Goal: Contribute content: Contribute content

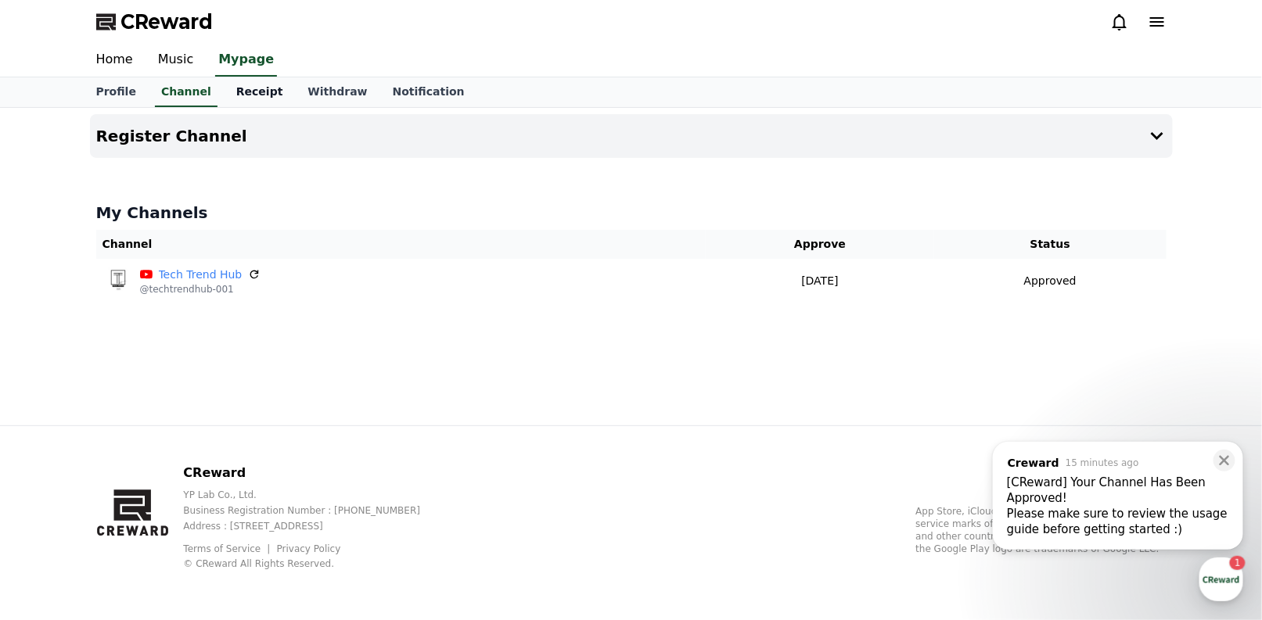
click at [243, 85] on link "Receipt" at bounding box center [260, 92] width 72 height 30
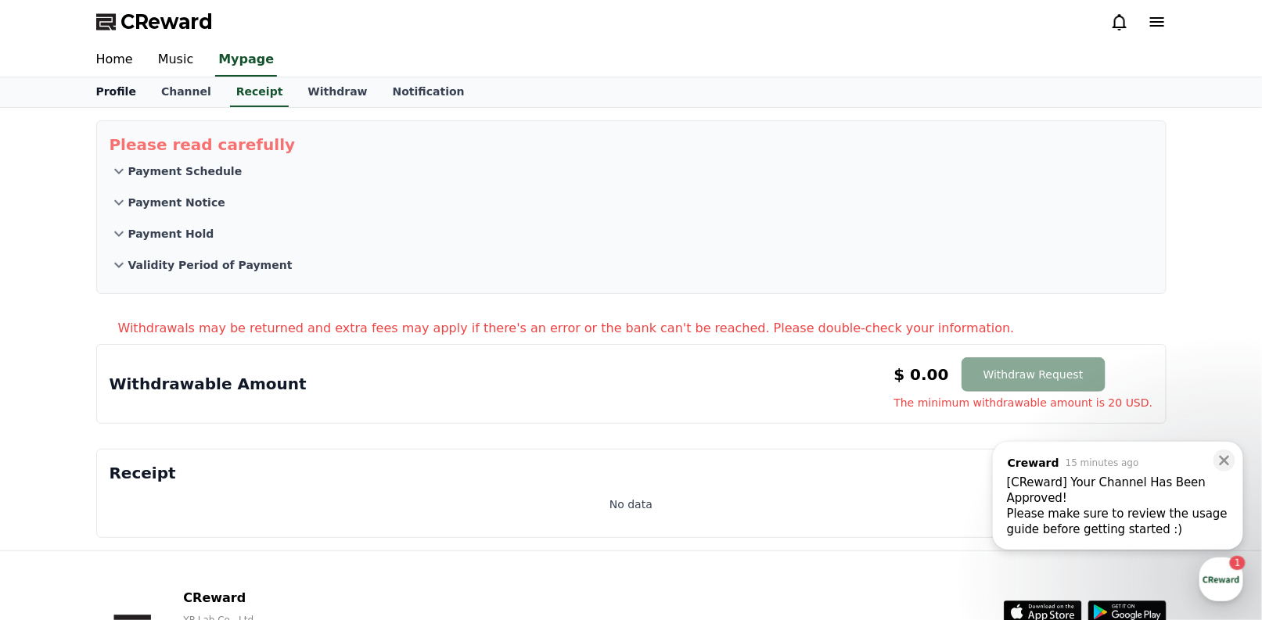
click at [117, 82] on link "Profile" at bounding box center [116, 92] width 65 height 30
click at [125, 64] on link "Home" at bounding box center [115, 60] width 62 height 33
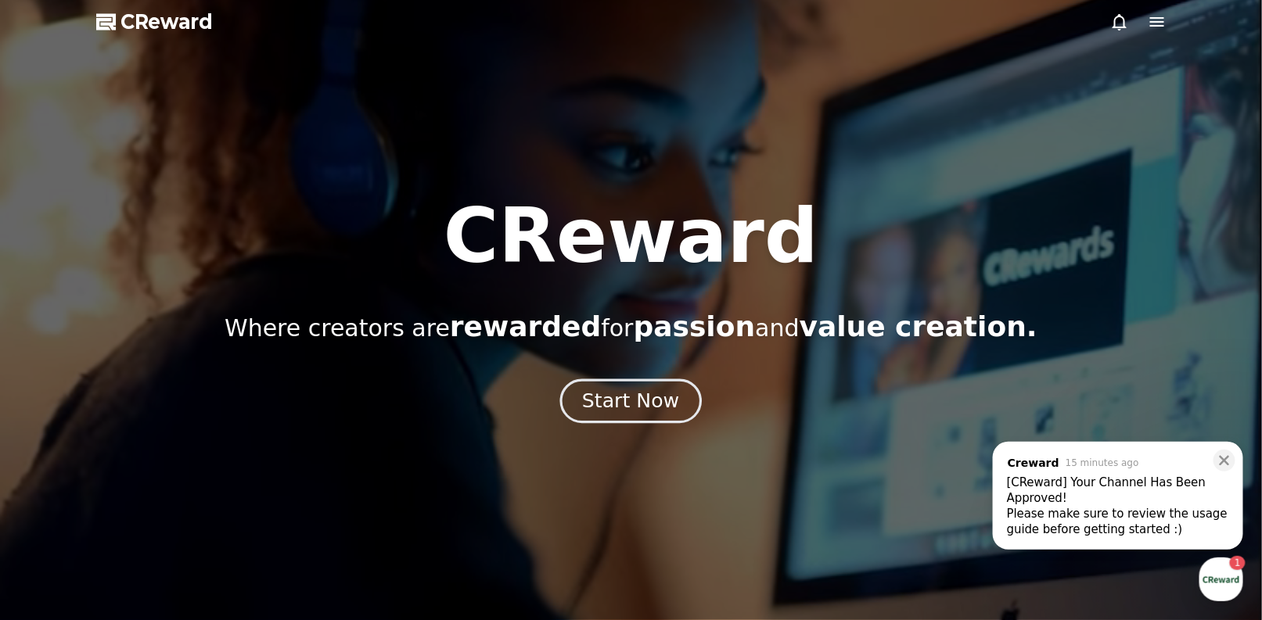
click at [643, 410] on div "Start Now" at bounding box center [630, 401] width 97 height 27
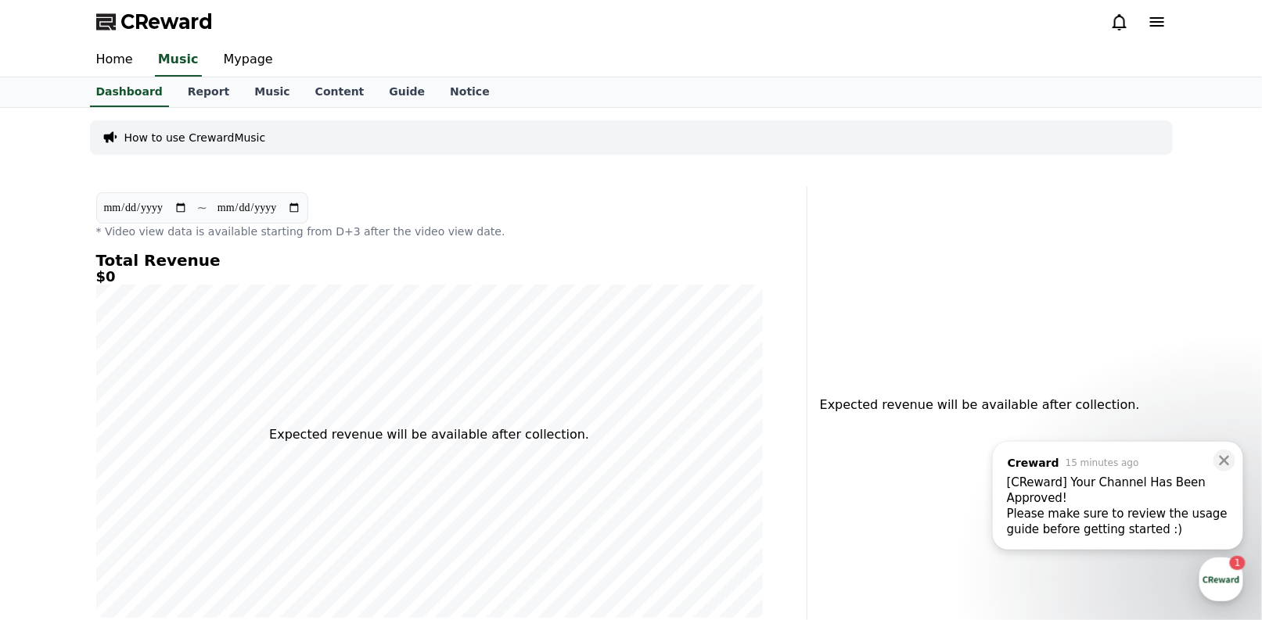
click at [171, 133] on p "How to use CrewardMusic" at bounding box center [195, 138] width 142 height 16
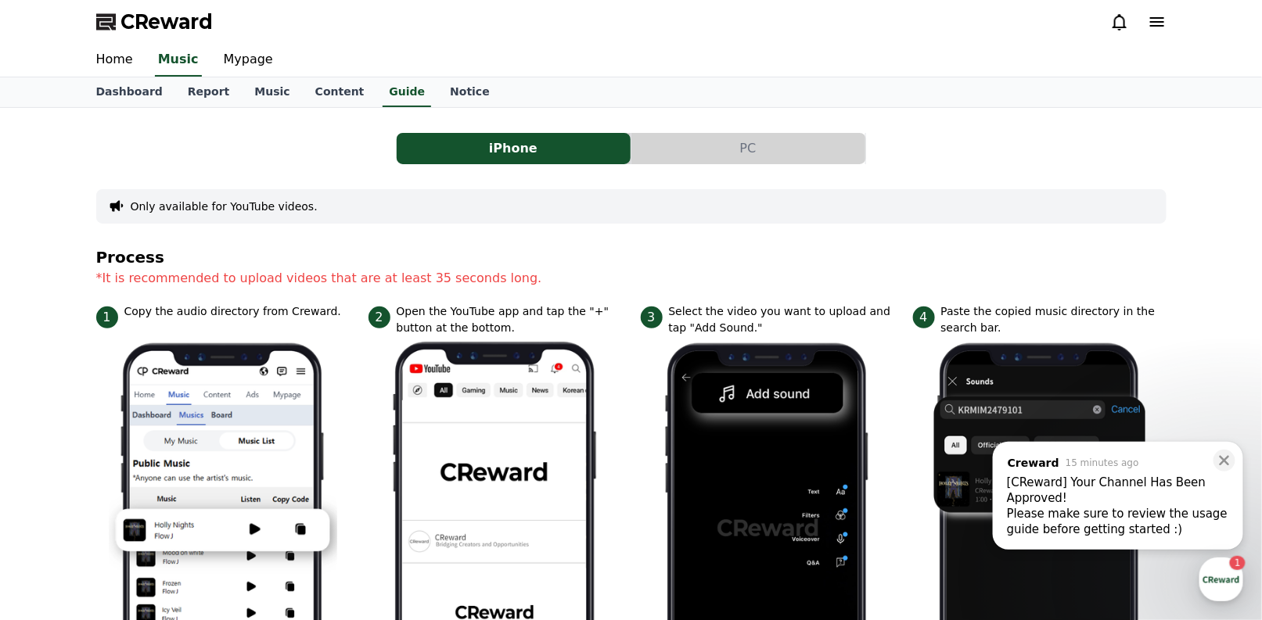
click at [735, 156] on button "PC" at bounding box center [748, 148] width 234 height 31
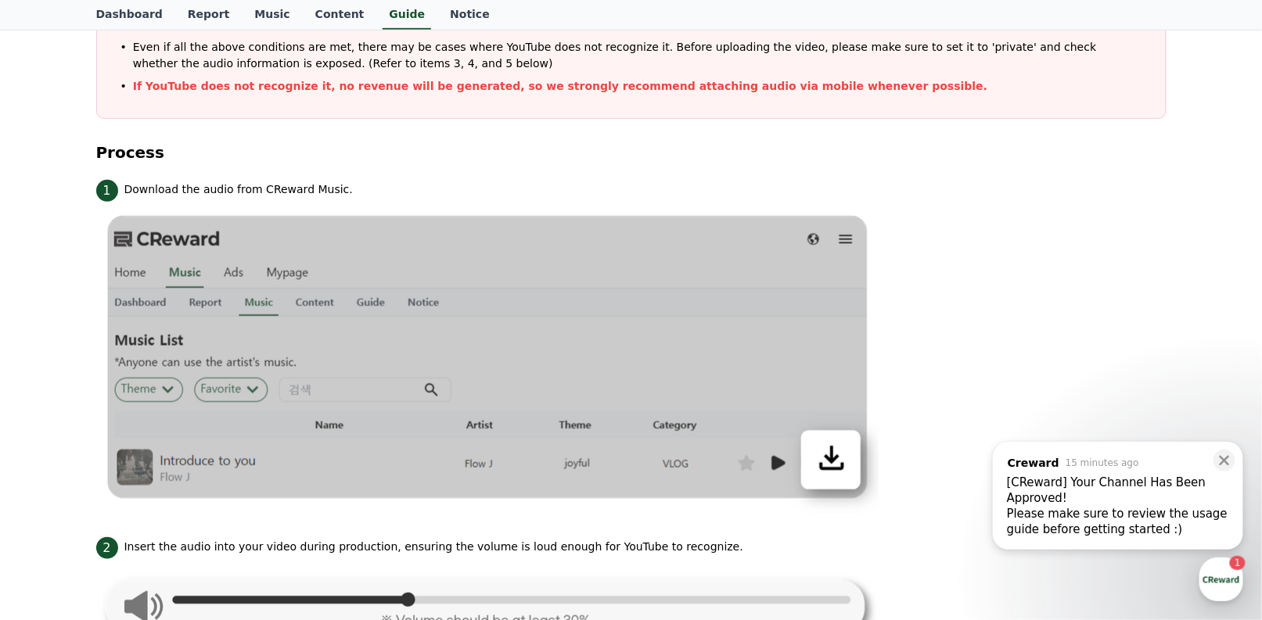
scroll to position [98, 0]
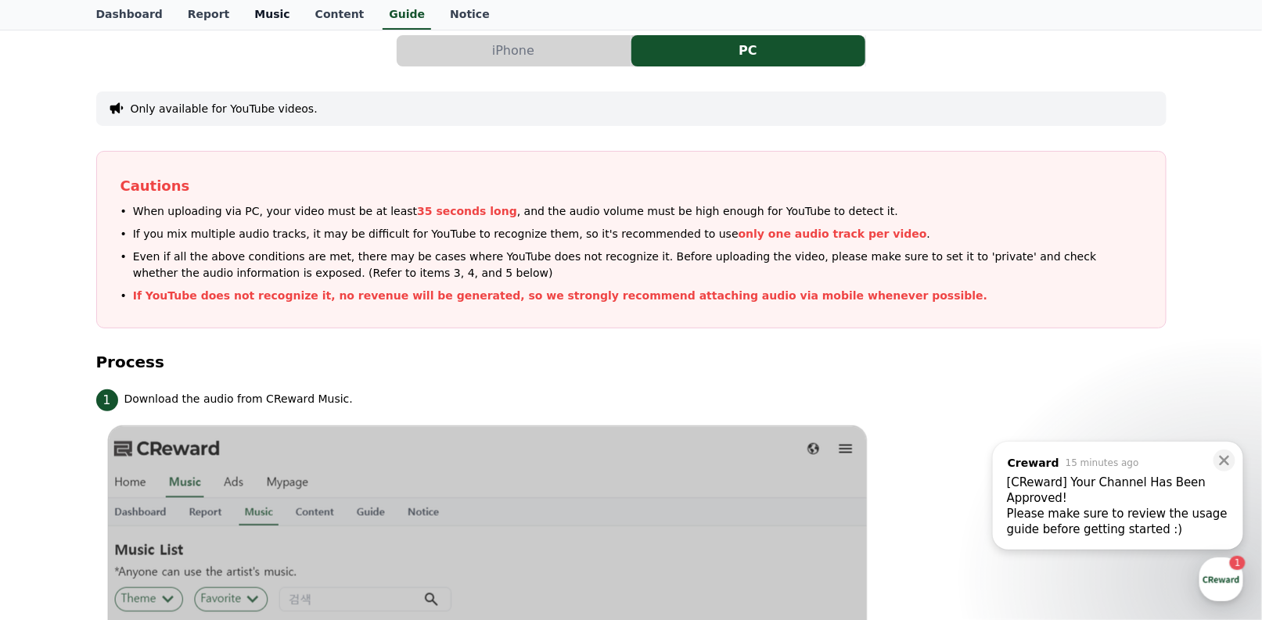
click at [246, 17] on link "Music" at bounding box center [272, 15] width 60 height 30
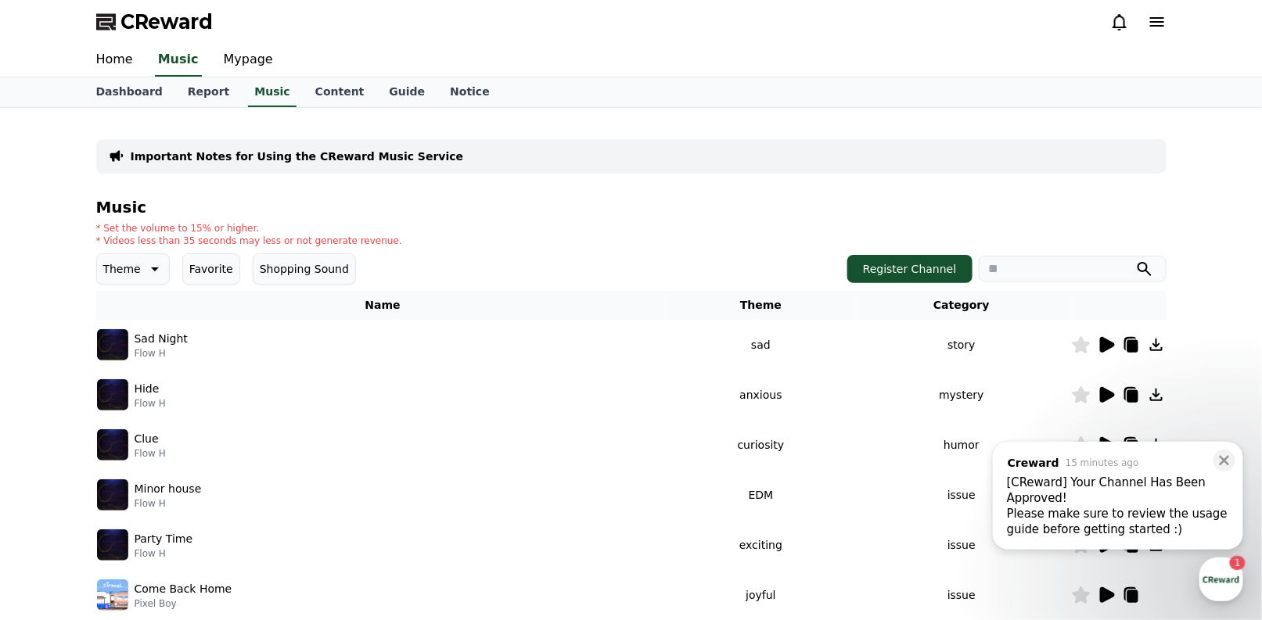
click at [444, 27] on div "CReward" at bounding box center [631, 22] width 1095 height 44
drag, startPoint x: 932, startPoint y: 296, endPoint x: 918, endPoint y: 278, distance: 22.8
click at [930, 296] on th "Category" at bounding box center [962, 305] width 218 height 29
click at [917, 277] on button "Register Channel" at bounding box center [909, 269] width 125 height 28
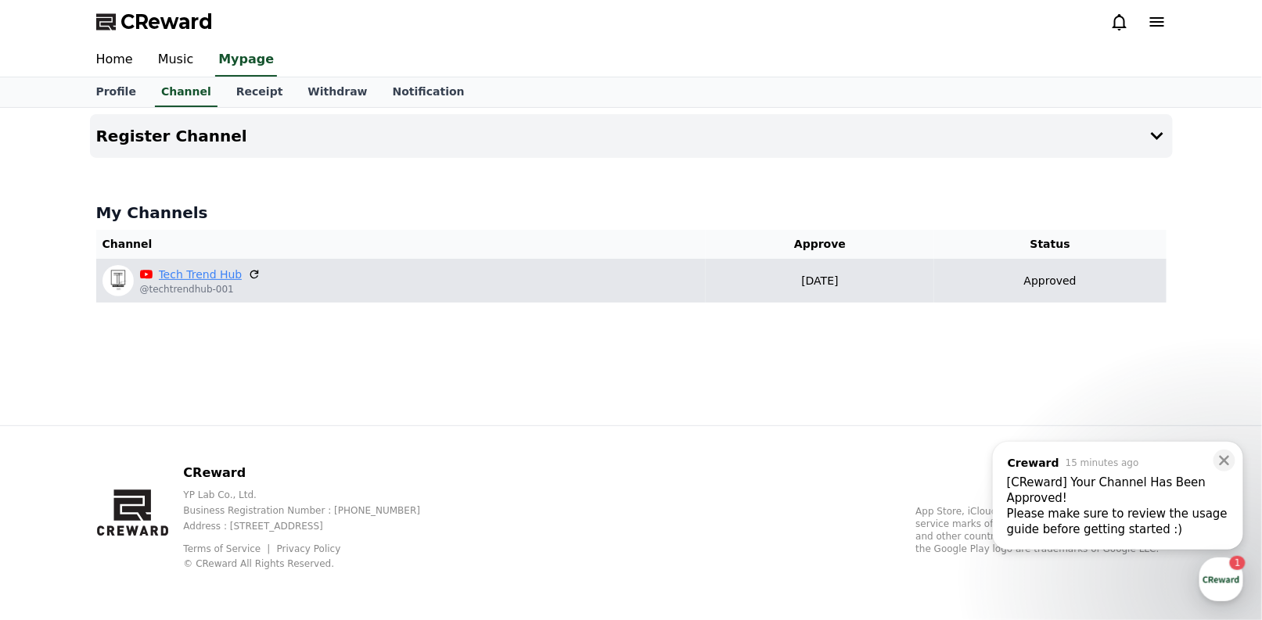
click at [163, 269] on link "Tech Trend Hub" at bounding box center [201, 275] width 84 height 16
click at [646, 295] on div "Tech Trend Hub @techtrendhub-001" at bounding box center [401, 280] width 598 height 31
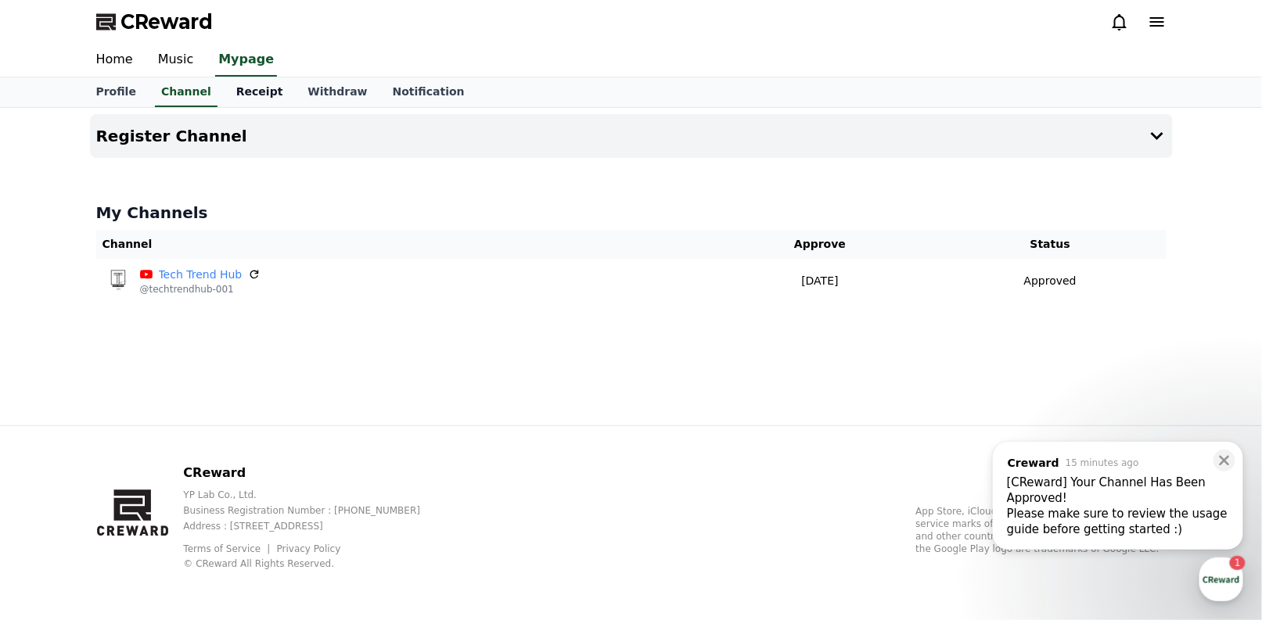
click at [239, 90] on link "Receipt" at bounding box center [260, 92] width 72 height 30
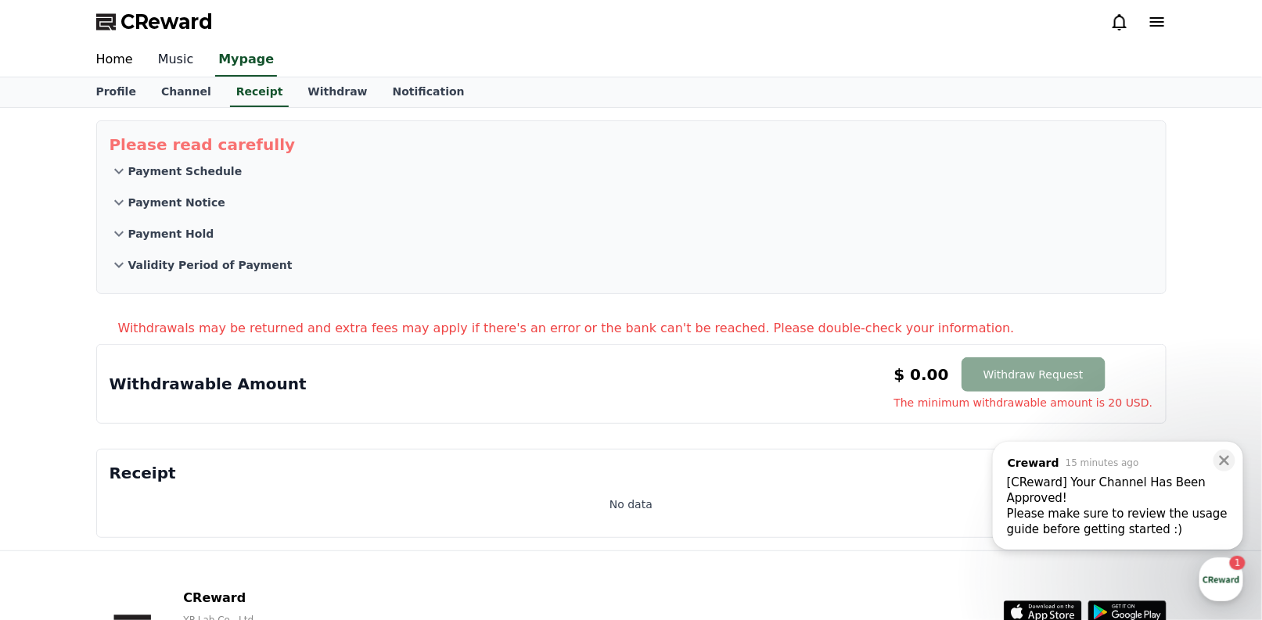
click at [185, 65] on link "Music" at bounding box center [175, 60] width 61 height 33
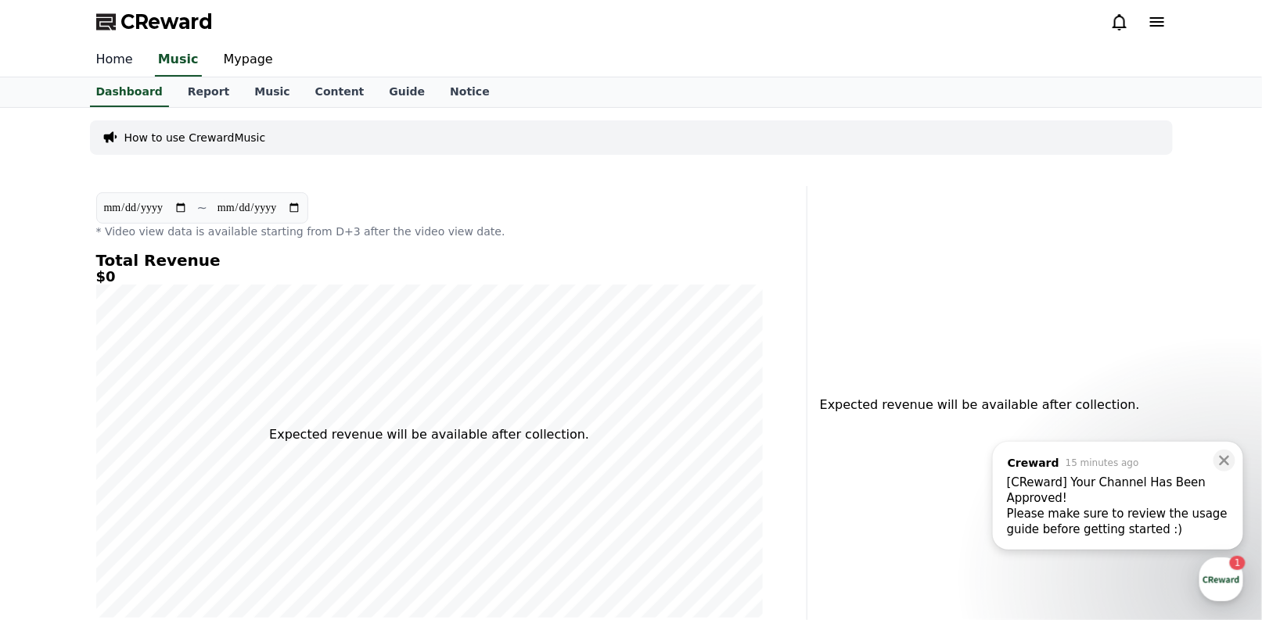
click at [98, 63] on link "Home" at bounding box center [115, 60] width 62 height 33
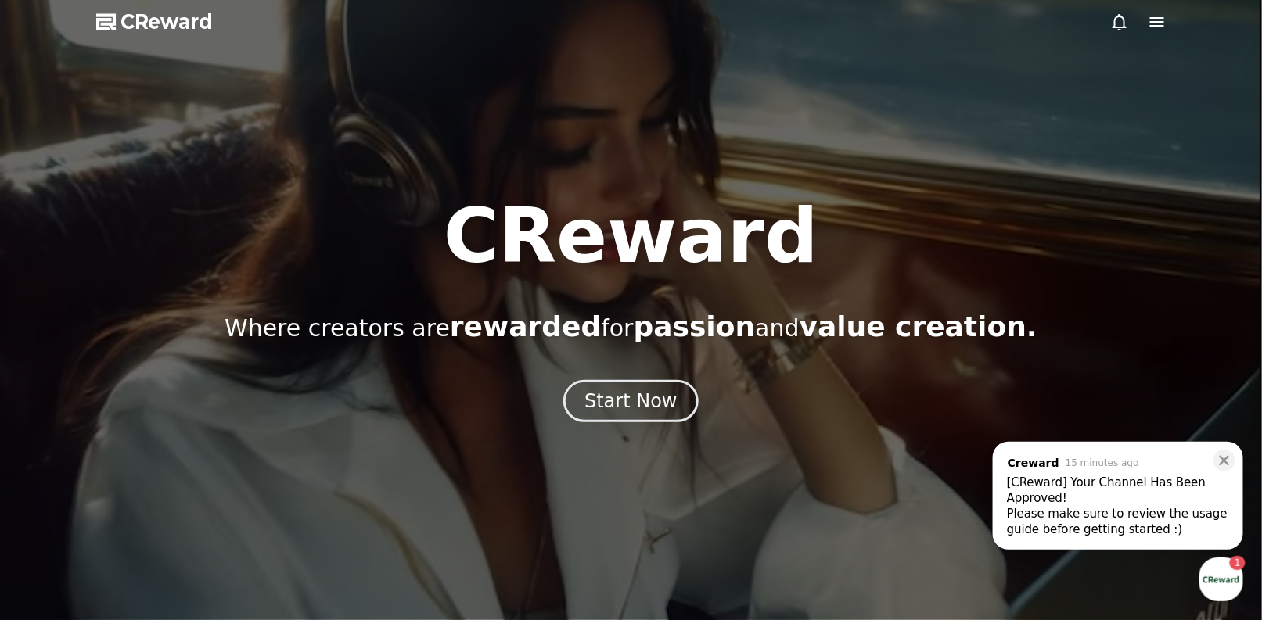
click at [138, 12] on span "CReward" at bounding box center [167, 21] width 92 height 25
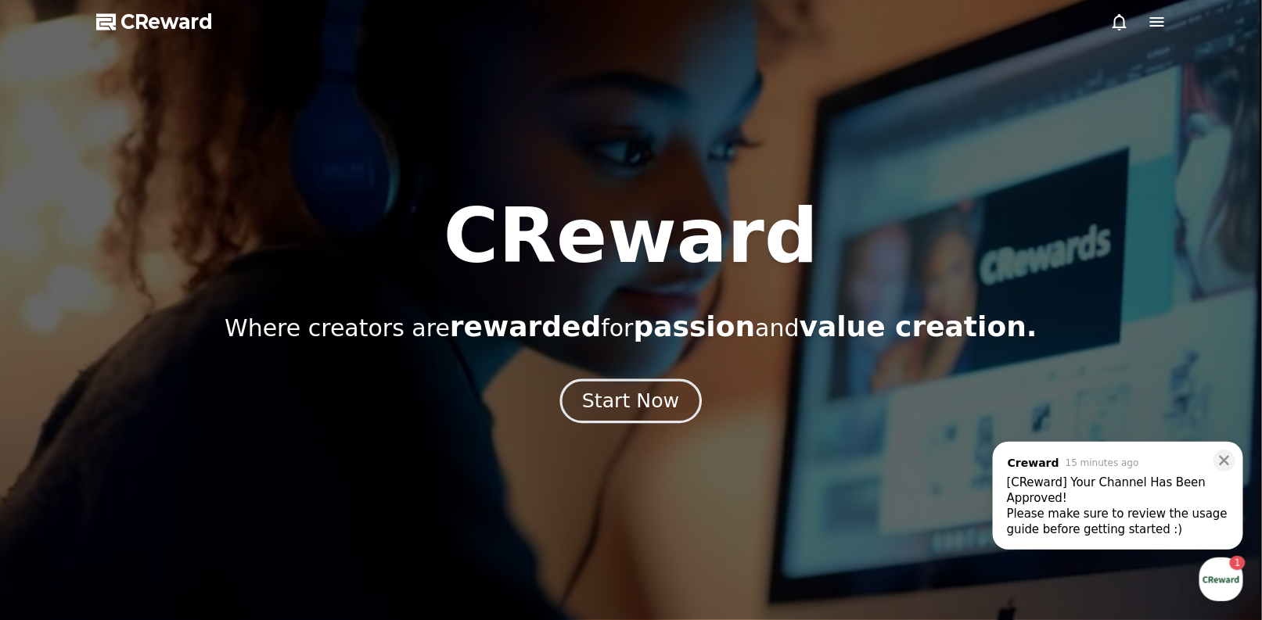
click at [649, 413] on div "Start Now" at bounding box center [630, 401] width 97 height 27
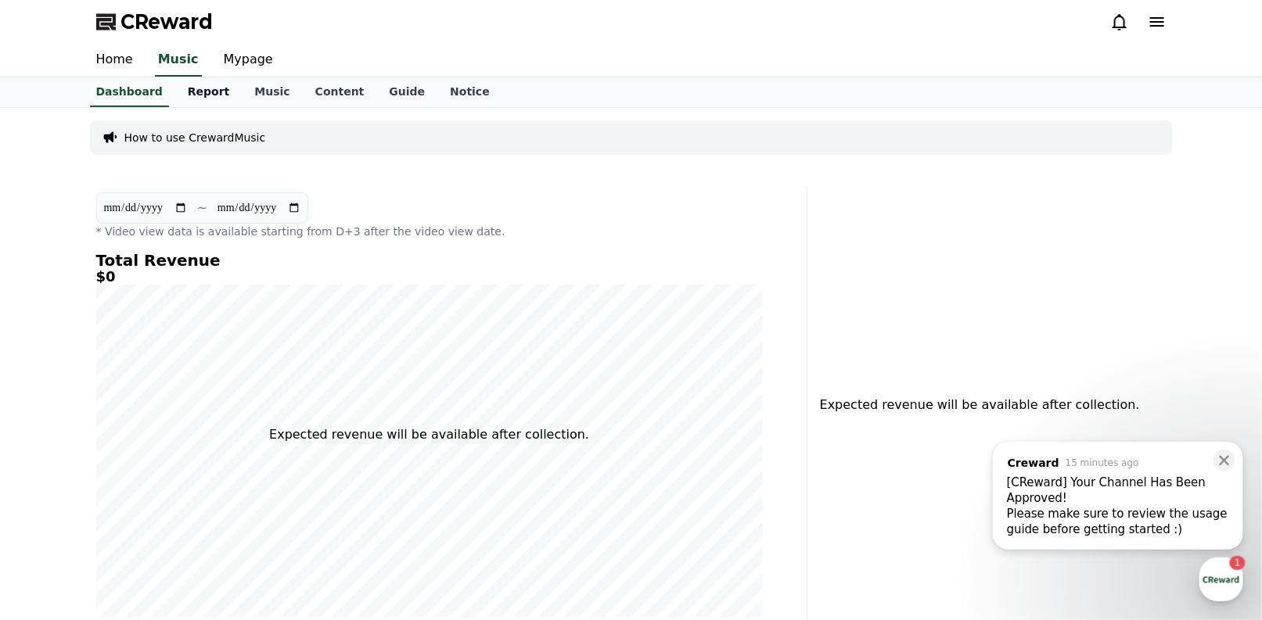
click at [221, 84] on link "Report" at bounding box center [208, 92] width 67 height 30
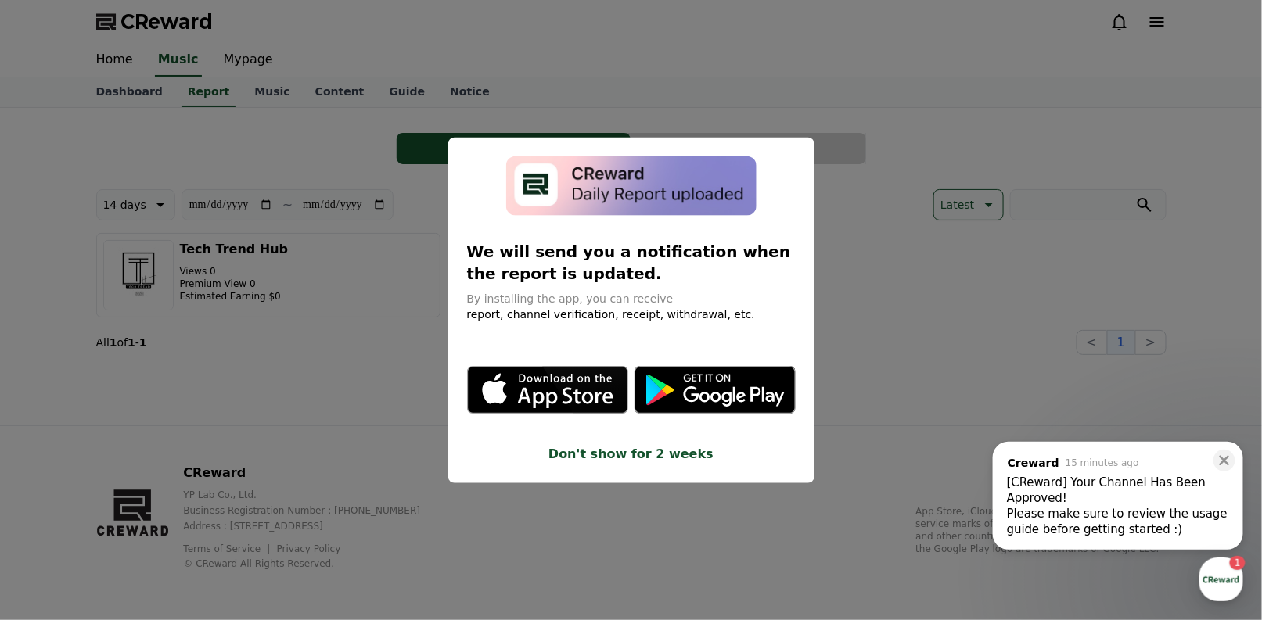
click at [634, 446] on button "Don't show for 2 weeks" at bounding box center [631, 455] width 329 height 19
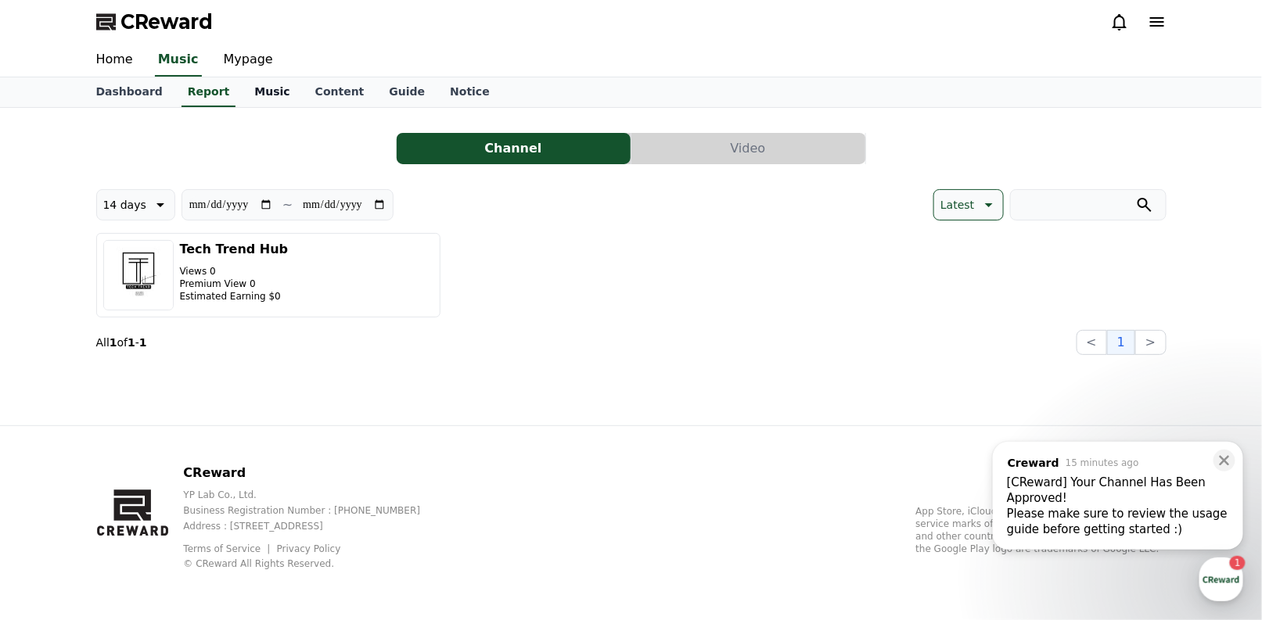
click at [242, 88] on link "Music" at bounding box center [272, 92] width 60 height 30
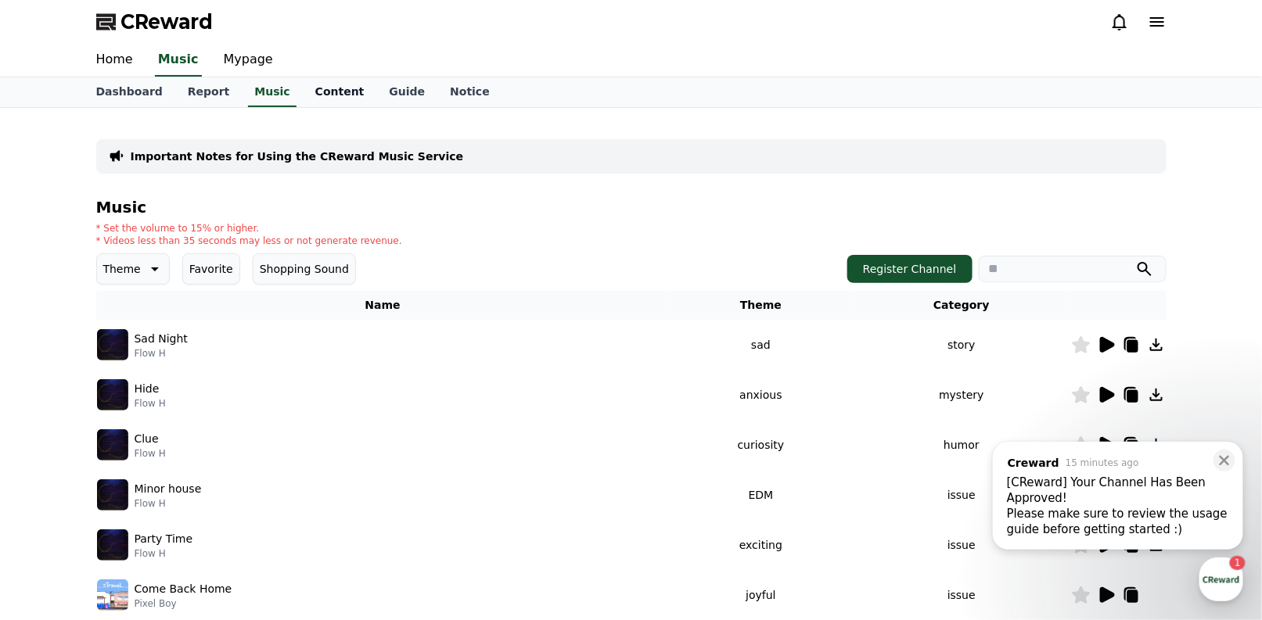
click at [303, 91] on link "Content" at bounding box center [340, 92] width 74 height 30
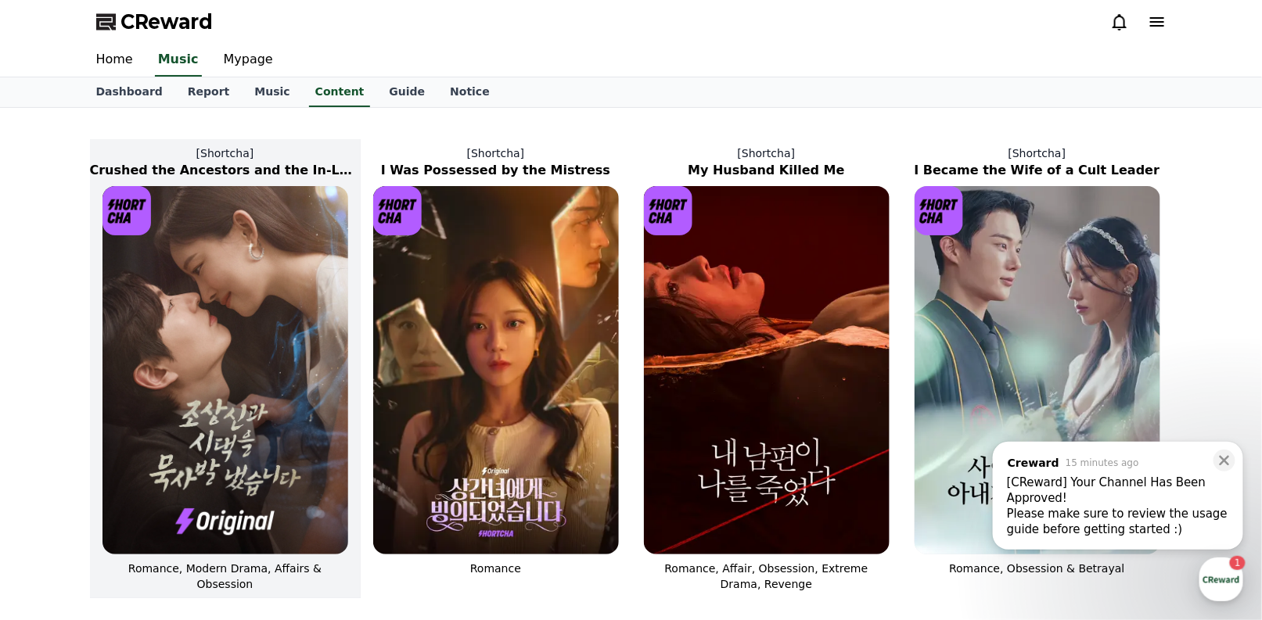
click at [242, 324] on img at bounding box center [225, 370] width 246 height 368
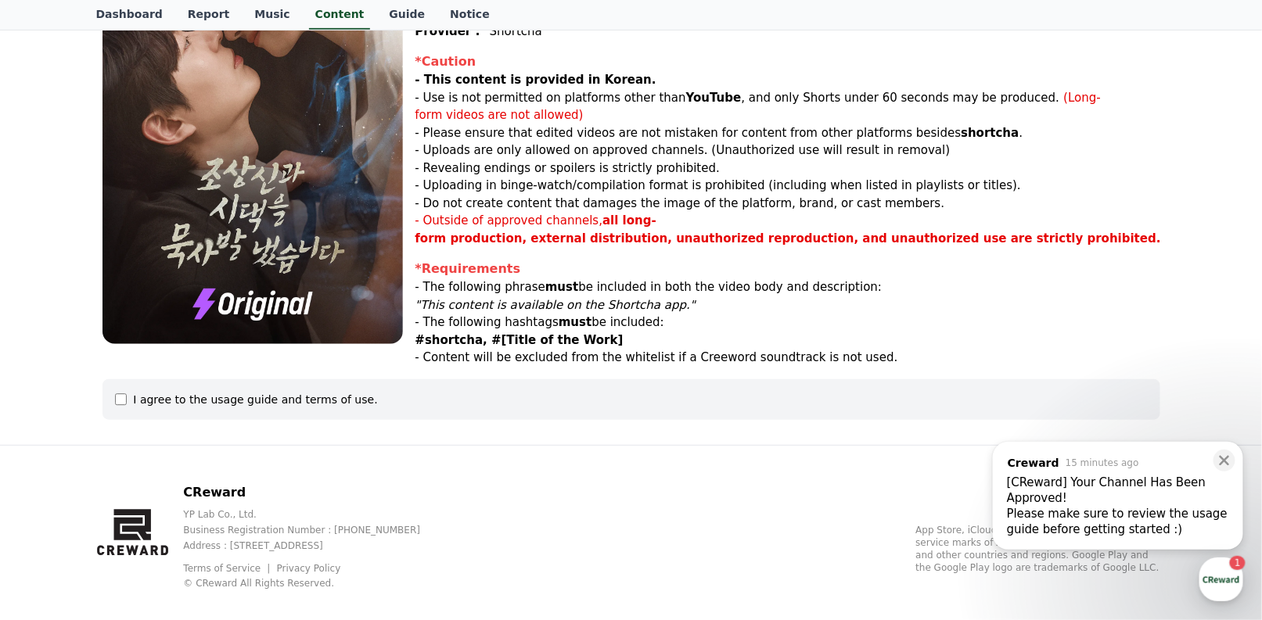
scroll to position [190, 0]
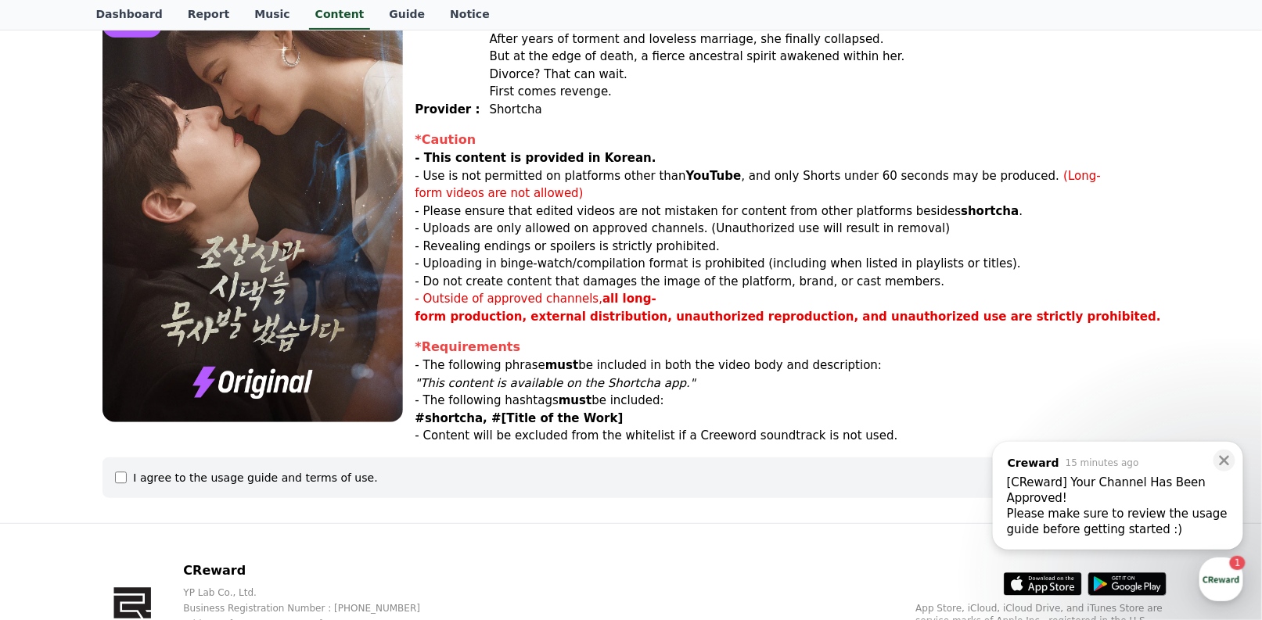
click at [229, 470] on div "I agree to the usage guide and terms of use." at bounding box center [255, 478] width 244 height 16
click at [128, 470] on div "I agree to the usage guide and terms of use." at bounding box center [631, 478] width 1033 height 16
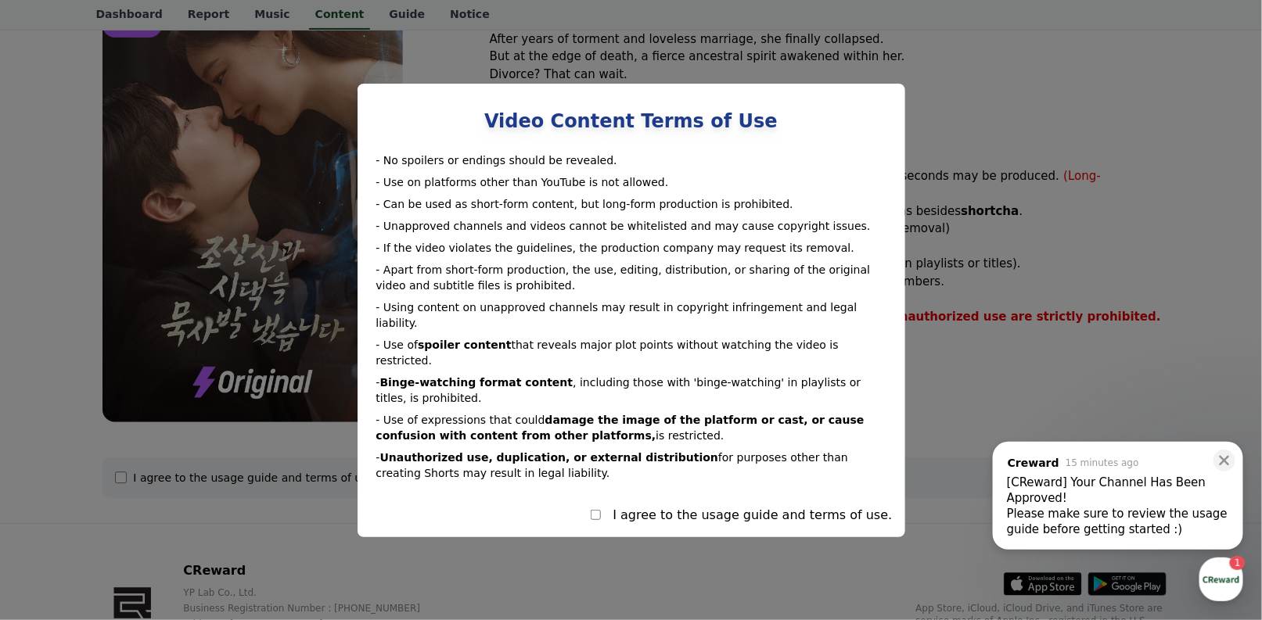
click at [659, 508] on div "I agree to the usage guide and terms of use." at bounding box center [752, 515] width 279 height 19
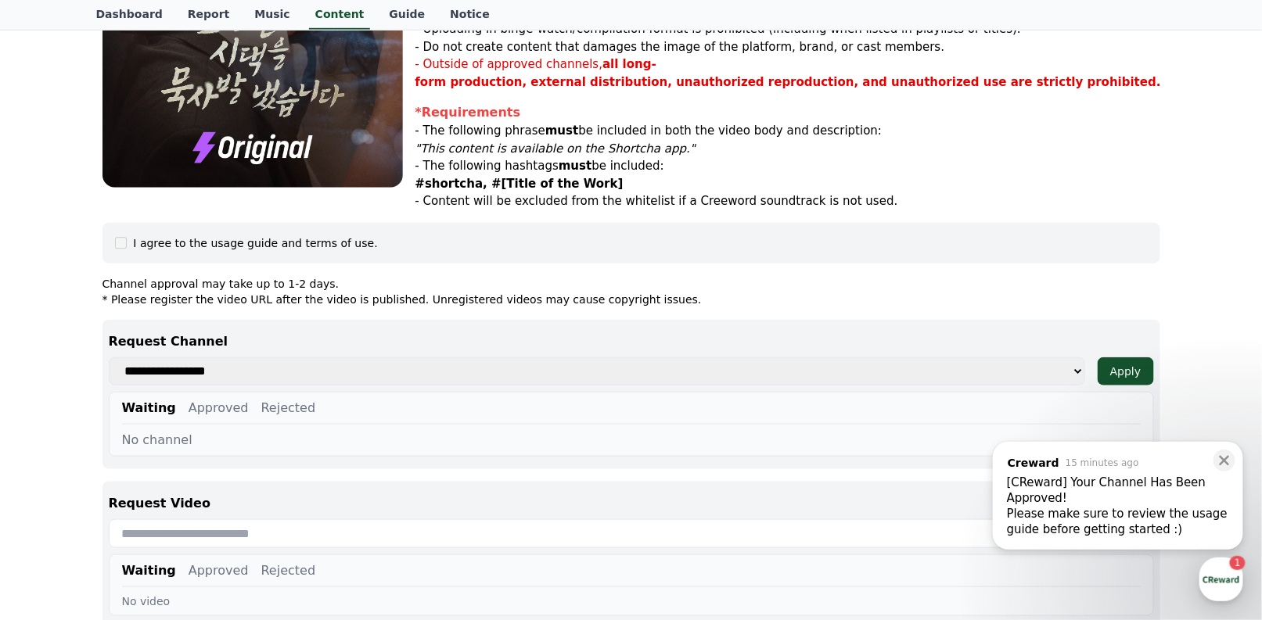
scroll to position [581, 0]
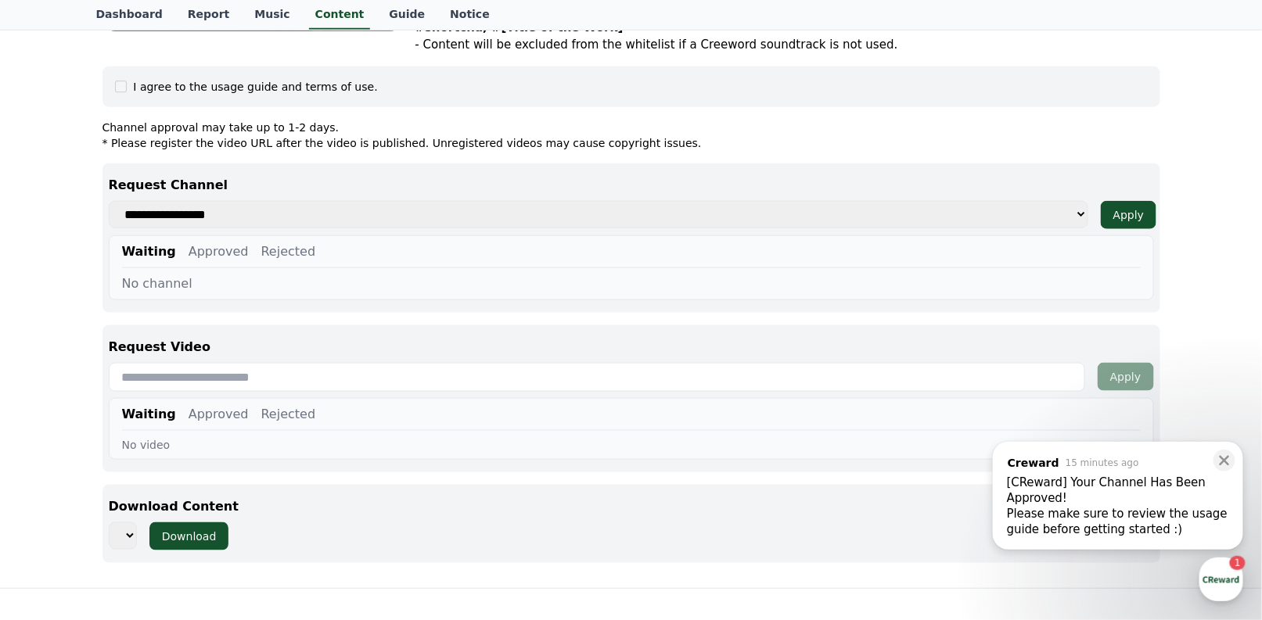
click at [1076, 201] on select "**********" at bounding box center [598, 215] width 979 height 28
click at [931, 242] on div "Waiting Approved Rejected" at bounding box center [631, 255] width 1018 height 26
click at [977, 206] on select "**********" at bounding box center [598, 215] width 979 height 28
select select "**********"
click at [109, 201] on select "**********" at bounding box center [598, 215] width 979 height 28
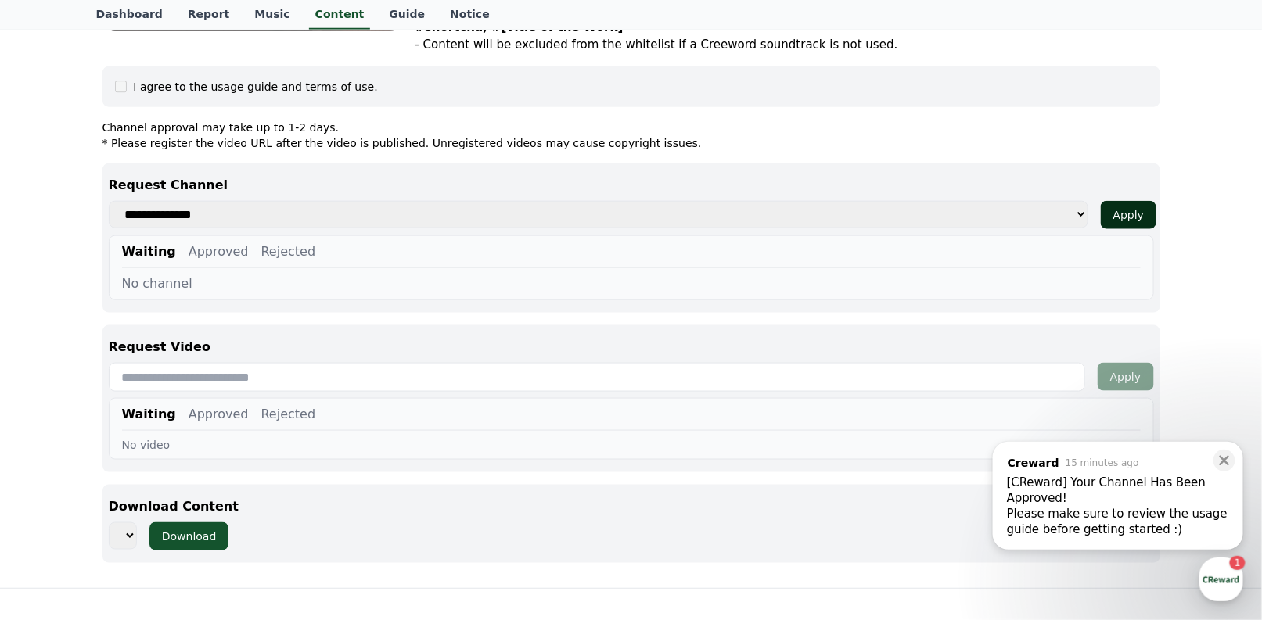
click at [1108, 201] on button "Apply" at bounding box center [1129, 215] width 56 height 28
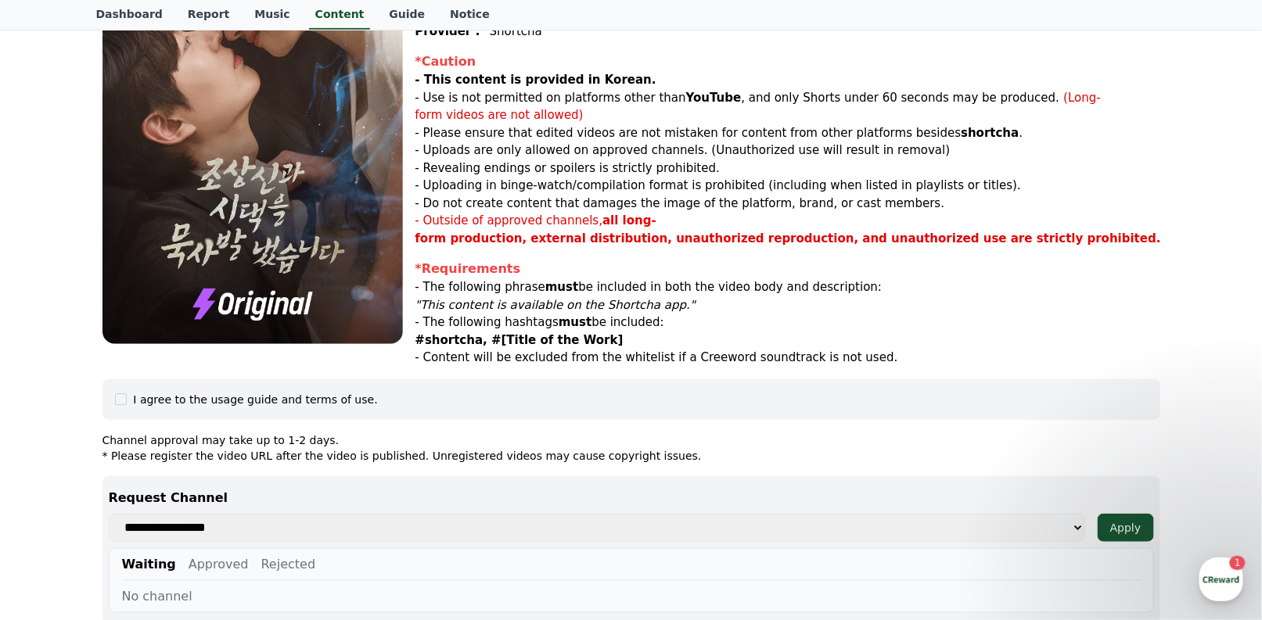
click at [240, 379] on div "I agree to the usage guide and terms of use." at bounding box center [631, 399] width 1058 height 41
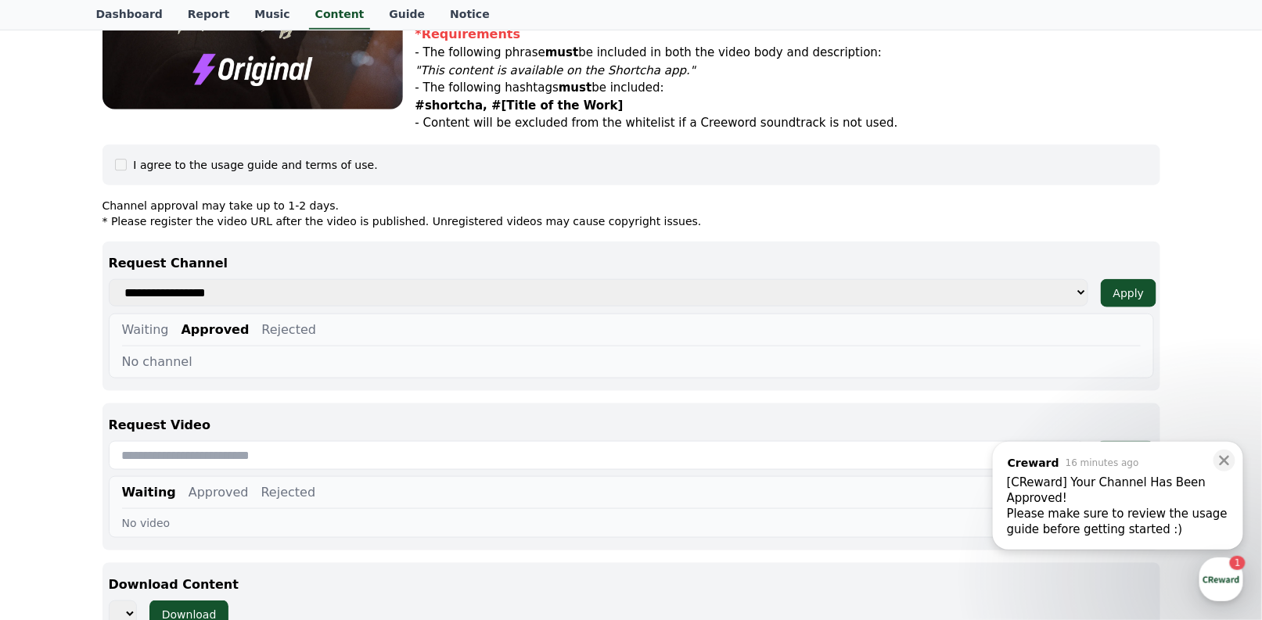
scroll to position [724, 0]
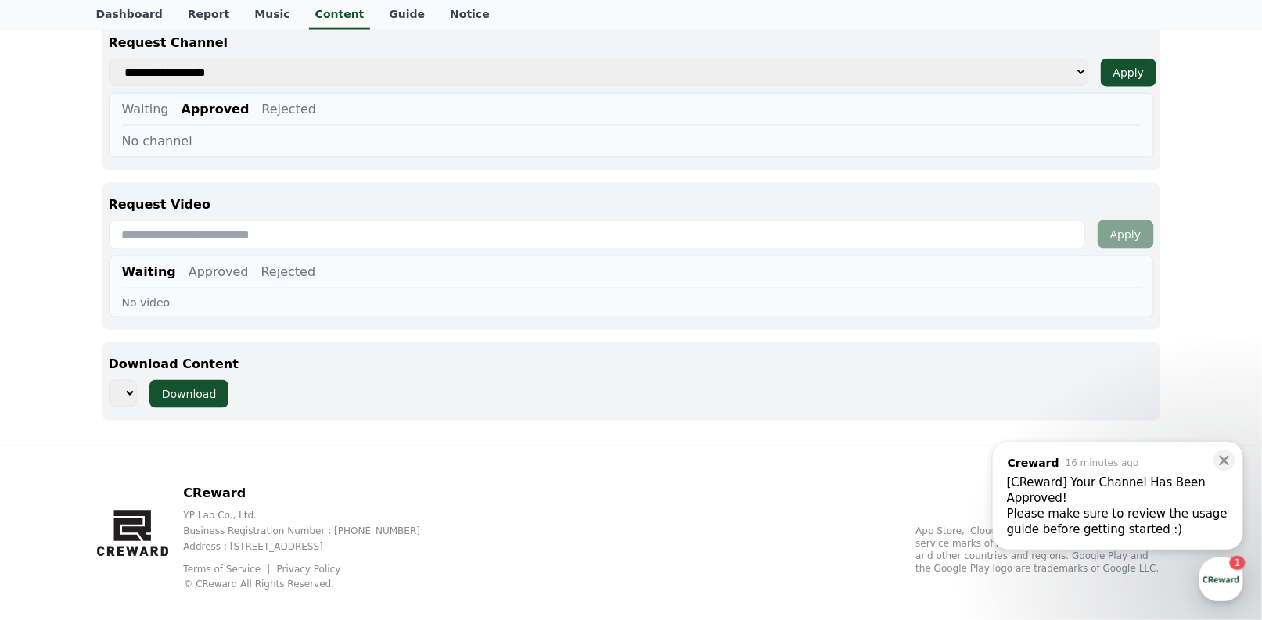
click at [280, 59] on select "**********" at bounding box center [598, 73] width 979 height 28
select select "**********"
click at [109, 59] on select "**********" at bounding box center [598, 73] width 979 height 28
click at [393, 131] on div "Waiting Approved Rejected No channel" at bounding box center [631, 125] width 1045 height 65
click at [397, 132] on div "No channel" at bounding box center [631, 141] width 1018 height 19
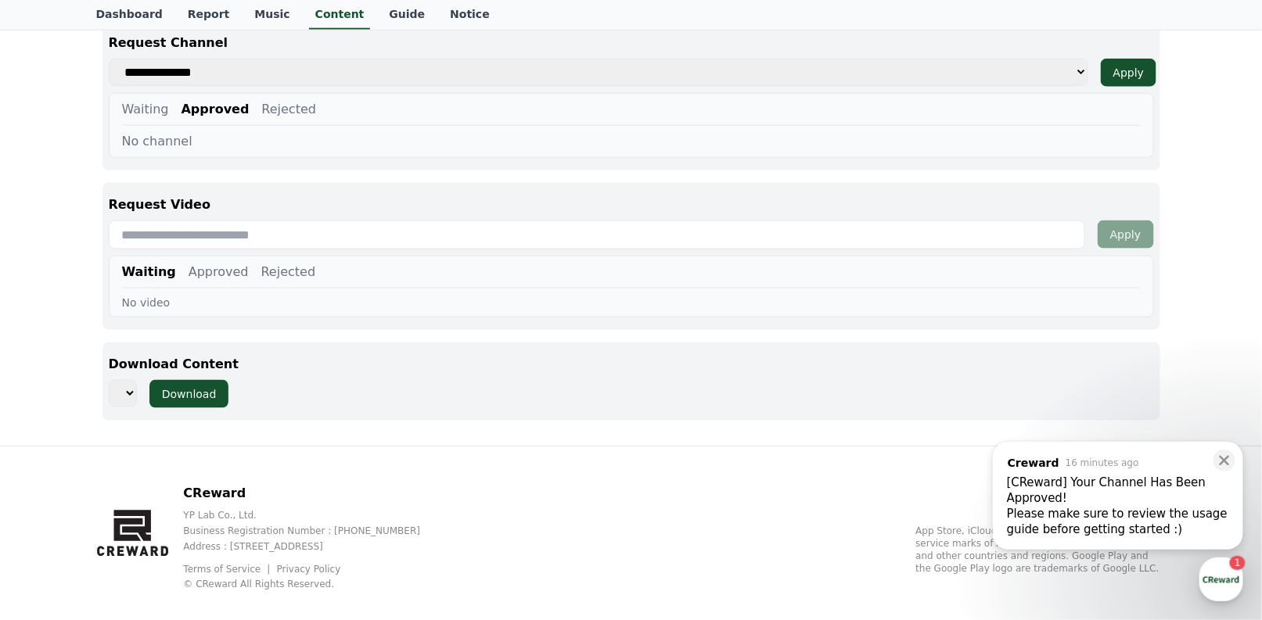
click at [331, 221] on input "text" at bounding box center [597, 235] width 976 height 29
click at [221, 9] on link "Report" at bounding box center [208, 15] width 67 height 30
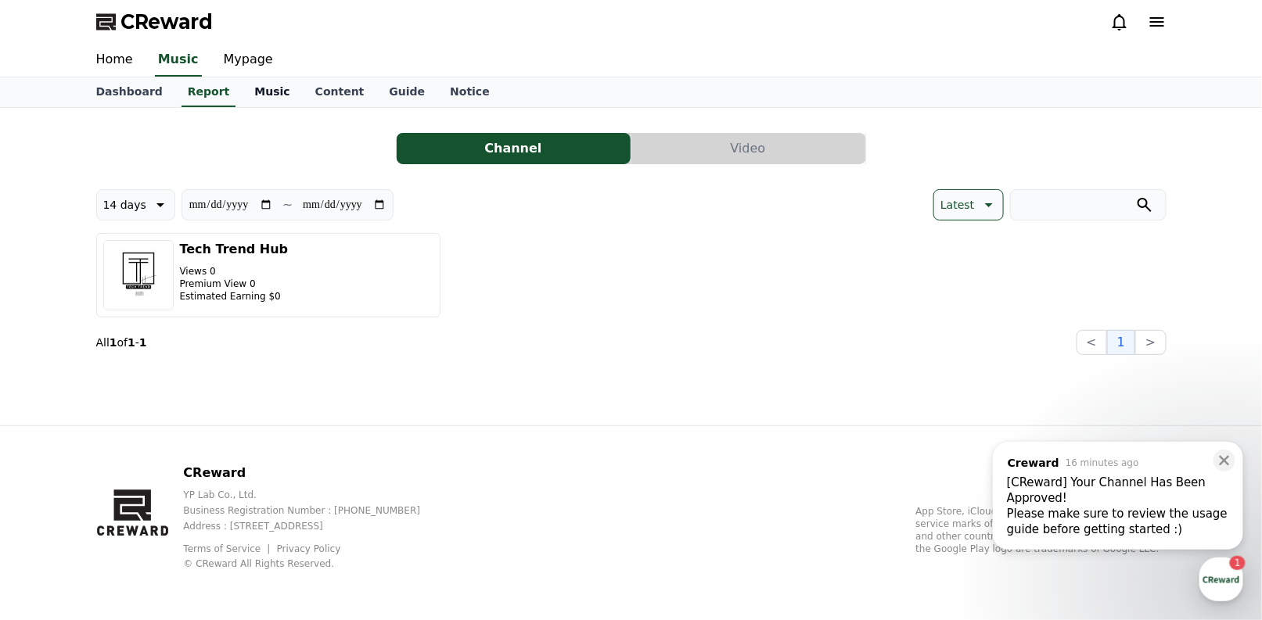
click at [254, 88] on link "Music" at bounding box center [272, 92] width 60 height 30
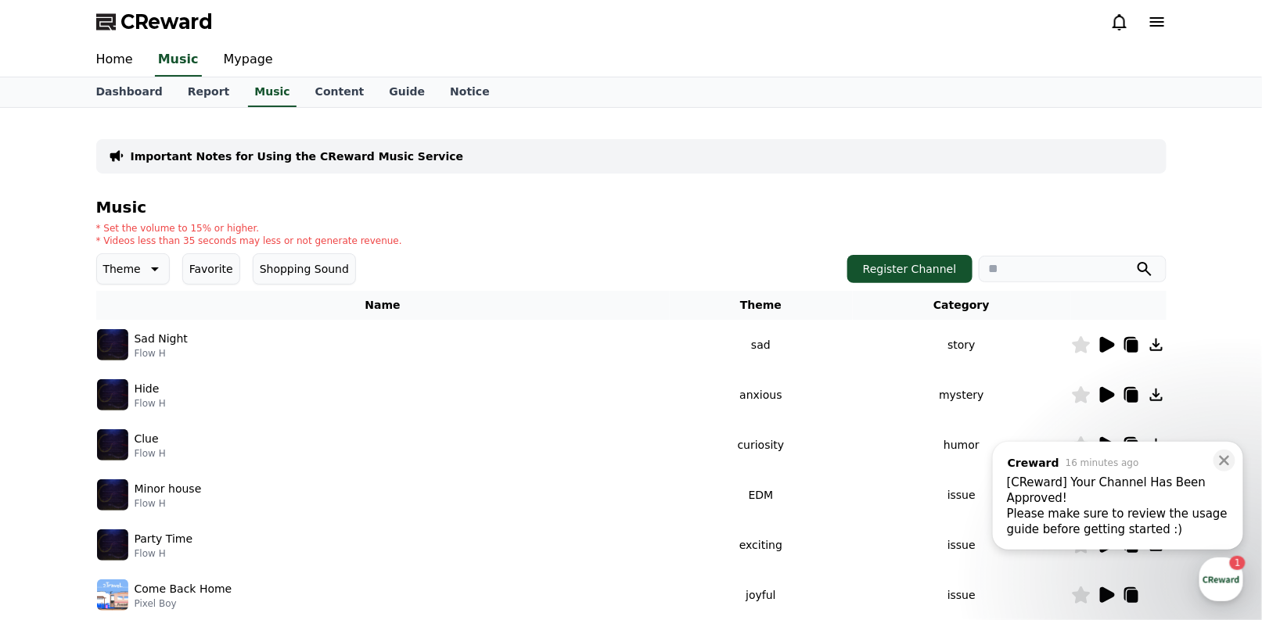
click at [1105, 349] on icon at bounding box center [1107, 345] width 15 height 16
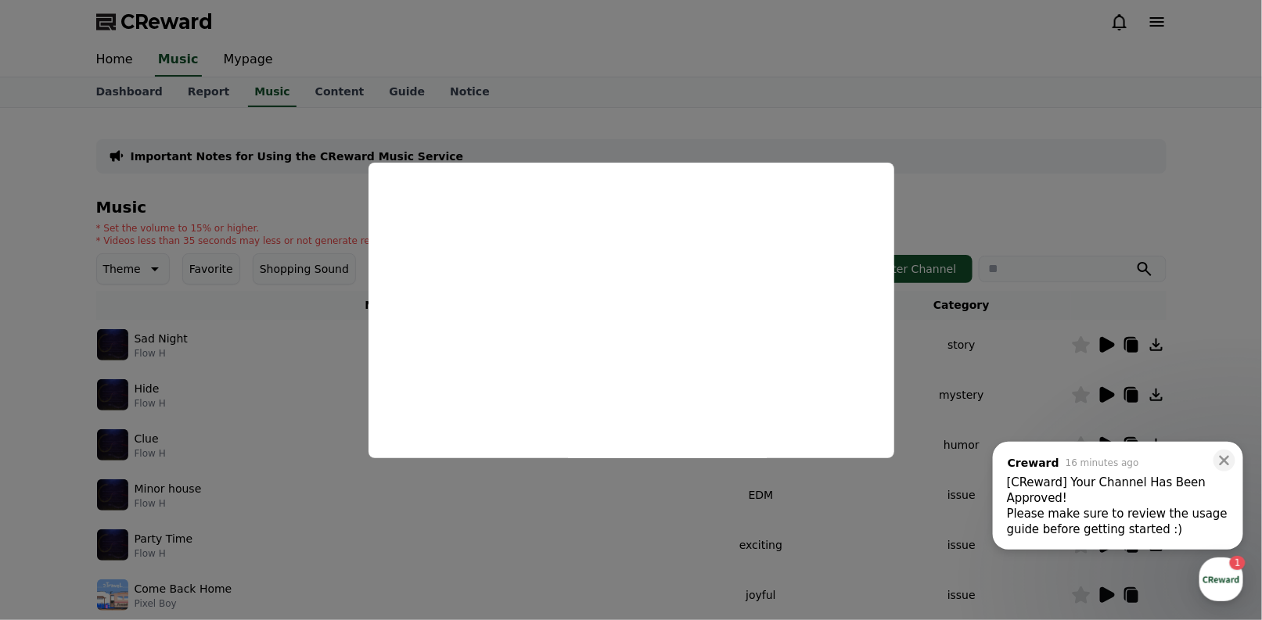
click at [1027, 261] on button "close modal" at bounding box center [631, 310] width 1262 height 620
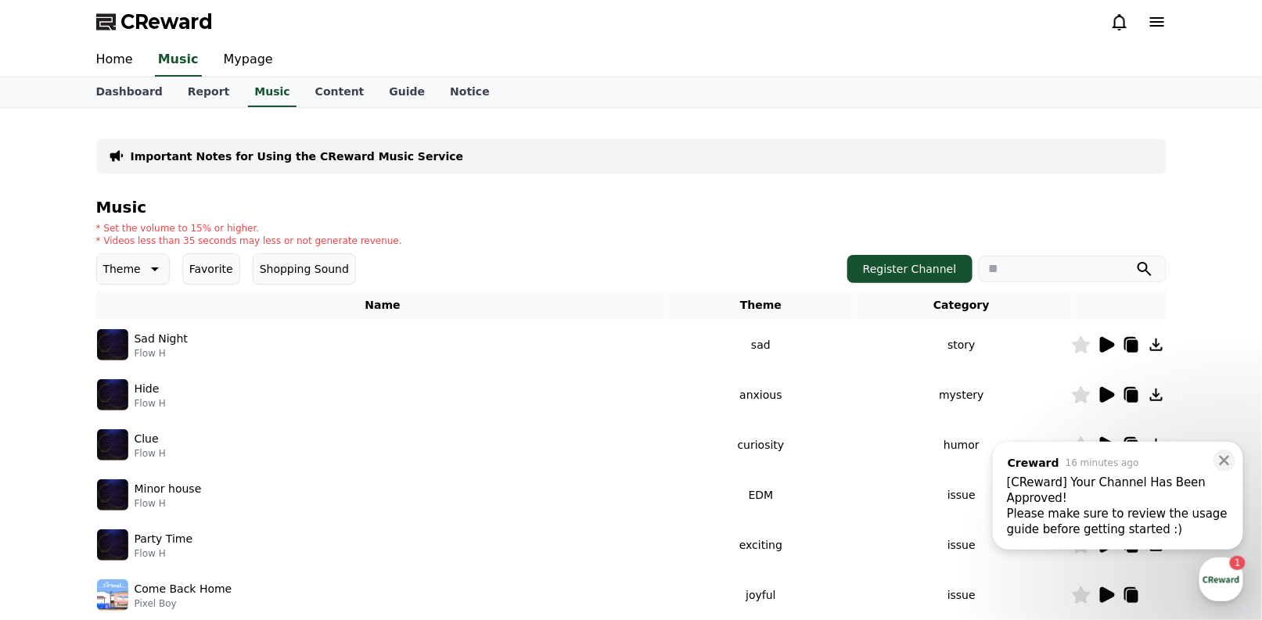
click at [1148, 348] on icon at bounding box center [1156, 345] width 19 height 19
click at [1225, 458] on icon at bounding box center [1224, 461] width 16 height 16
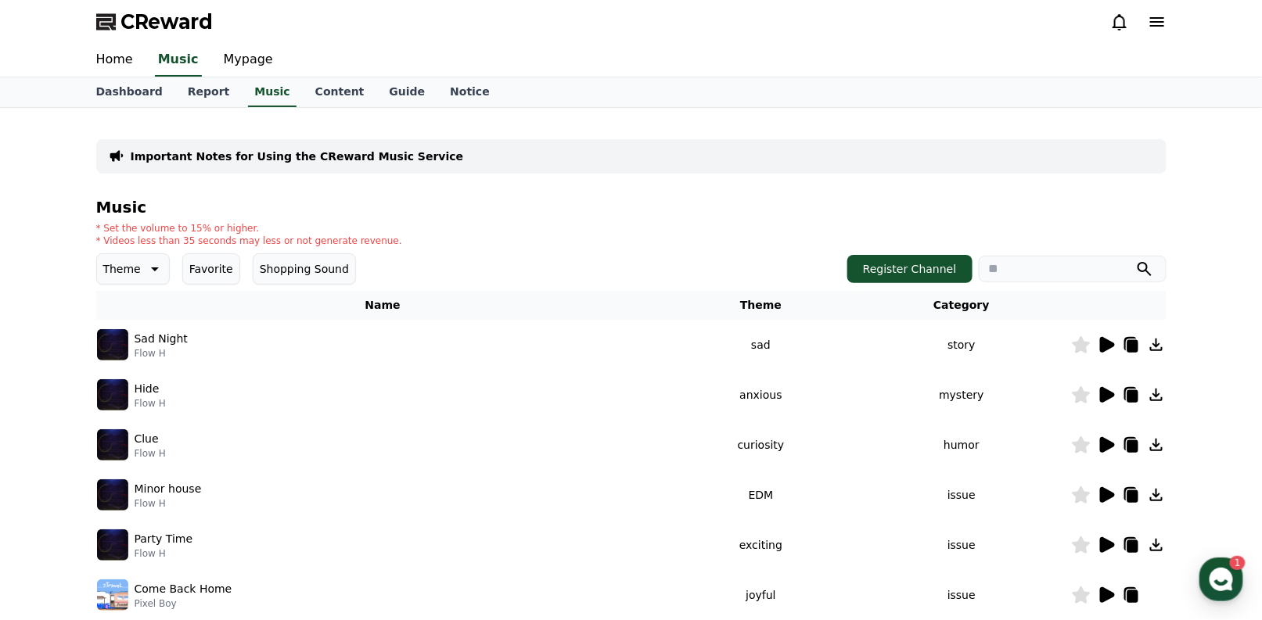
click at [1162, 340] on icon at bounding box center [1156, 345] width 19 height 19
click at [1130, 348] on icon at bounding box center [1131, 346] width 11 height 13
click at [781, 357] on td "sad" at bounding box center [761, 345] width 183 height 50
click at [773, 350] on td "sad" at bounding box center [761, 345] width 183 height 50
click at [163, 337] on p "Sad Night" at bounding box center [161, 339] width 53 height 16
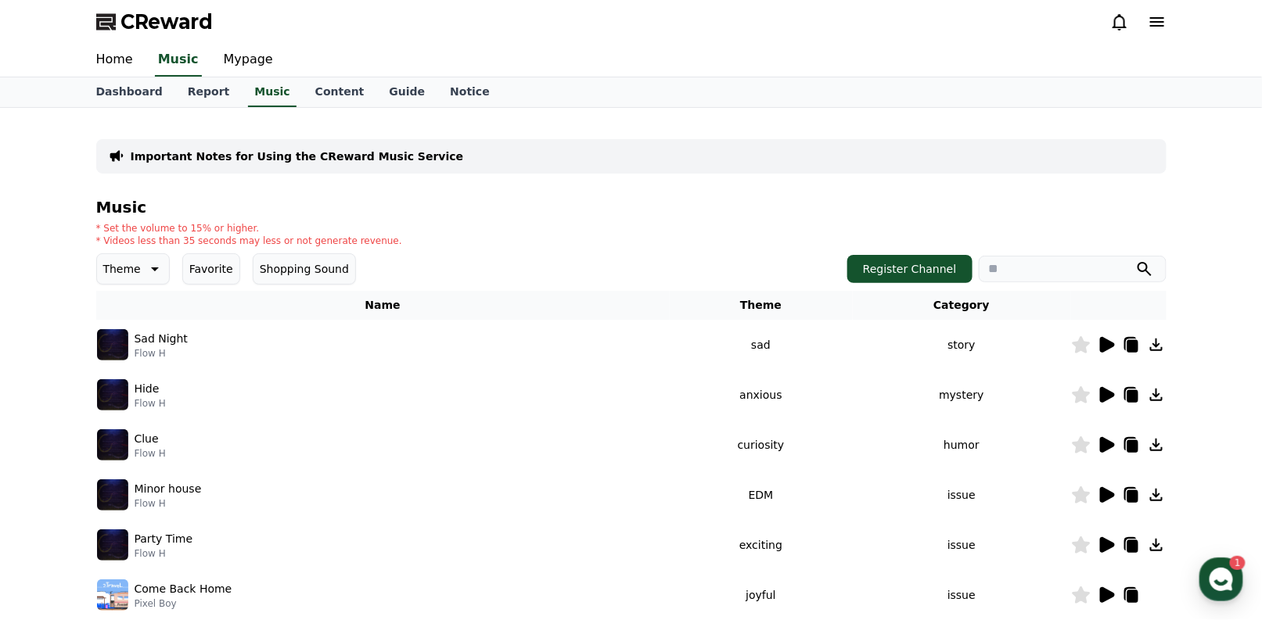
click at [1155, 353] on icon at bounding box center [1156, 345] width 19 height 19
click at [1157, 350] on icon at bounding box center [1156, 345] width 19 height 19
click at [325, 93] on link "Content" at bounding box center [340, 92] width 74 height 30
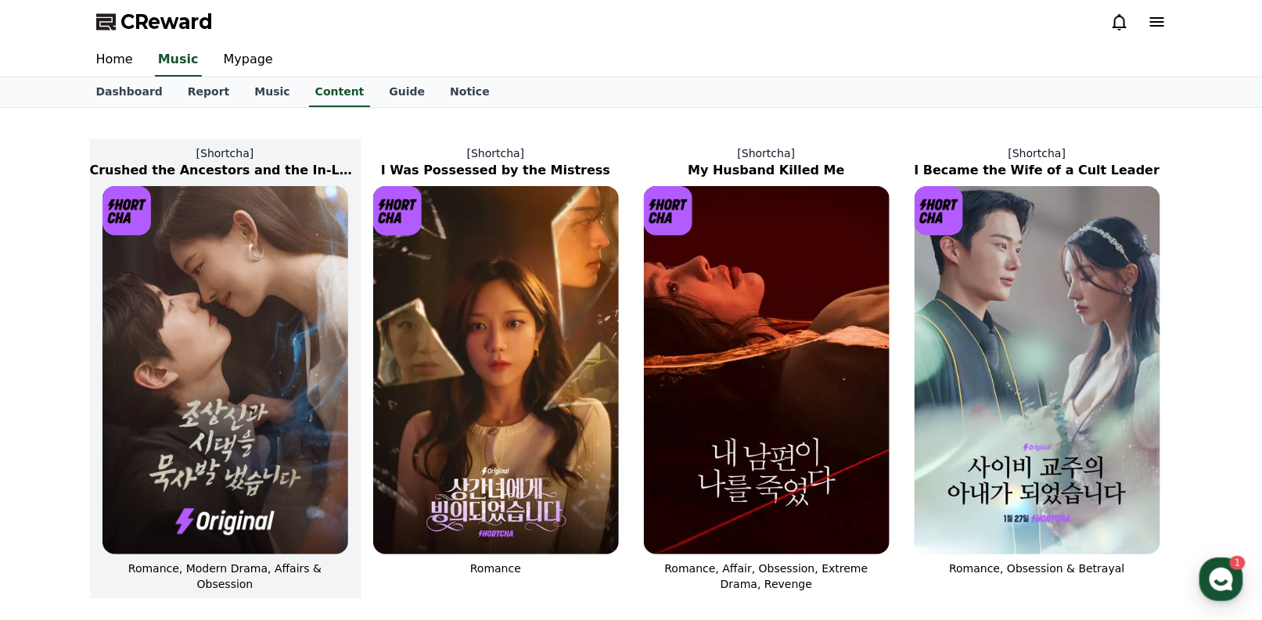
click at [219, 142] on div "[Shortcha] Crushed the Ancestors and the In-Laws Romance, Modern Drama, Affairs…" at bounding box center [225, 368] width 271 height 459
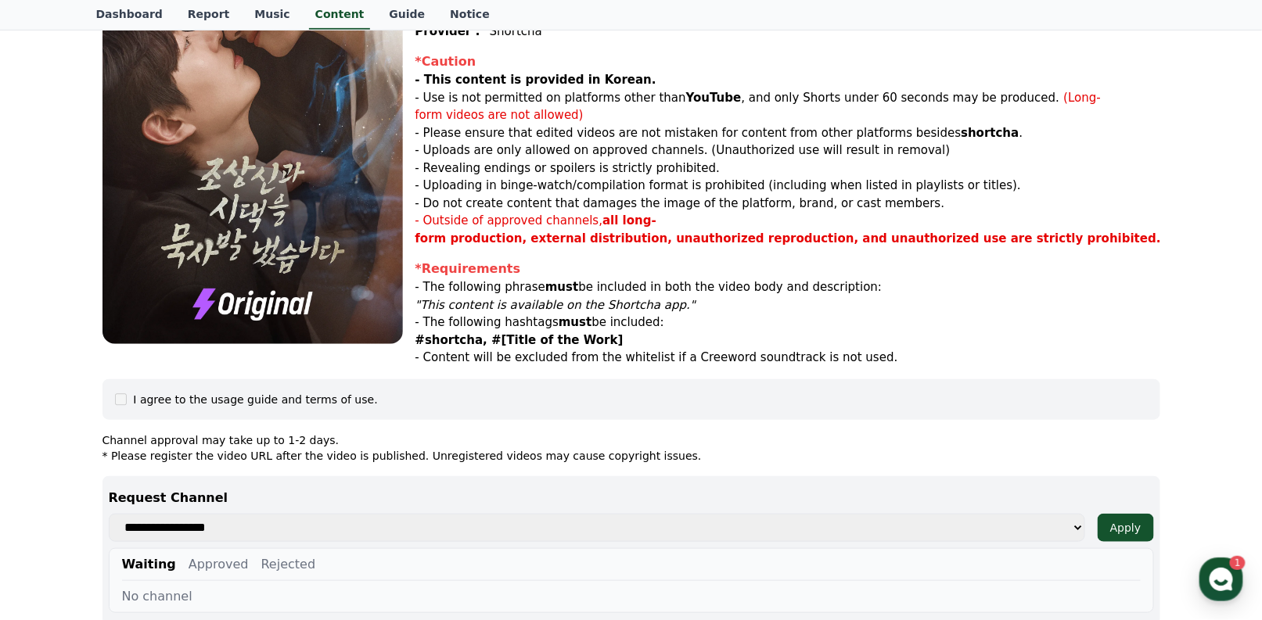
scroll to position [724, 0]
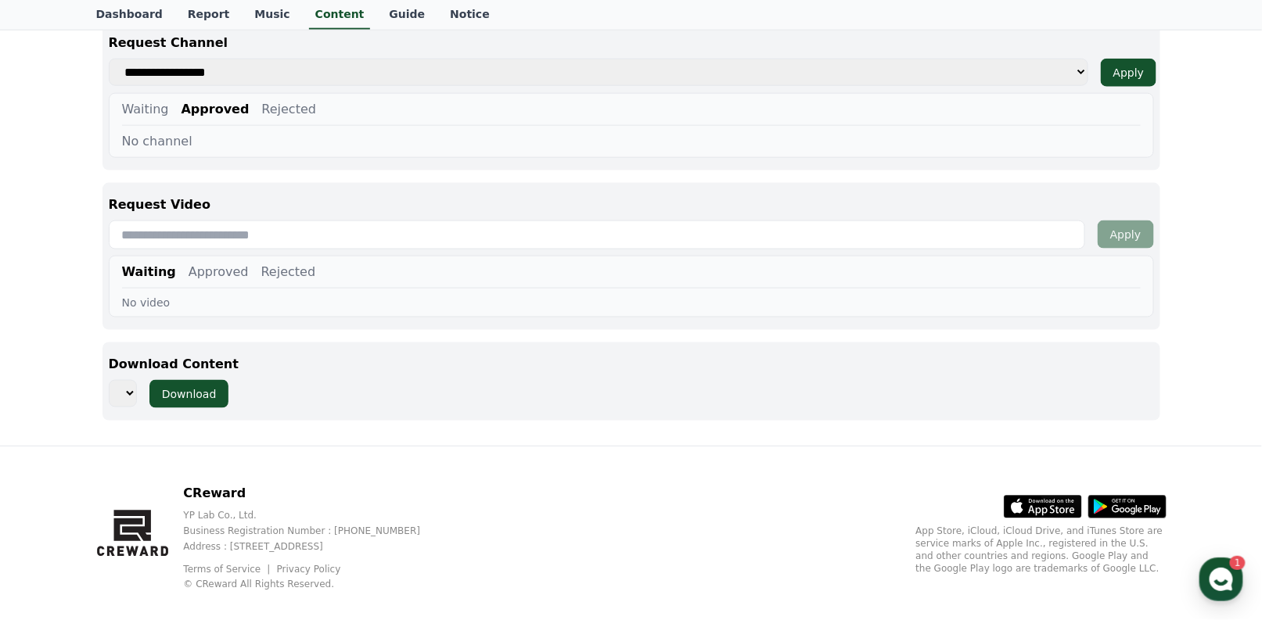
click at [296, 221] on input "text" at bounding box center [597, 235] width 976 height 29
paste input "**********"
type input "**********"
click at [1073, 59] on select "**********" at bounding box center [598, 73] width 979 height 28
select select "**********"
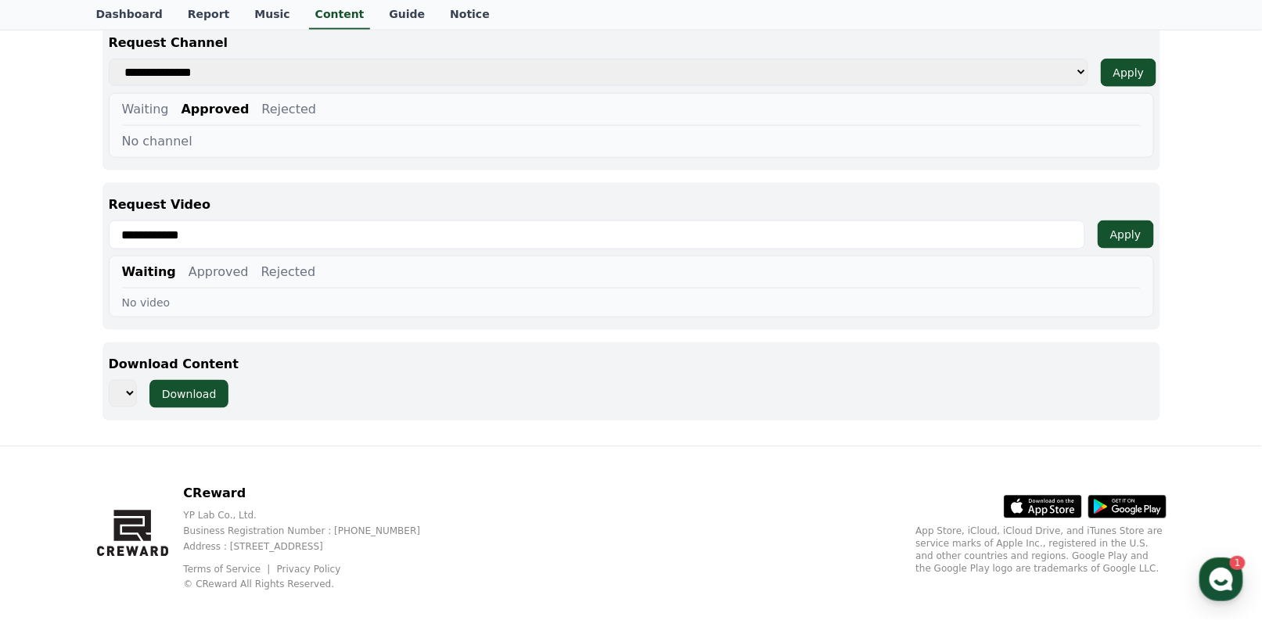
click at [109, 59] on select "**********" at bounding box center [598, 73] width 979 height 28
click at [1114, 227] on div "Apply" at bounding box center [1125, 235] width 31 height 16
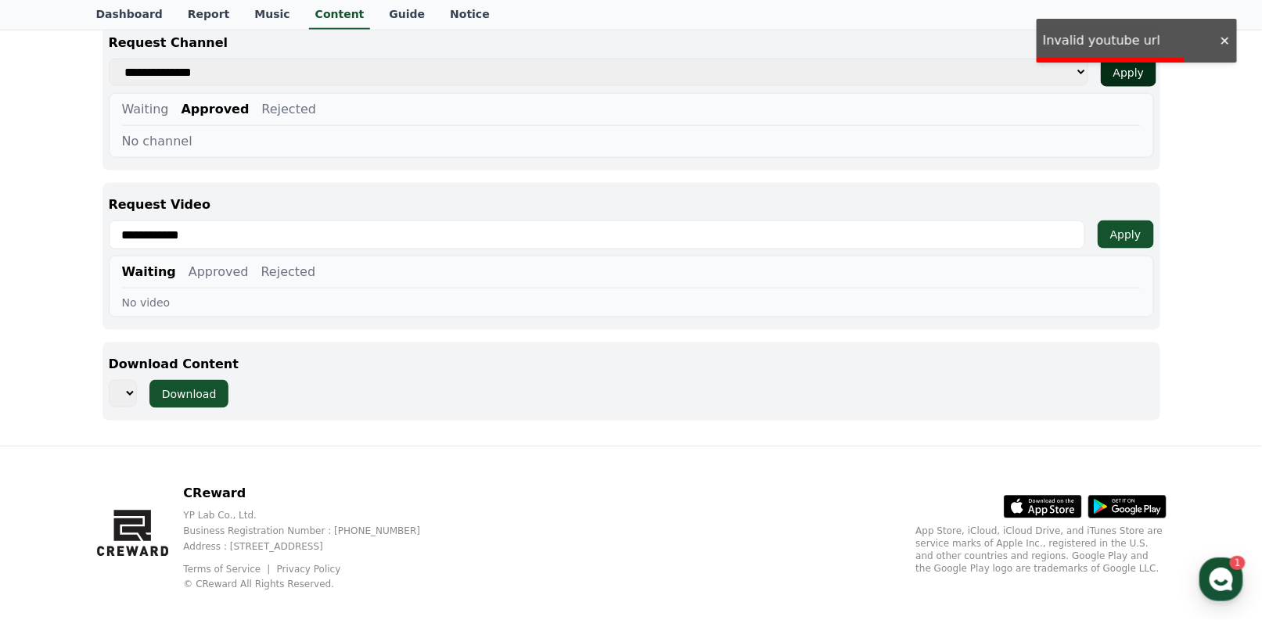
click at [1130, 64] on button "Apply" at bounding box center [1129, 73] width 56 height 28
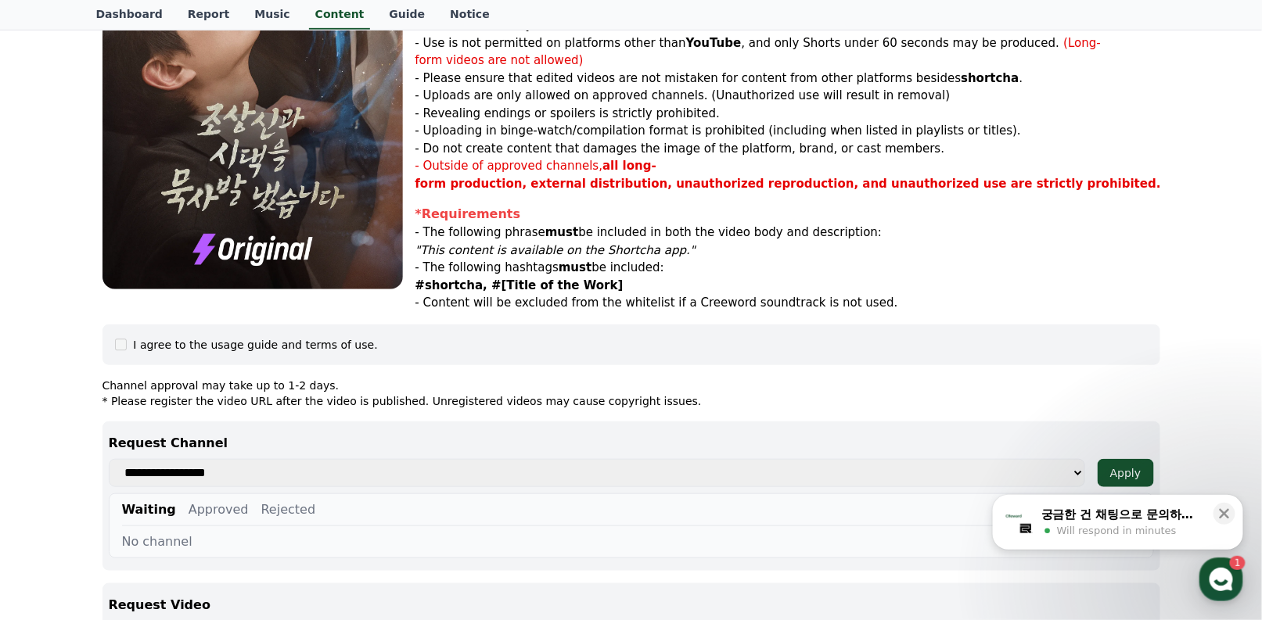
scroll to position [724, 0]
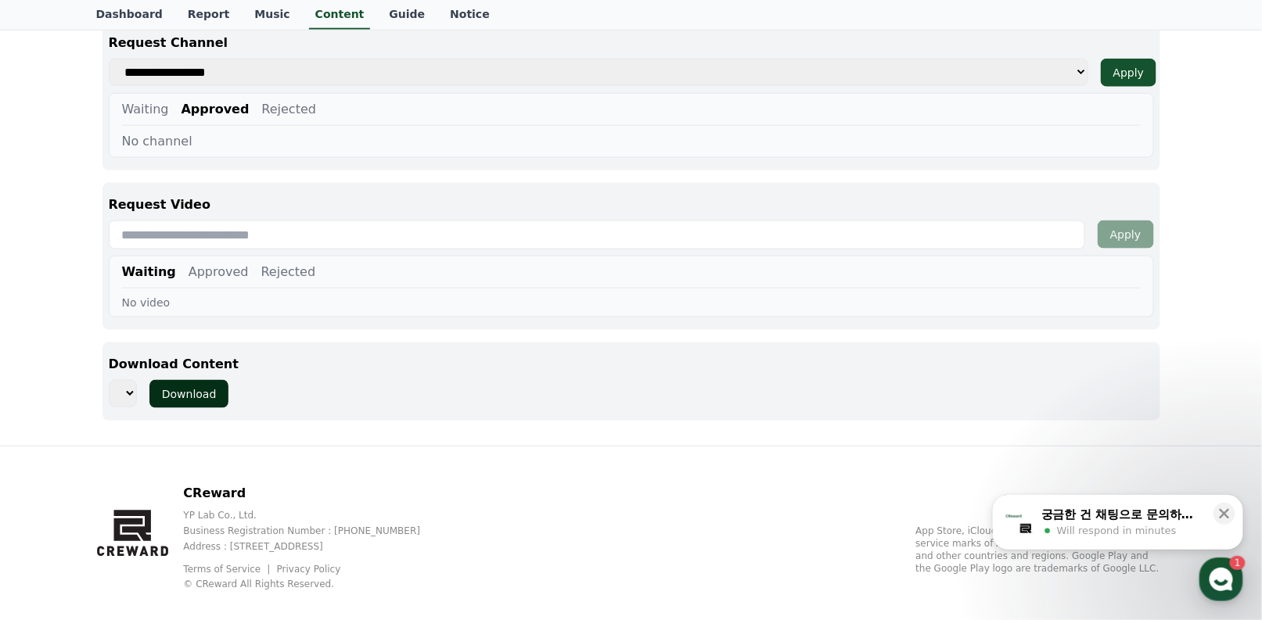
click at [206, 386] on div "Download" at bounding box center [189, 394] width 55 height 16
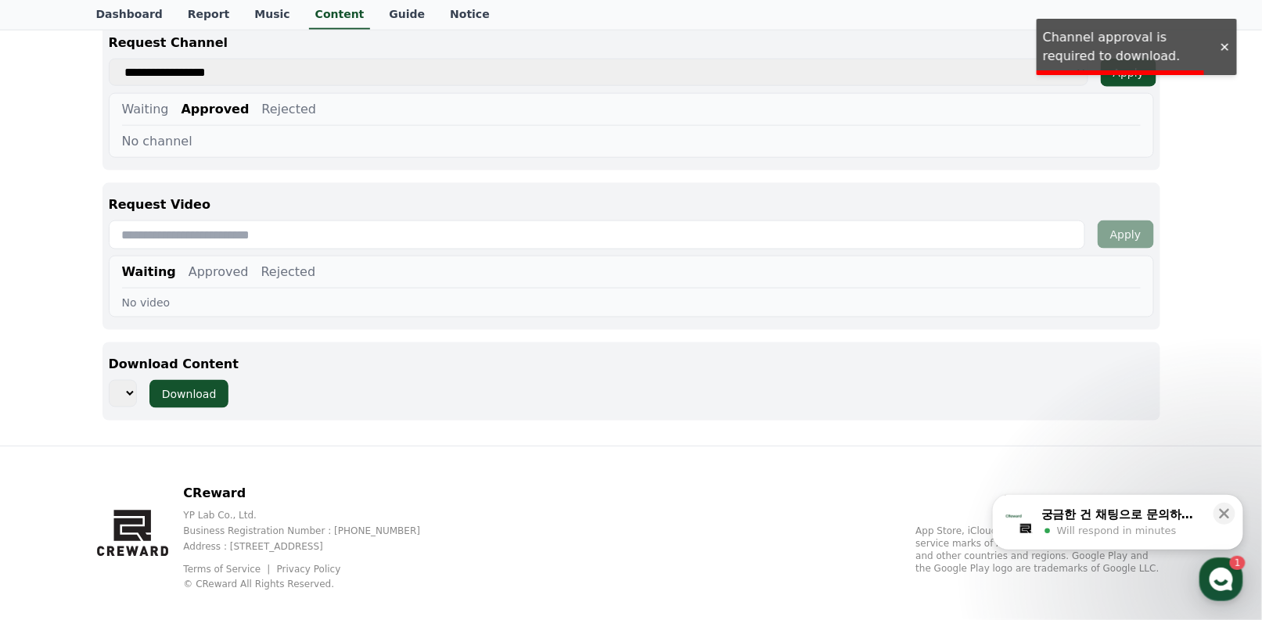
click at [308, 272] on div "Waiting Approved Rejected No video" at bounding box center [631, 287] width 1045 height 62
click at [269, 225] on input "text" at bounding box center [597, 235] width 976 height 29
click at [246, 17] on link "Music" at bounding box center [272, 15] width 60 height 30
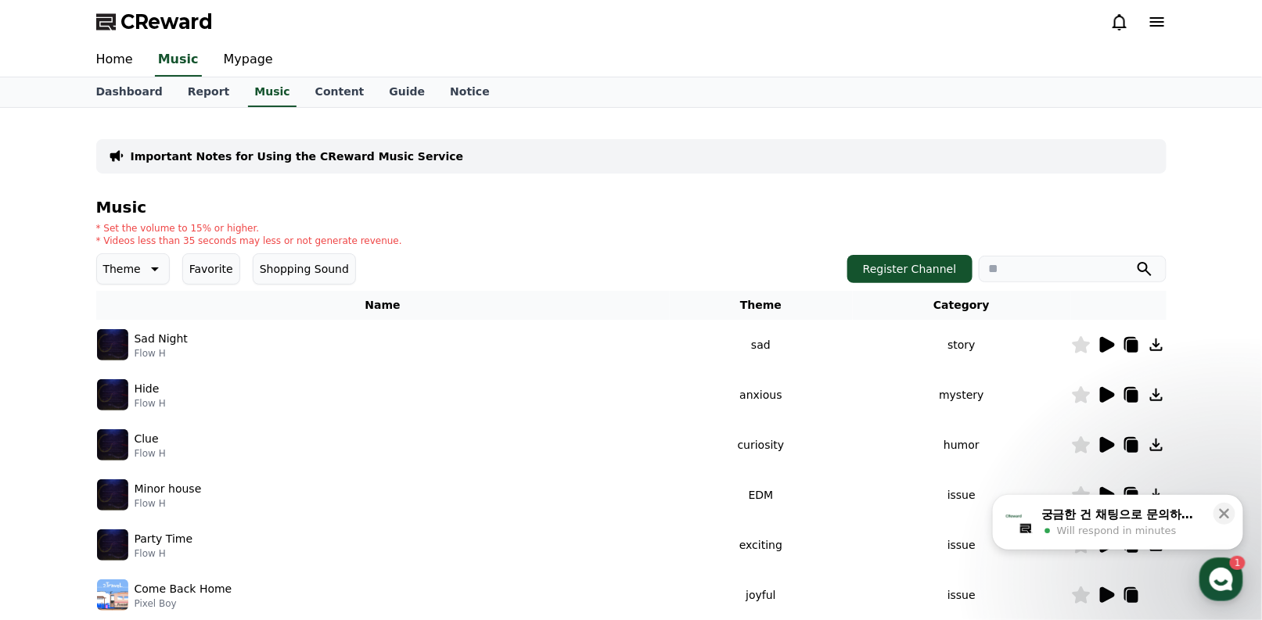
click at [1155, 355] on td at bounding box center [1118, 345] width 95 height 50
click at [1152, 338] on icon at bounding box center [1156, 345] width 19 height 19
click at [1106, 338] on icon at bounding box center [1106, 345] width 19 height 19
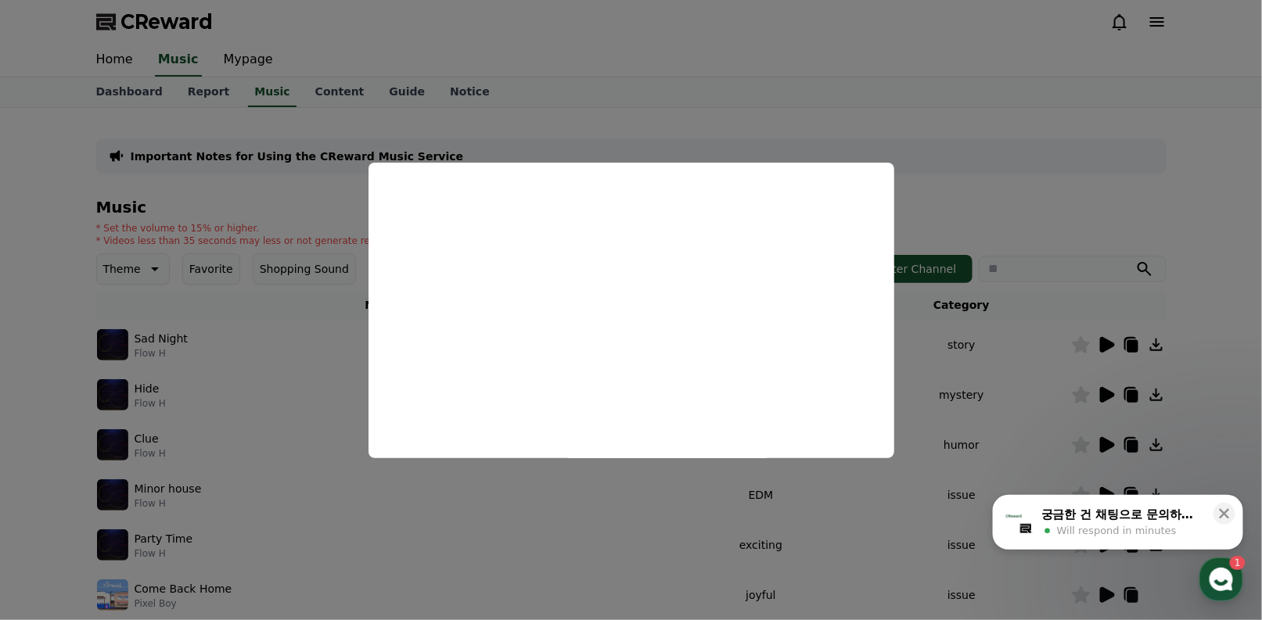
drag, startPoint x: 232, startPoint y: 168, endPoint x: 235, endPoint y: 157, distance: 11.6
click at [232, 168] on button "close modal" at bounding box center [631, 310] width 1262 height 620
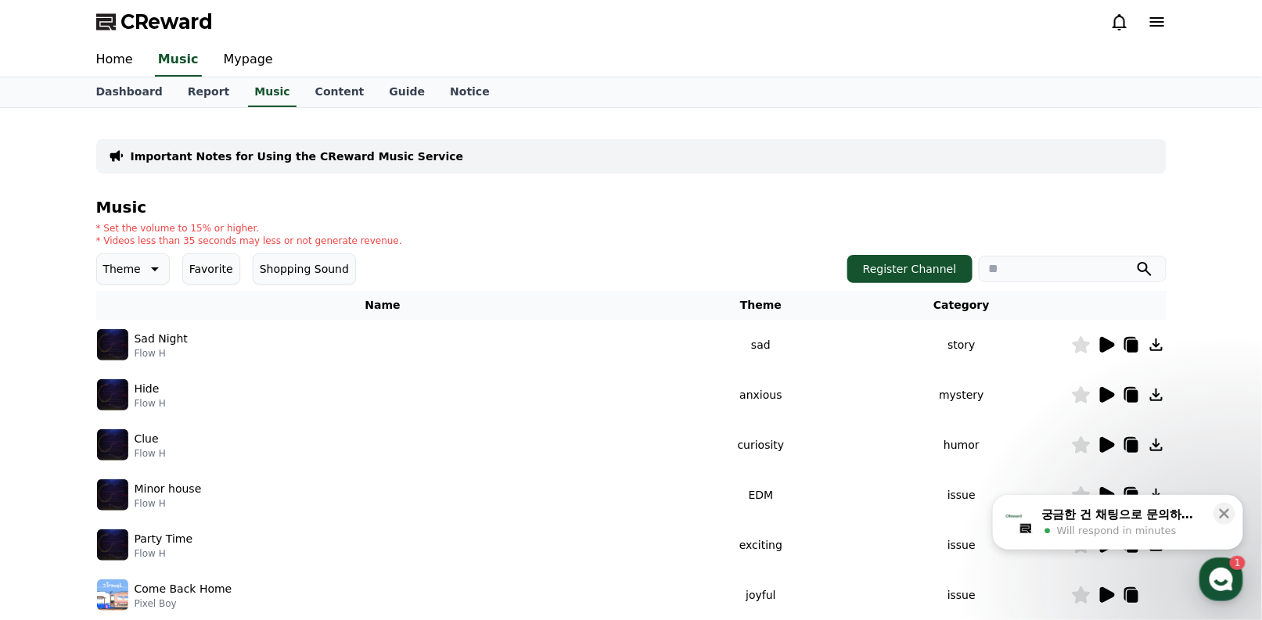
click at [305, 74] on div "Home Music Mypage" at bounding box center [631, 60] width 1095 height 33
click at [307, 80] on link "Content" at bounding box center [340, 92] width 74 height 30
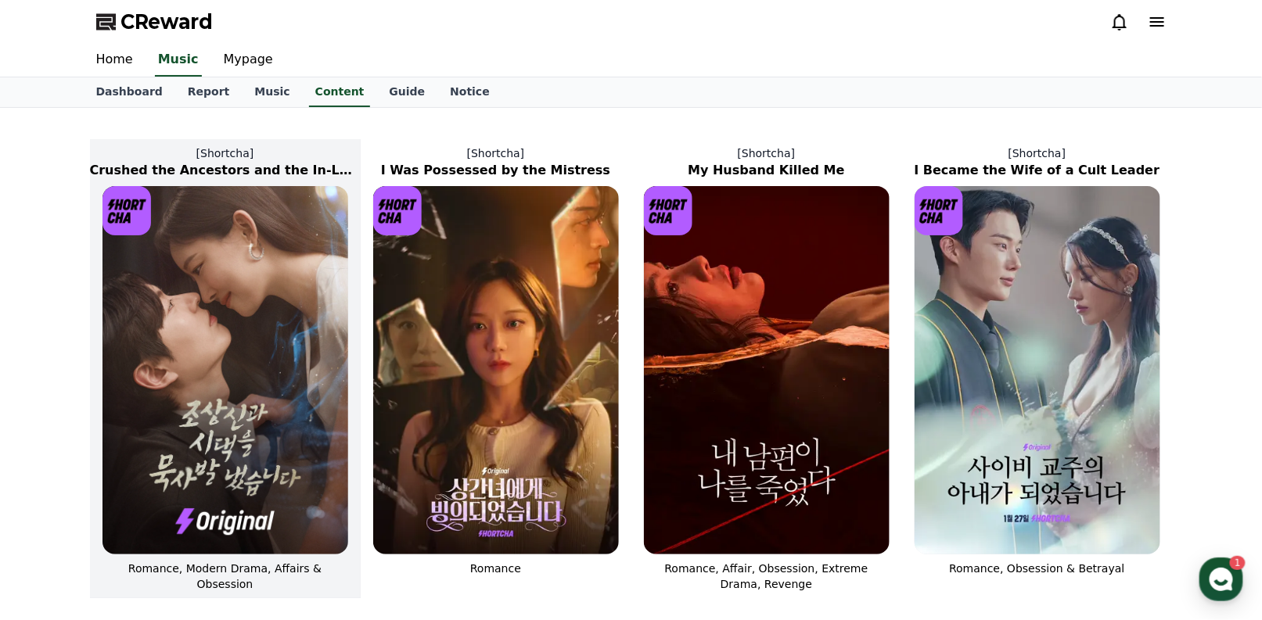
click at [242, 276] on img at bounding box center [225, 370] width 246 height 368
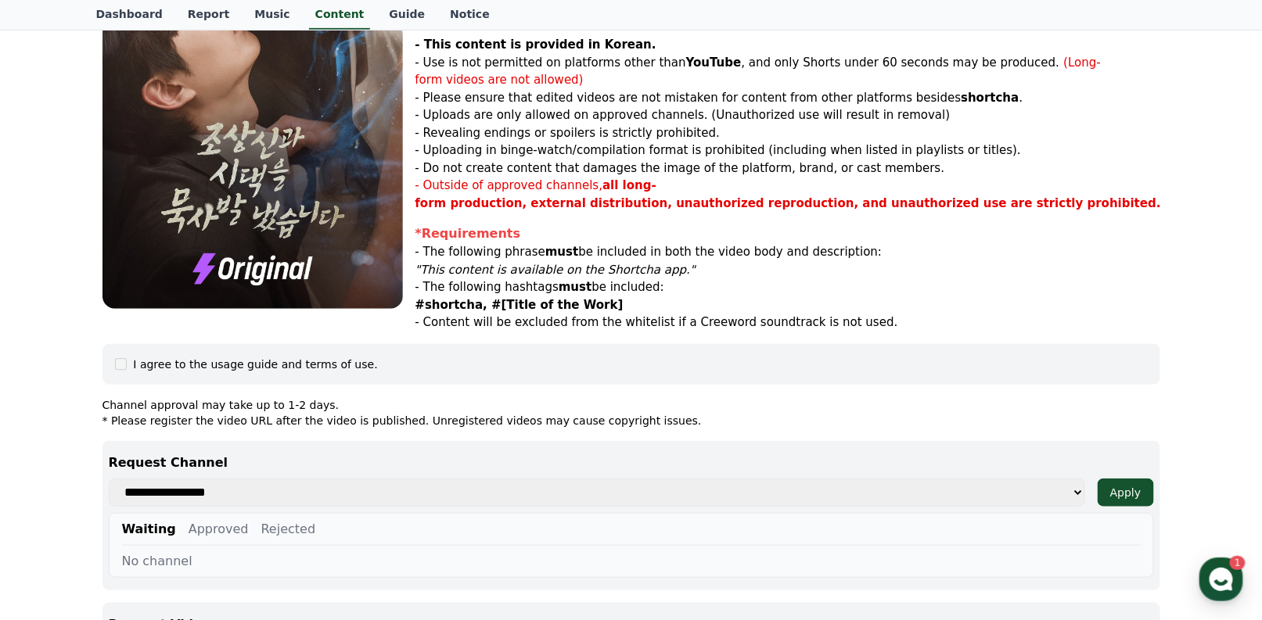
scroll to position [724, 0]
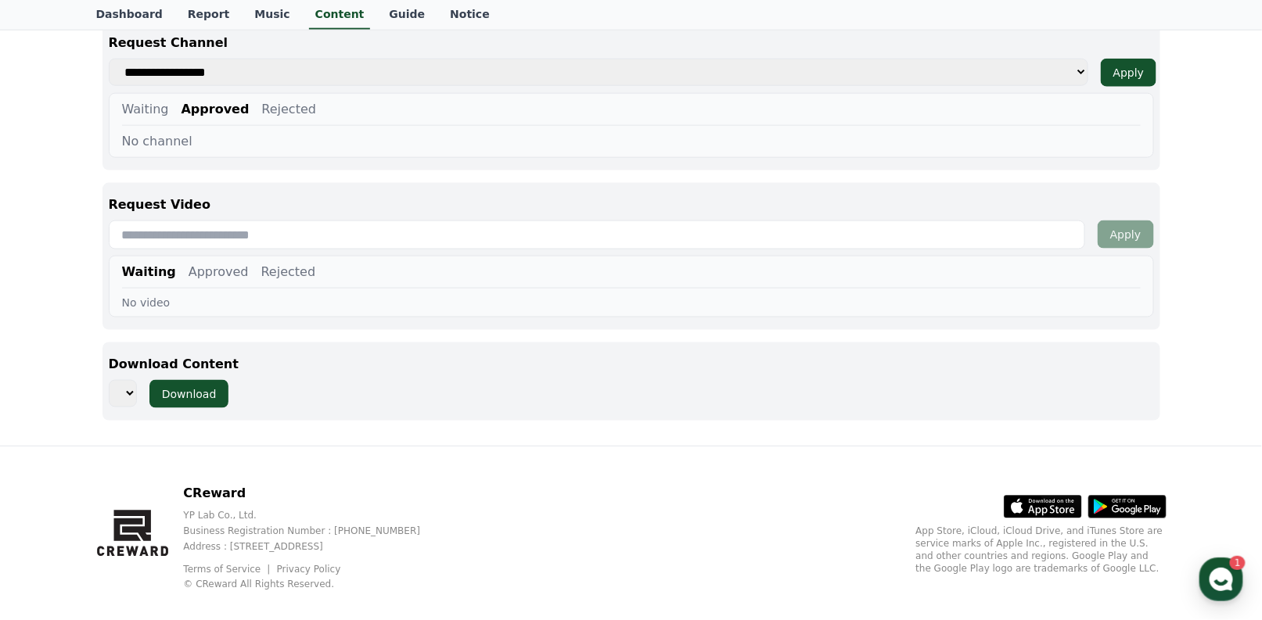
click at [250, 228] on input "text" at bounding box center [597, 235] width 976 height 29
paste input "**********"
type input "**********"
click at [573, 59] on select "**********" at bounding box center [598, 73] width 979 height 28
select select "**********"
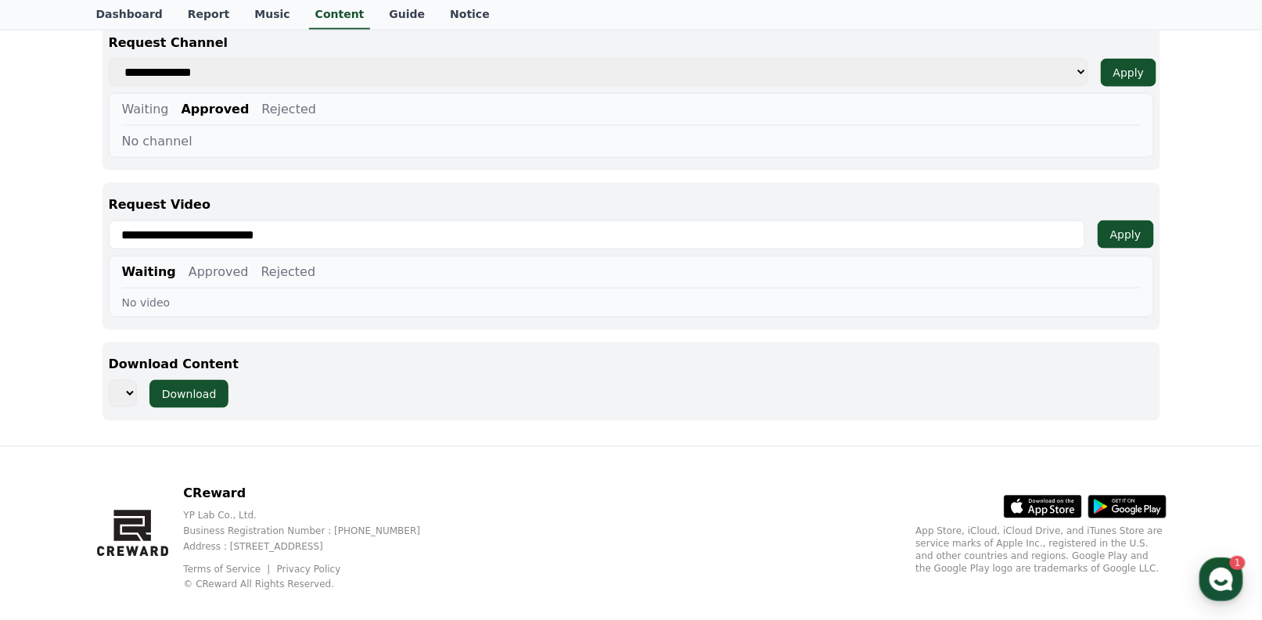
click at [109, 59] on select "**********" at bounding box center [598, 73] width 979 height 28
click at [1108, 221] on button "Apply" at bounding box center [1126, 235] width 56 height 28
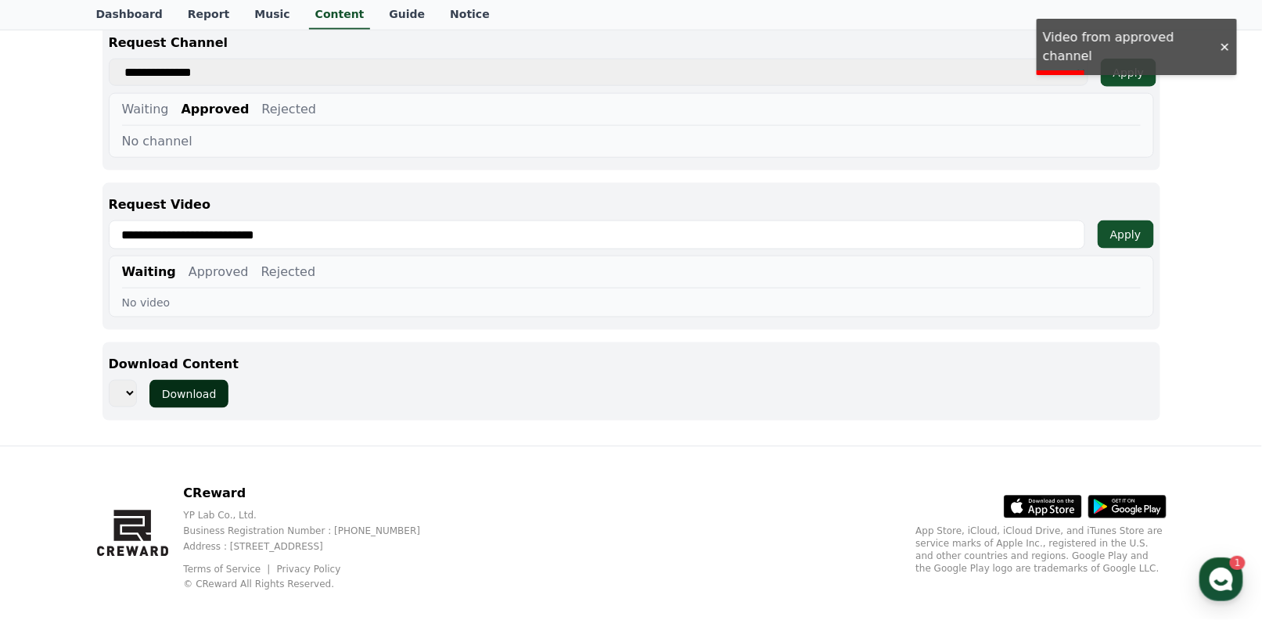
click at [208, 386] on div "Download" at bounding box center [189, 394] width 55 height 16
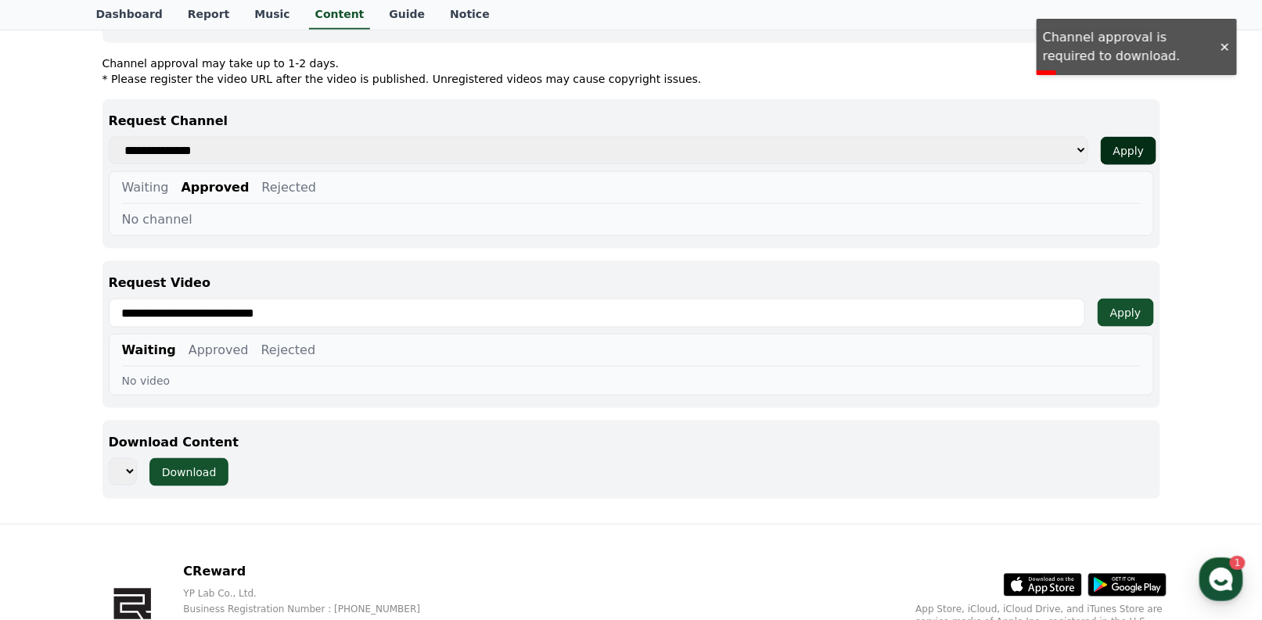
click at [1153, 137] on div "**********" at bounding box center [631, 151] width 1045 height 28
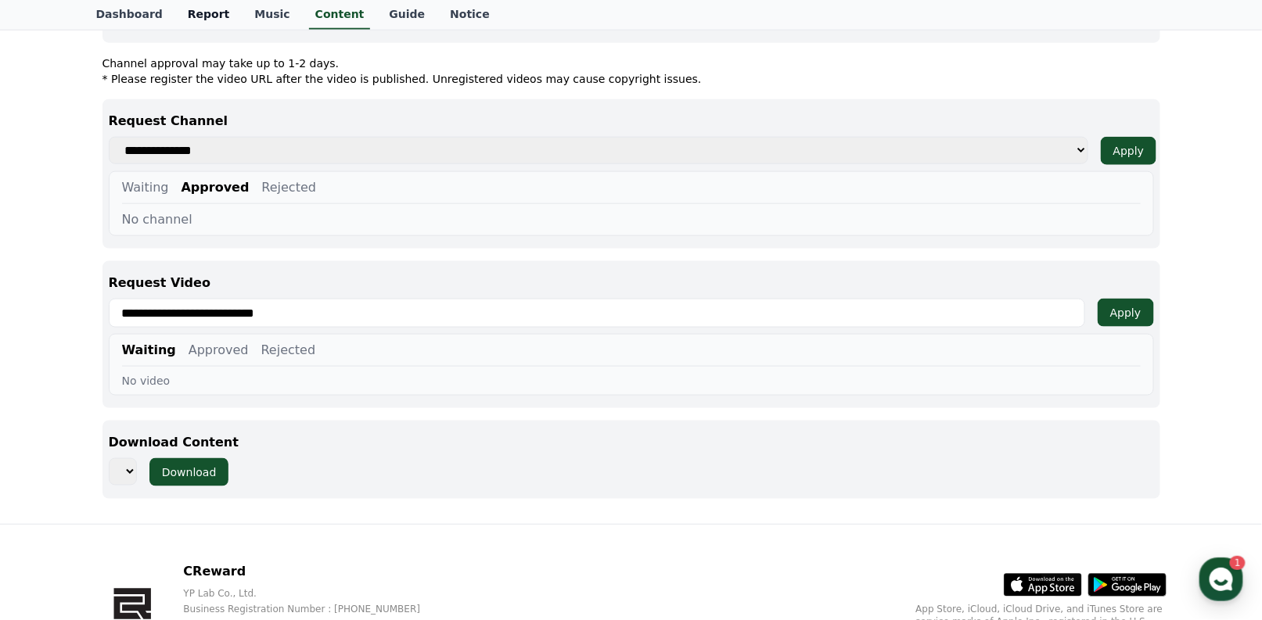
click at [202, 15] on link "Report" at bounding box center [208, 15] width 67 height 30
click at [242, 13] on link "Music" at bounding box center [272, 15] width 60 height 30
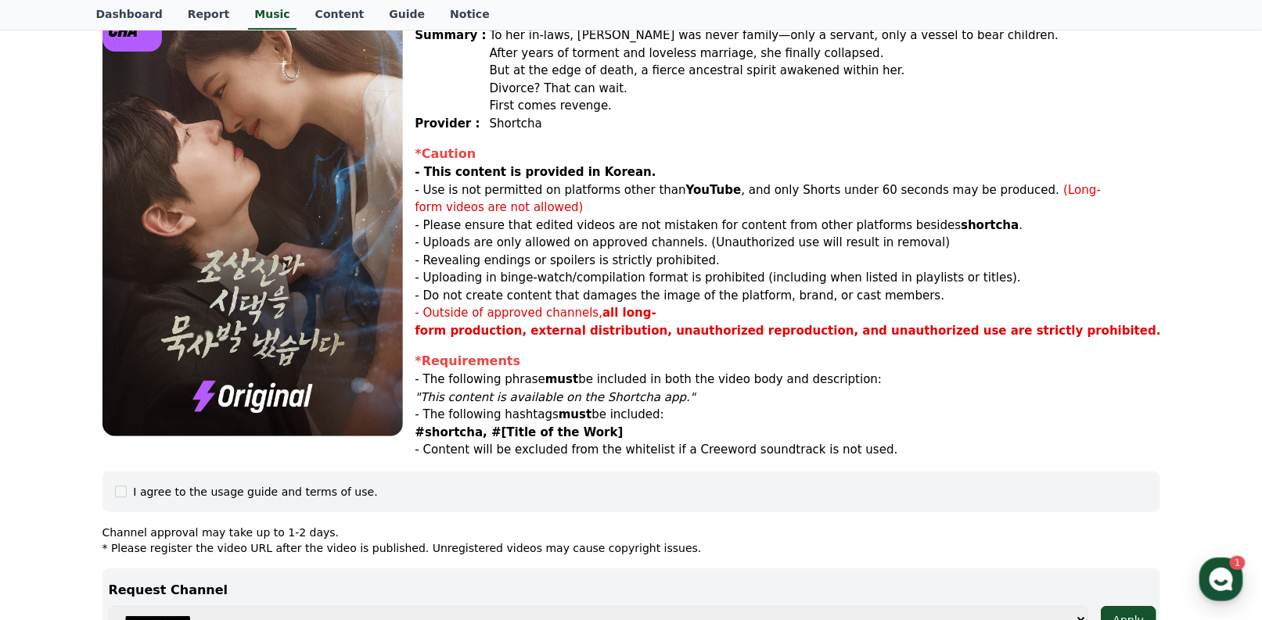
scroll to position [0, 0]
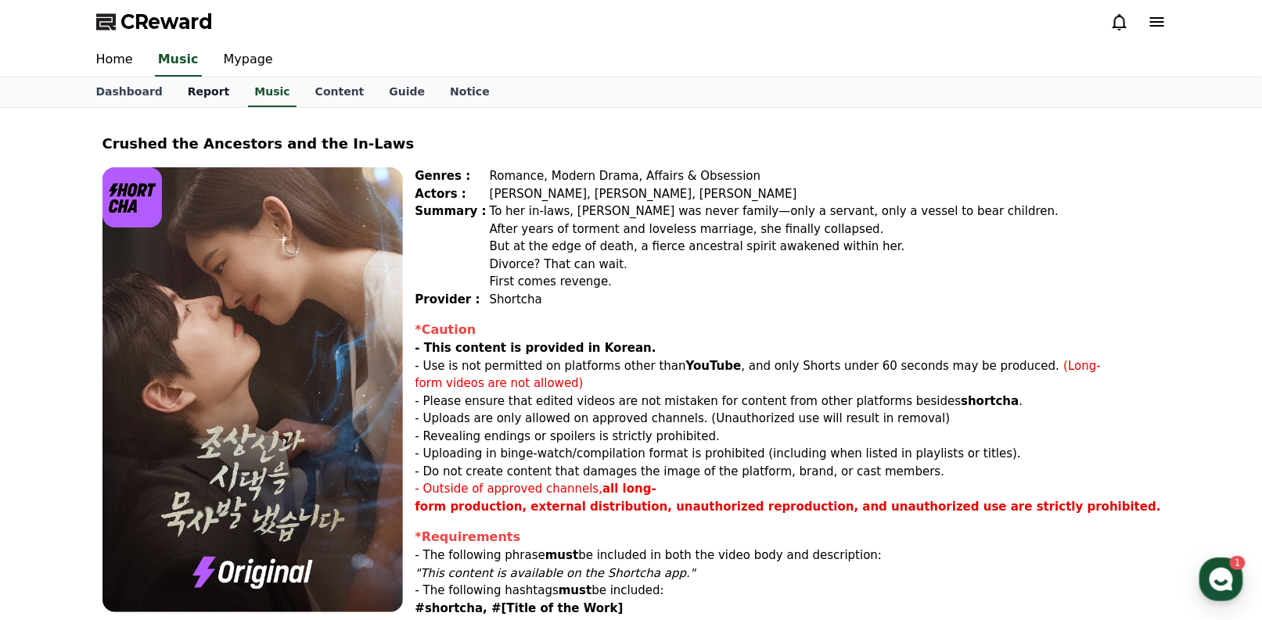
click at [186, 95] on link "Report" at bounding box center [208, 92] width 67 height 30
click at [247, 88] on link "Music" at bounding box center [272, 92] width 60 height 30
click at [246, 62] on link "Mypage" at bounding box center [248, 60] width 74 height 33
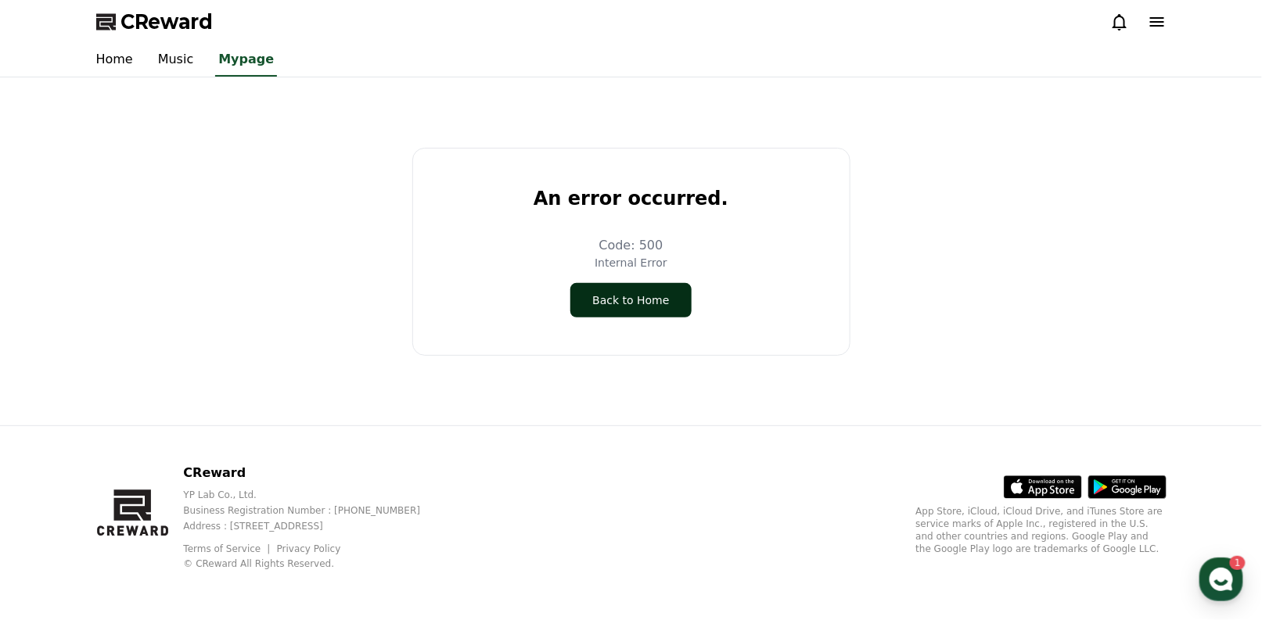
click at [641, 300] on button "Back to Home" at bounding box center [630, 300] width 120 height 34
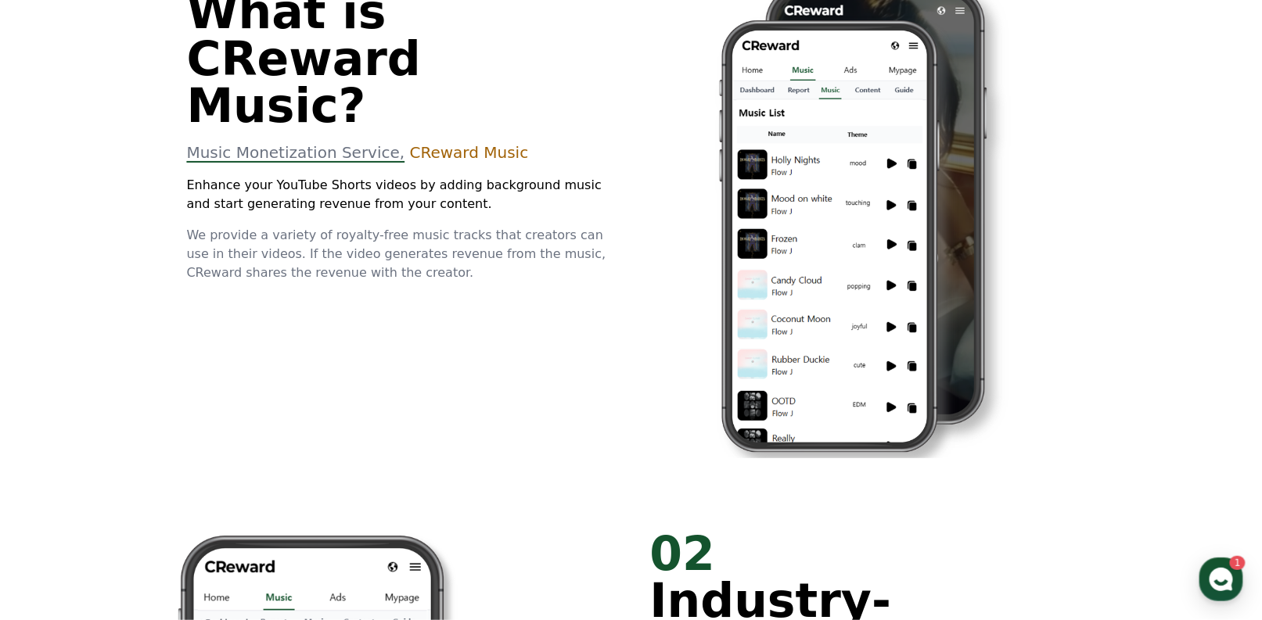
click at [451, 143] on span "CReward Music" at bounding box center [469, 152] width 119 height 19
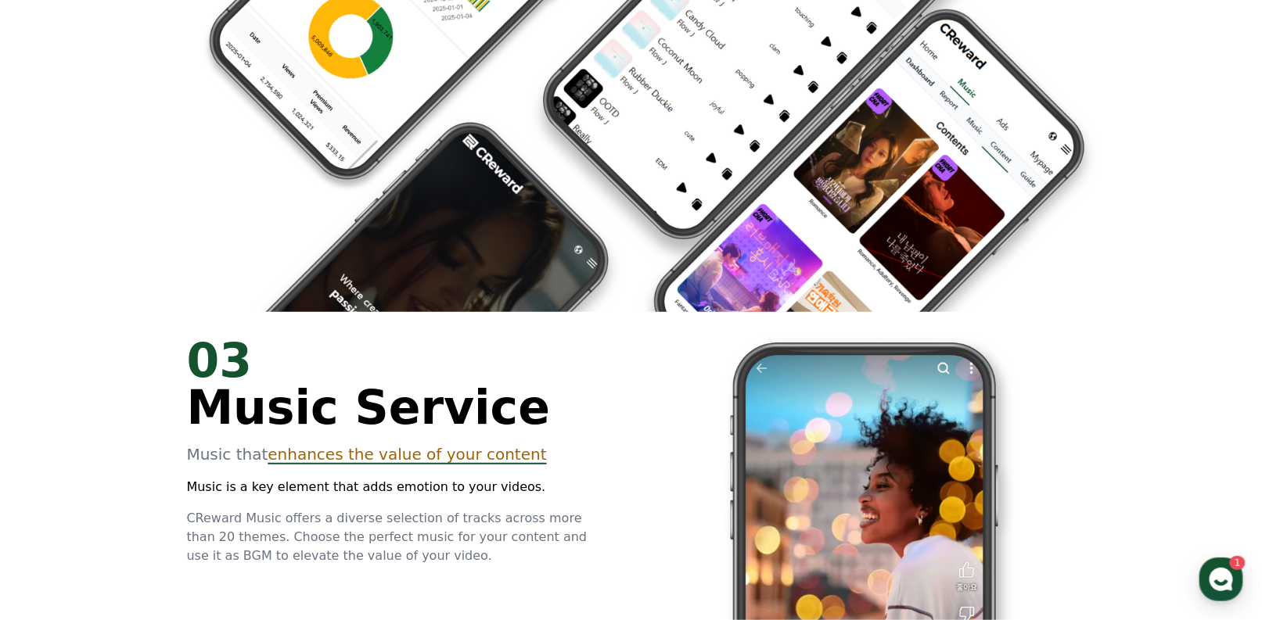
scroll to position [2963, 0]
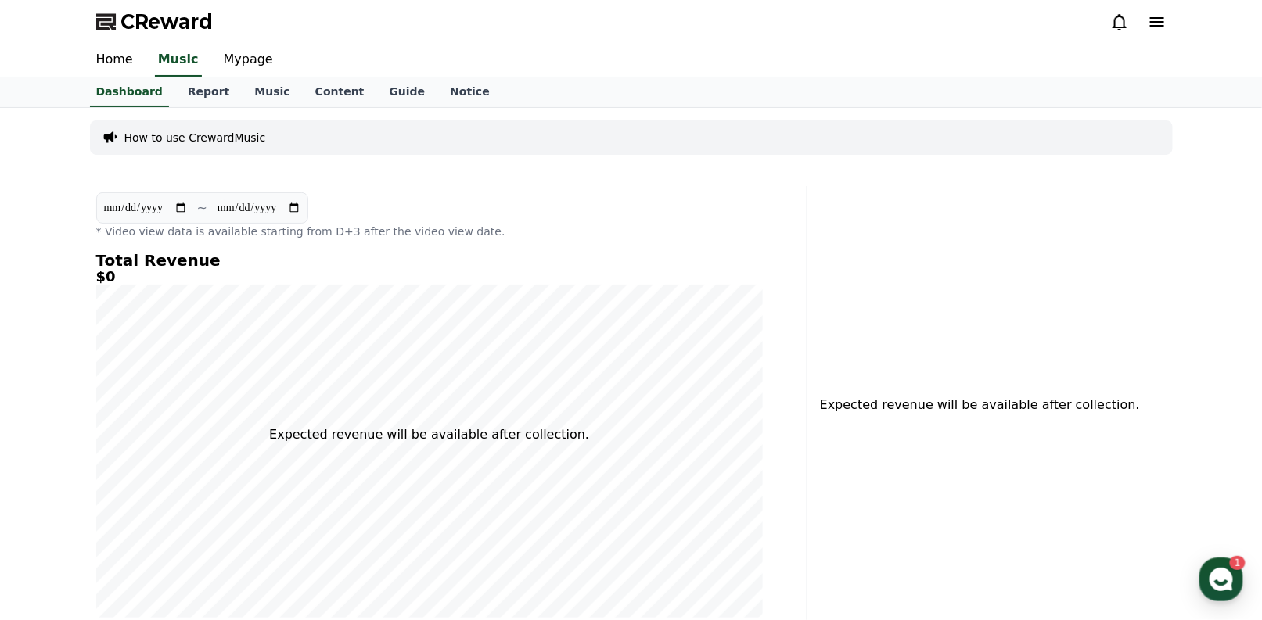
scroll to position [311, 0]
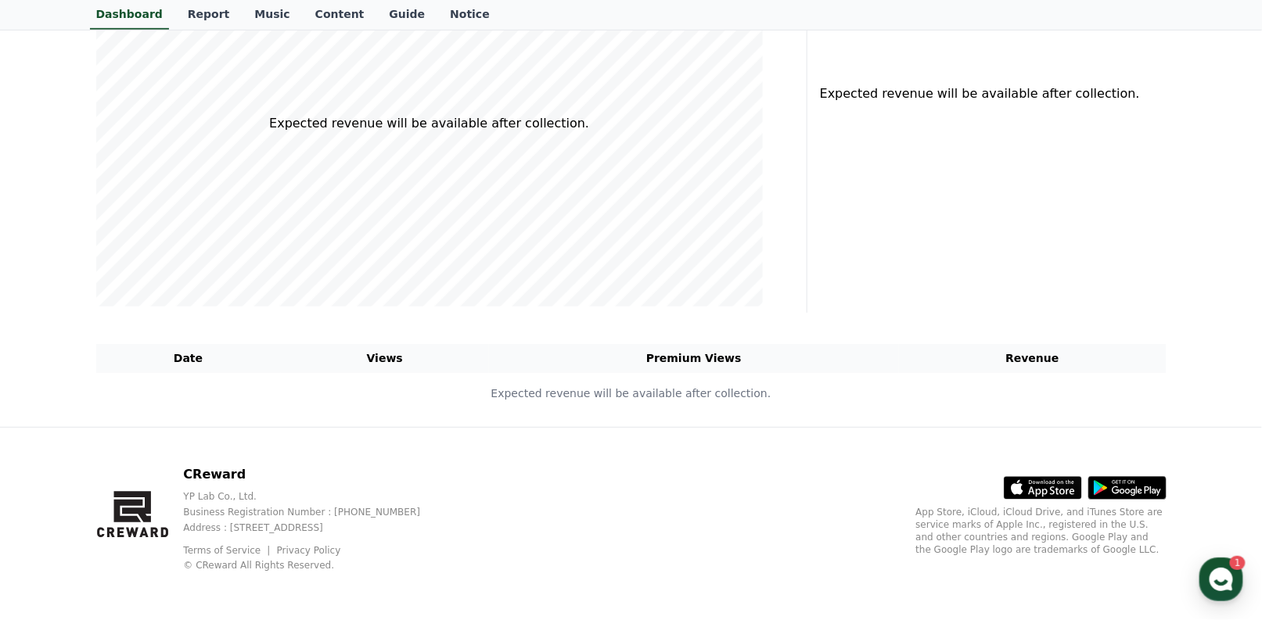
click at [931, 344] on th "Revenue" at bounding box center [1033, 358] width 268 height 29
click at [151, 512] on polygon at bounding box center [132, 507] width 38 height 31
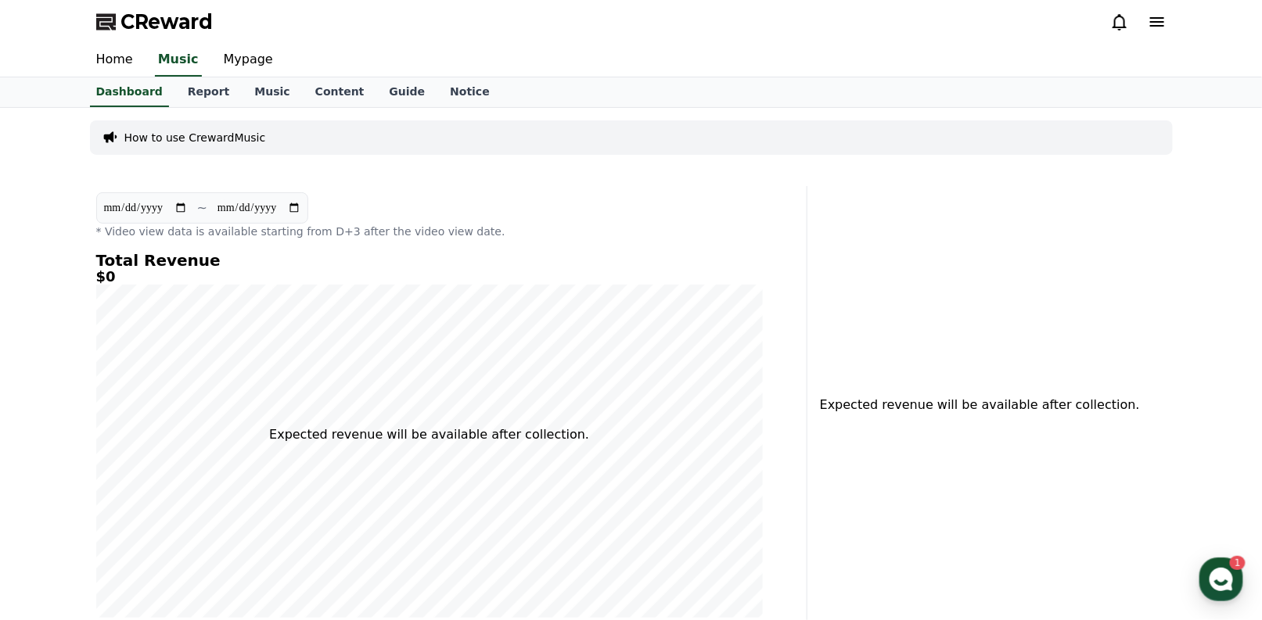
click at [130, 262] on h4 "Total Revenue" at bounding box center [429, 260] width 666 height 17
click at [211, 93] on link "Report" at bounding box center [208, 92] width 67 height 30
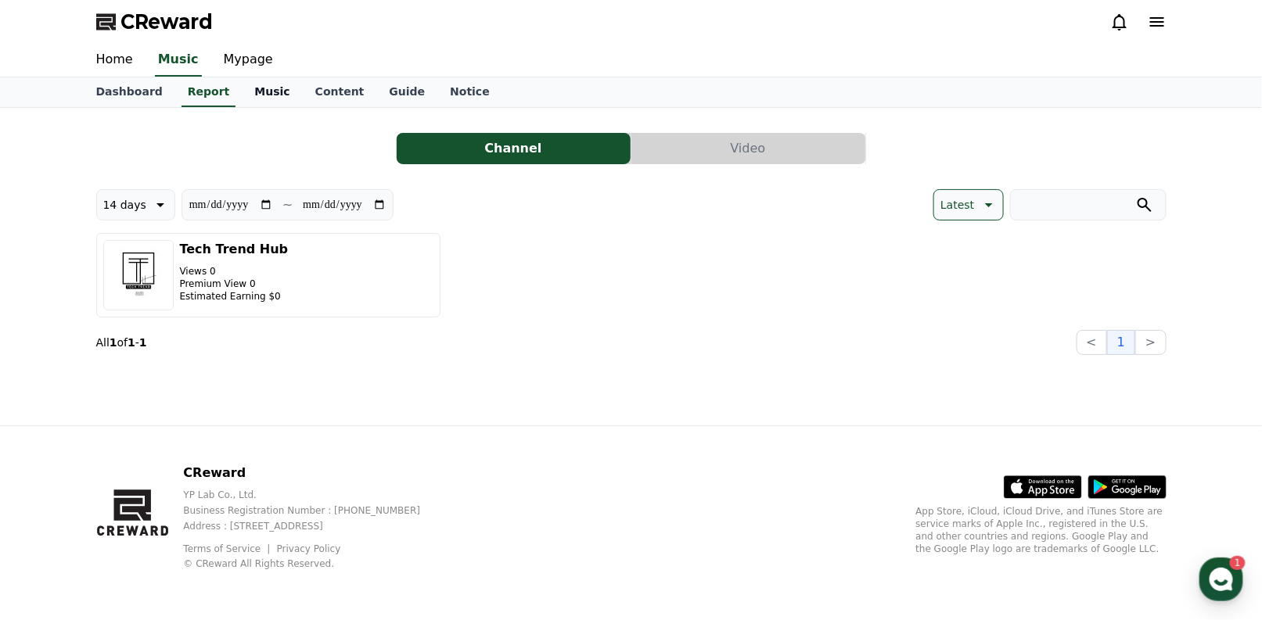
click at [245, 83] on link "Music" at bounding box center [272, 92] width 60 height 30
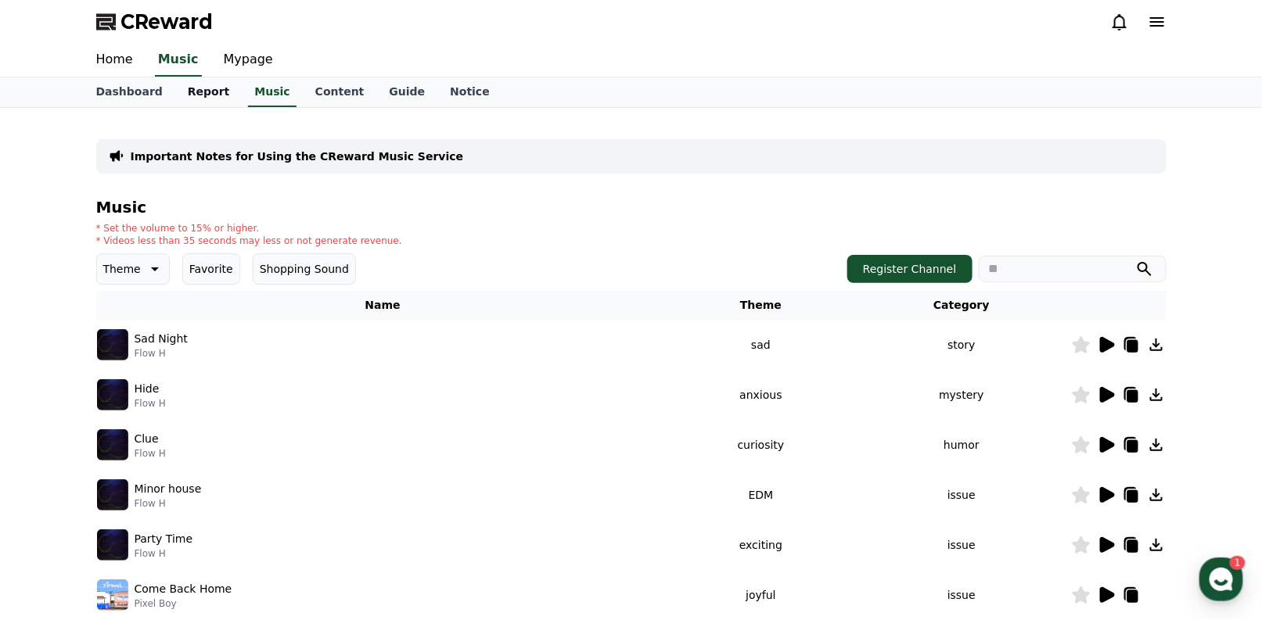
click at [178, 105] on link "Report" at bounding box center [208, 92] width 67 height 30
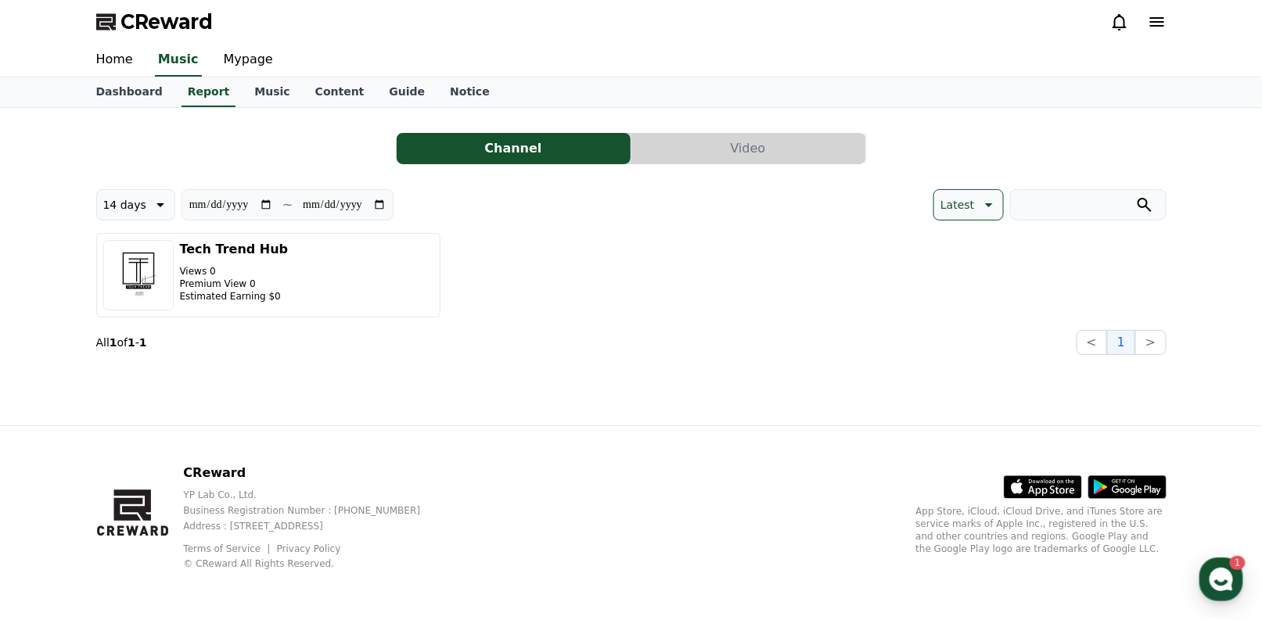
click at [716, 135] on button "Video" at bounding box center [748, 148] width 234 height 31
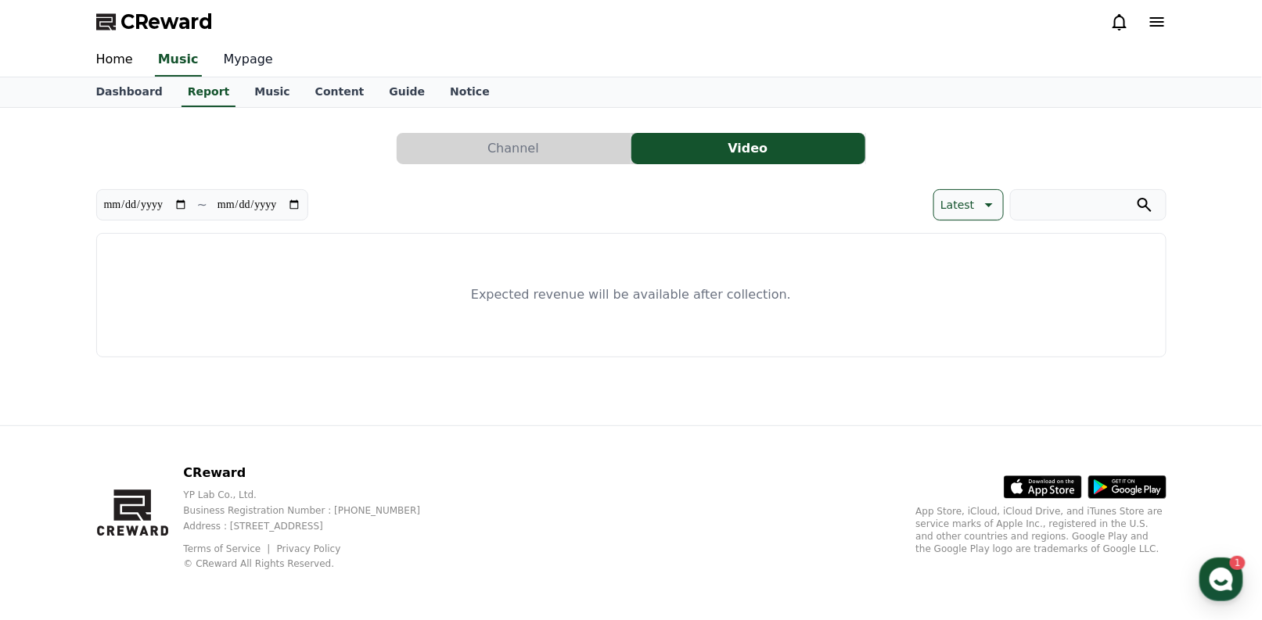
click at [230, 74] on link "Mypage" at bounding box center [248, 60] width 74 height 33
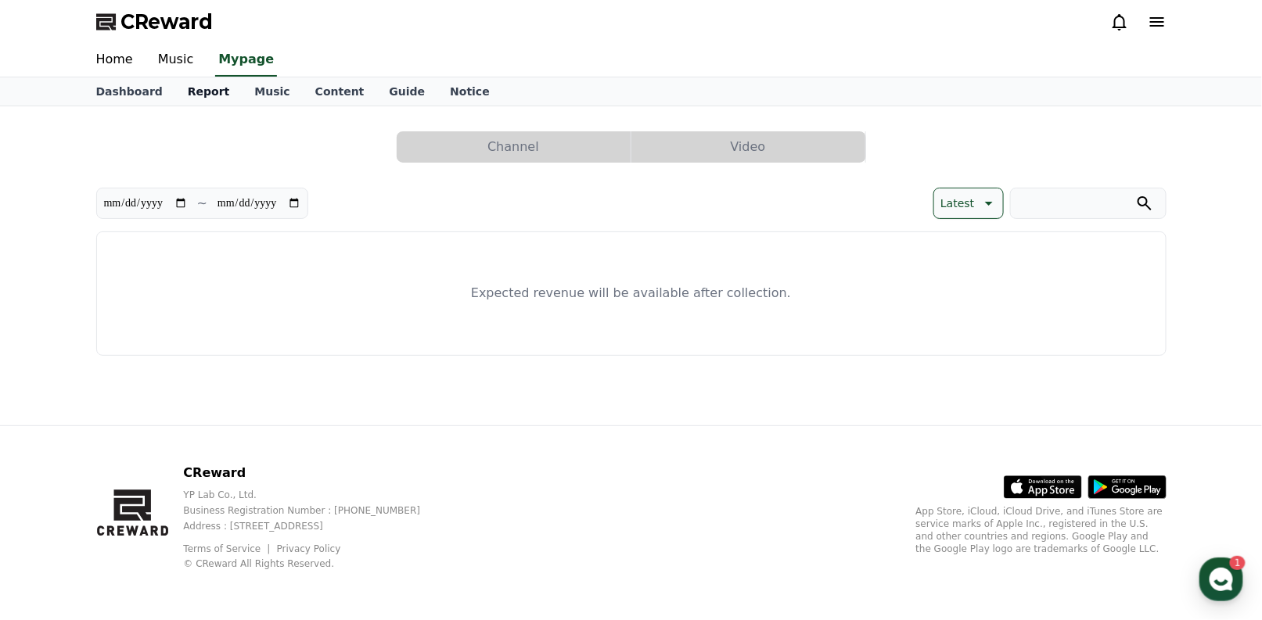
select select "**********"
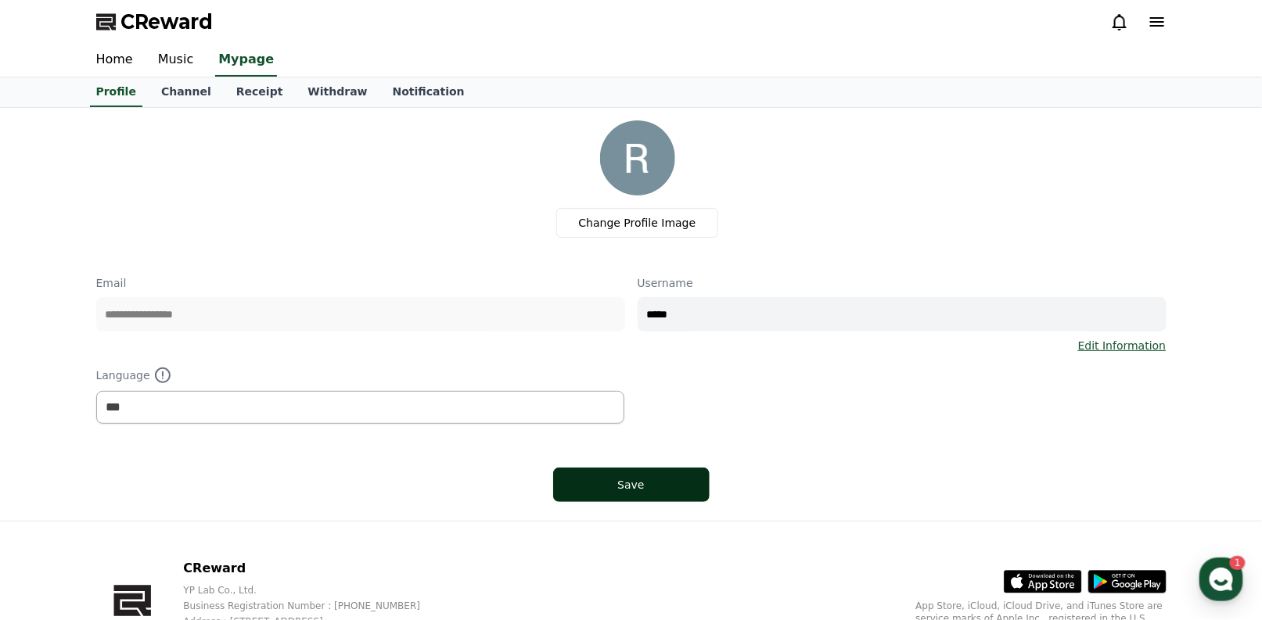
click at [620, 477] on div "Save" at bounding box center [631, 485] width 94 height 16
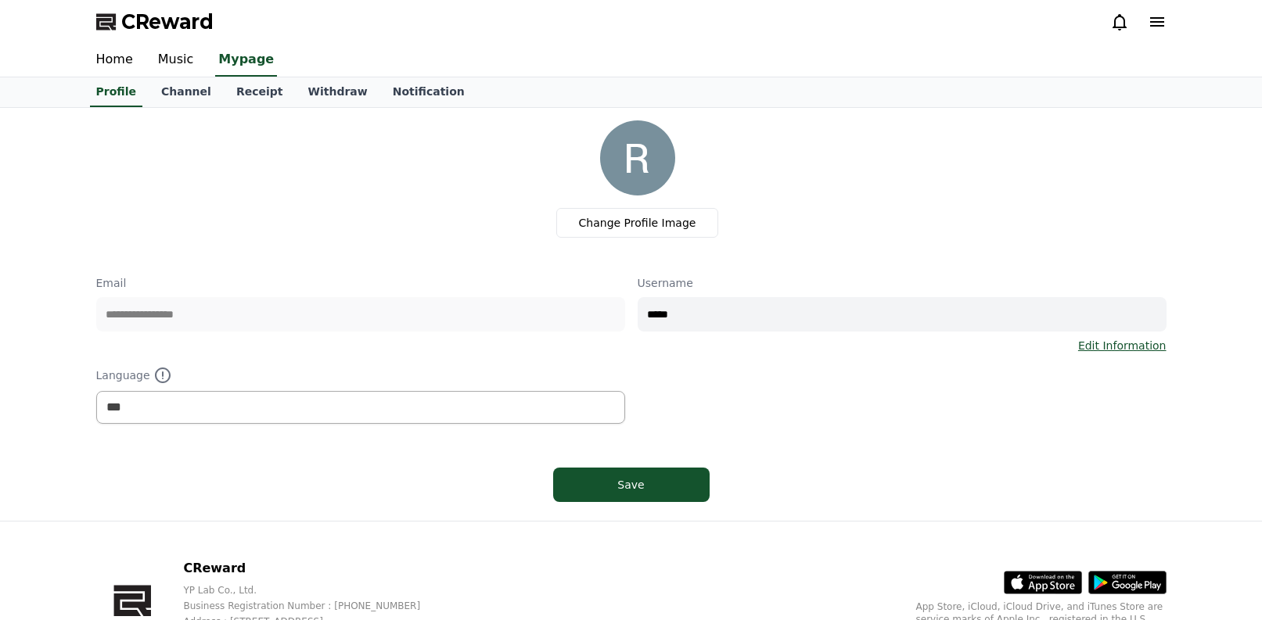
select select "**********"
click at [159, 82] on link "Channel" at bounding box center [186, 92] width 75 height 30
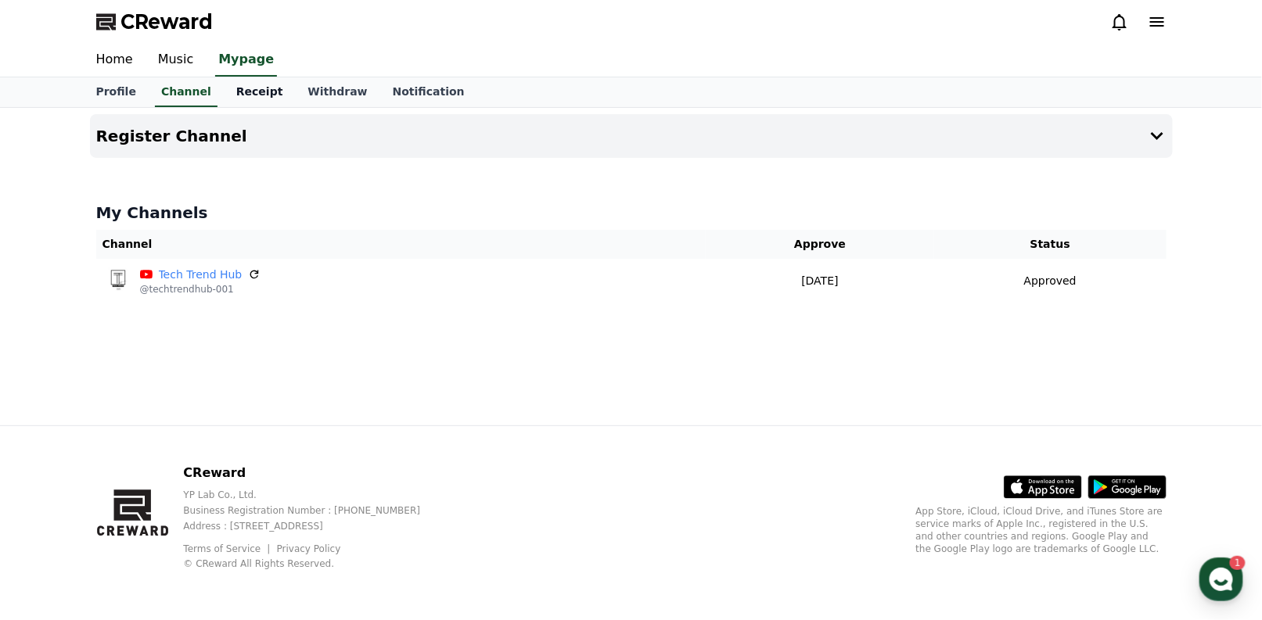
click at [242, 96] on link "Receipt" at bounding box center [260, 92] width 72 height 30
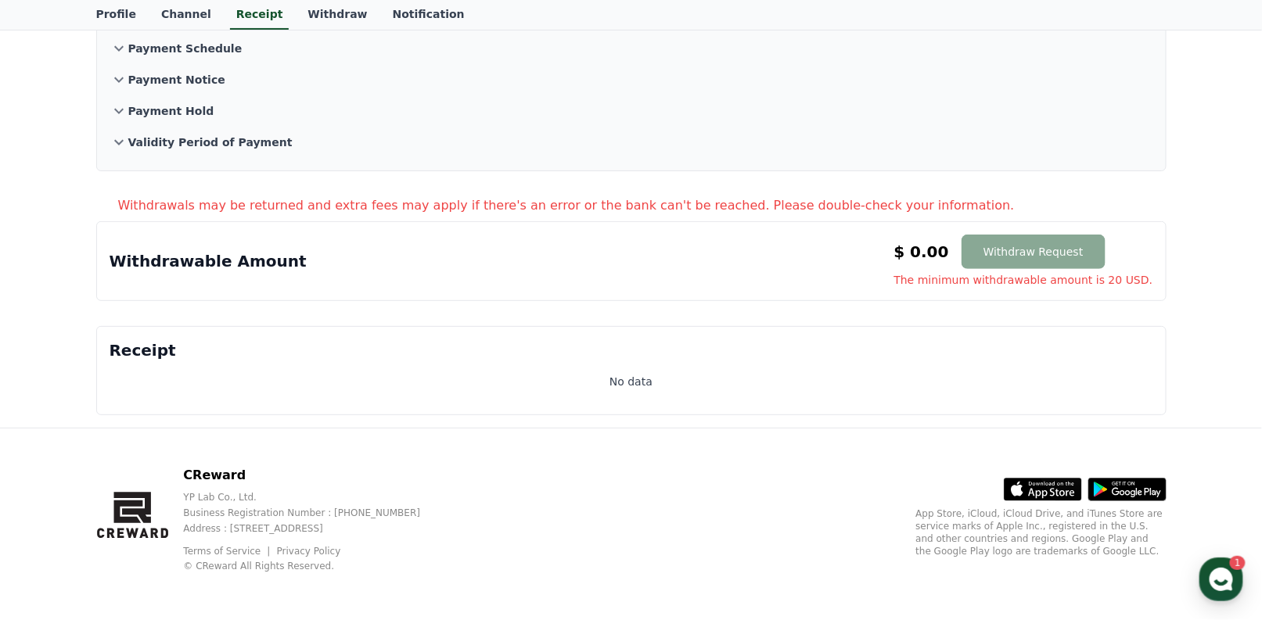
scroll to position [45, 0]
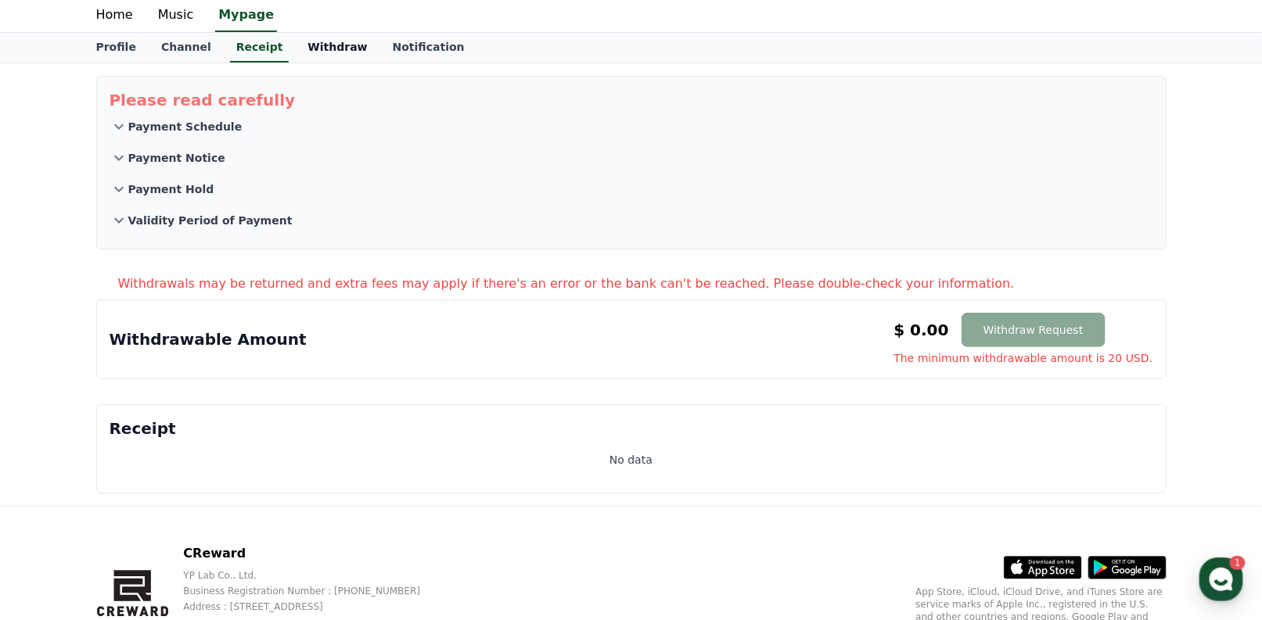
click at [319, 50] on link "Withdraw" at bounding box center [337, 48] width 84 height 30
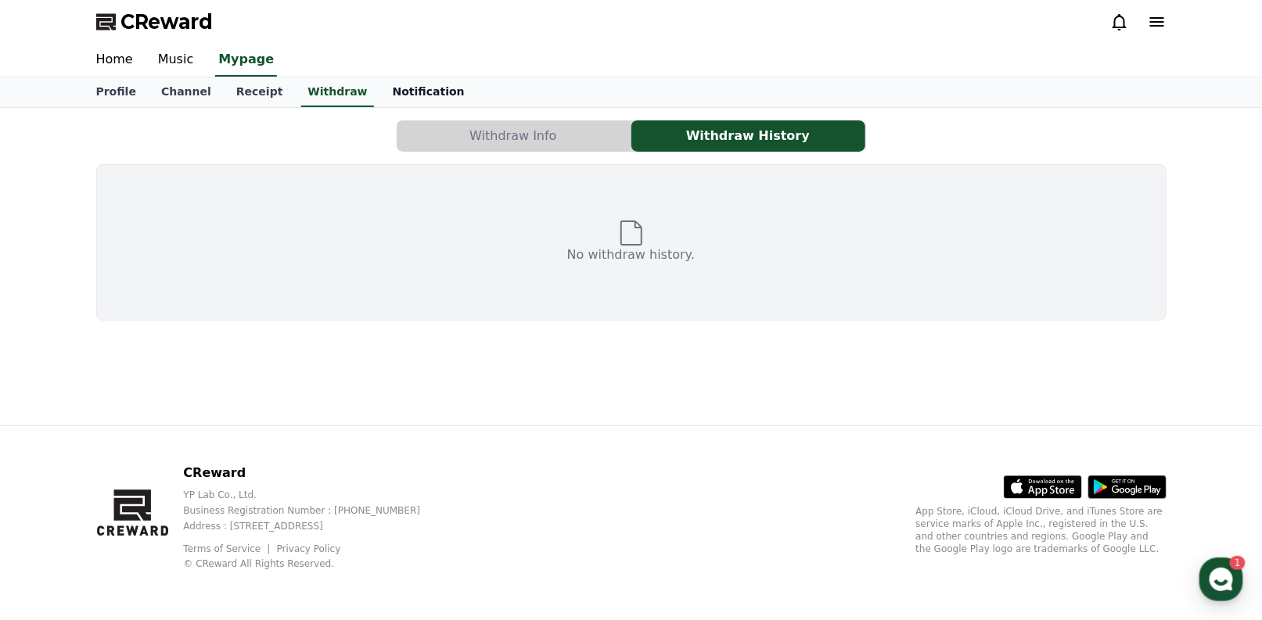
click at [404, 85] on link "Notification" at bounding box center [428, 92] width 97 height 30
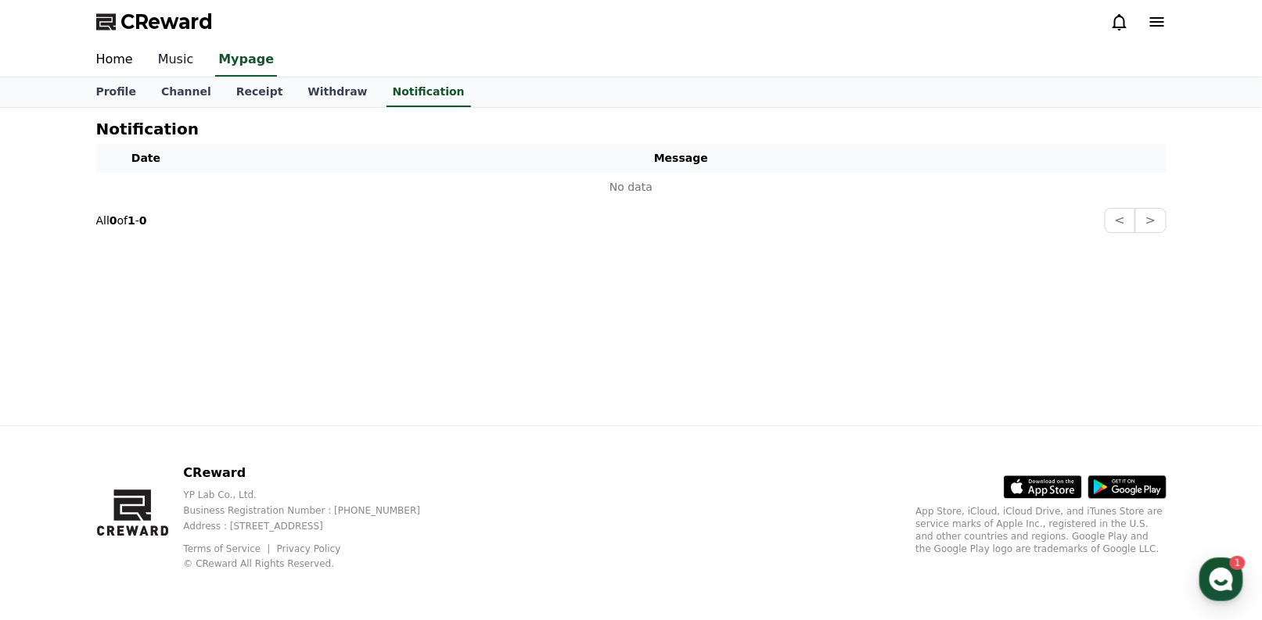
click at [172, 62] on link "Music" at bounding box center [175, 60] width 61 height 33
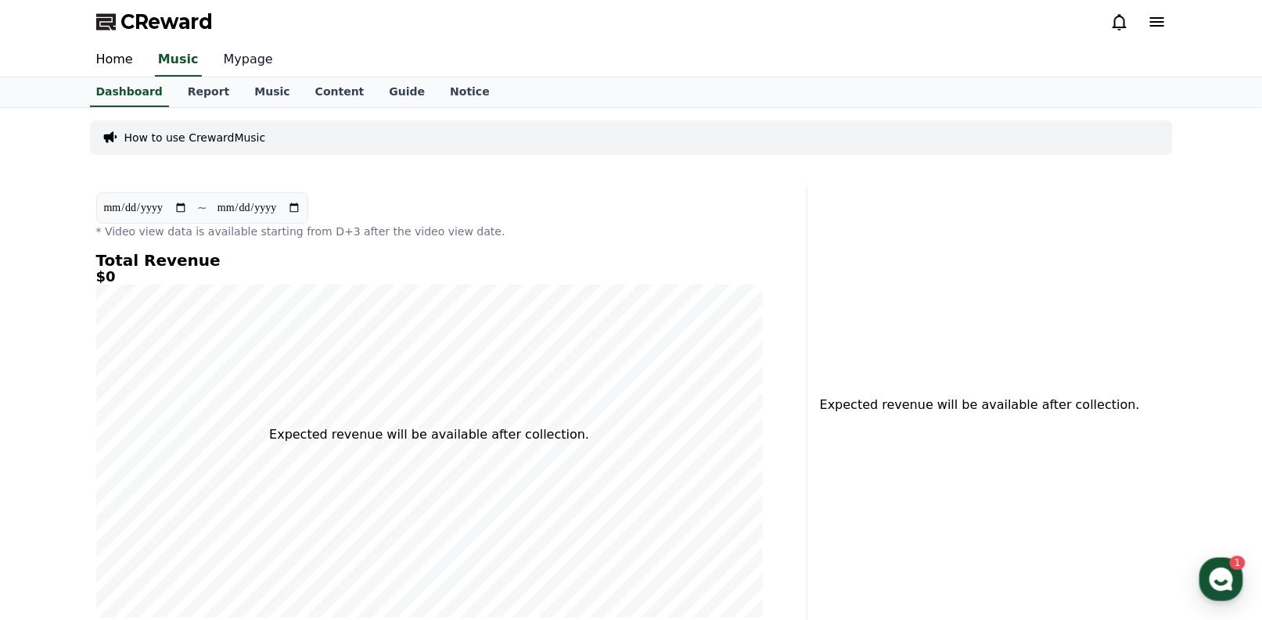
click at [211, 76] on link "Mypage" at bounding box center [248, 60] width 74 height 33
select select "**********"
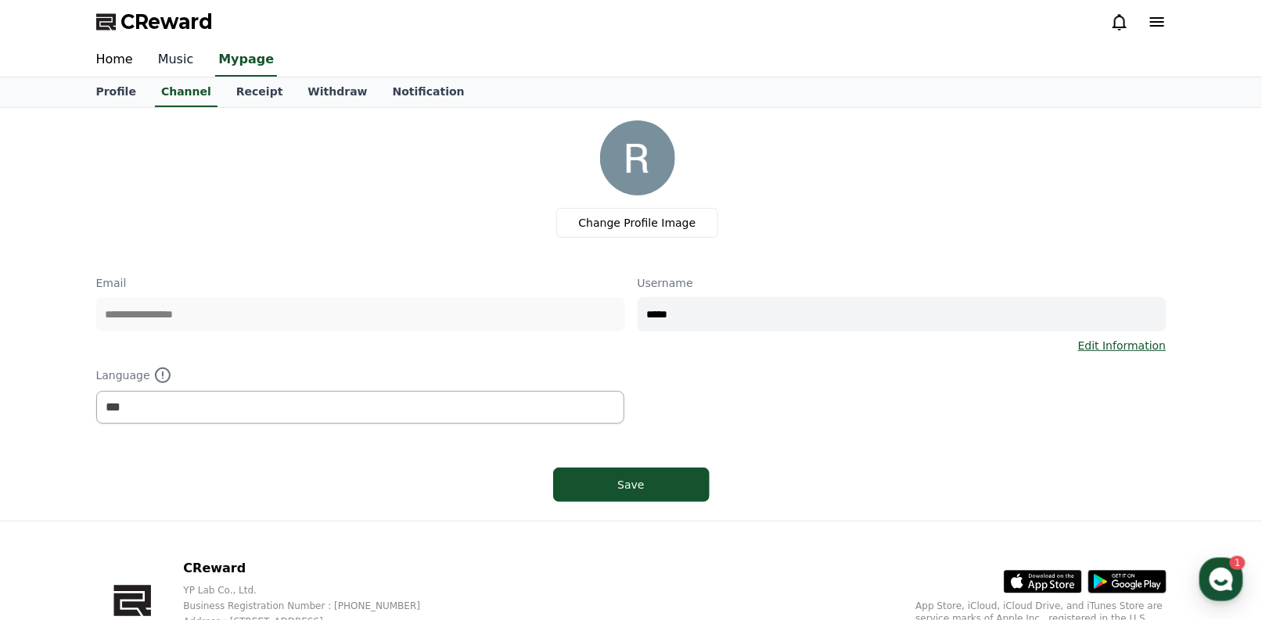
click at [180, 69] on link "Music" at bounding box center [175, 60] width 61 height 33
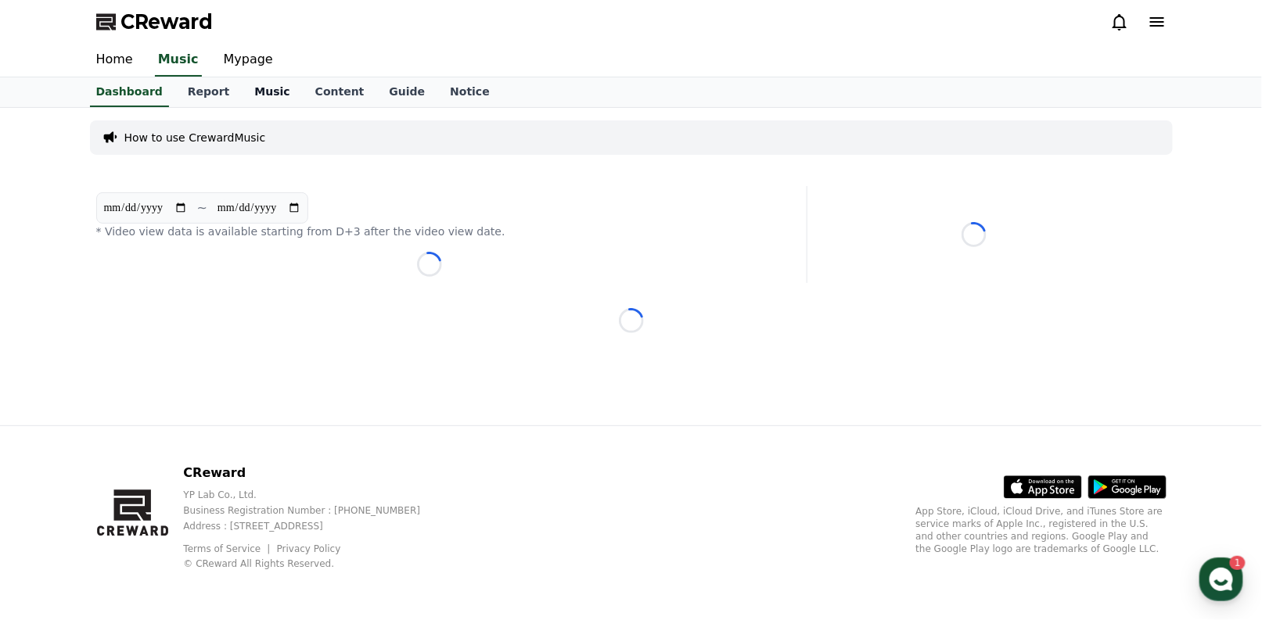
click at [221, 86] on link "Report" at bounding box center [208, 92] width 67 height 30
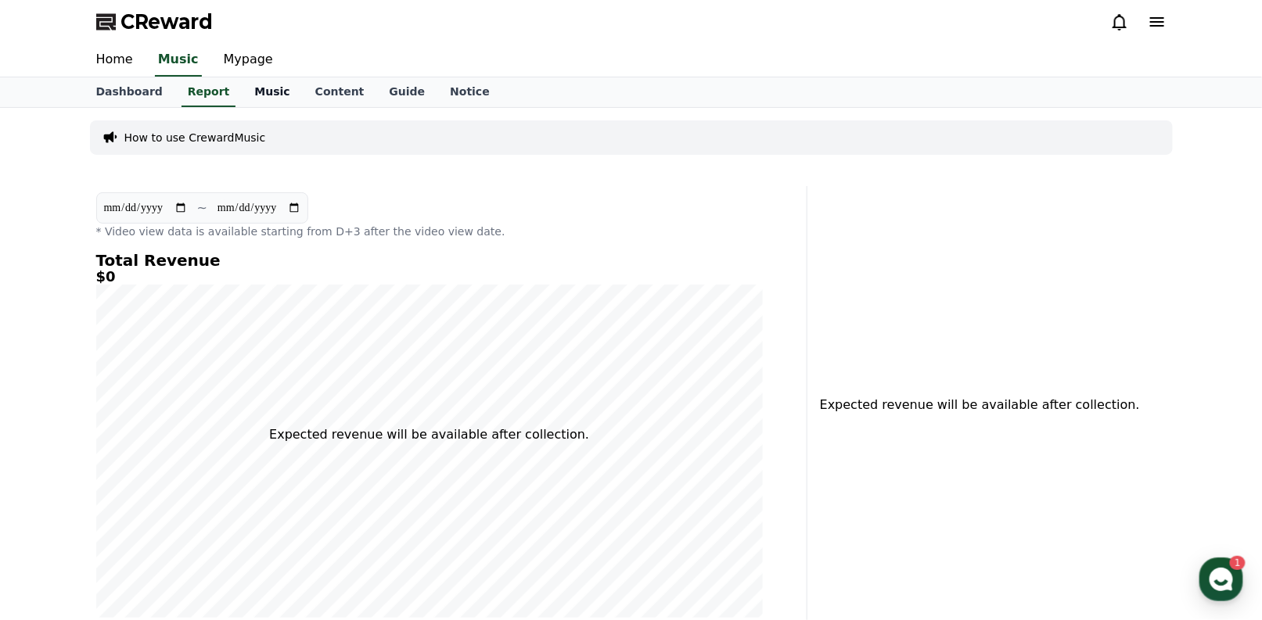
click at [242, 89] on link "Music" at bounding box center [272, 92] width 60 height 30
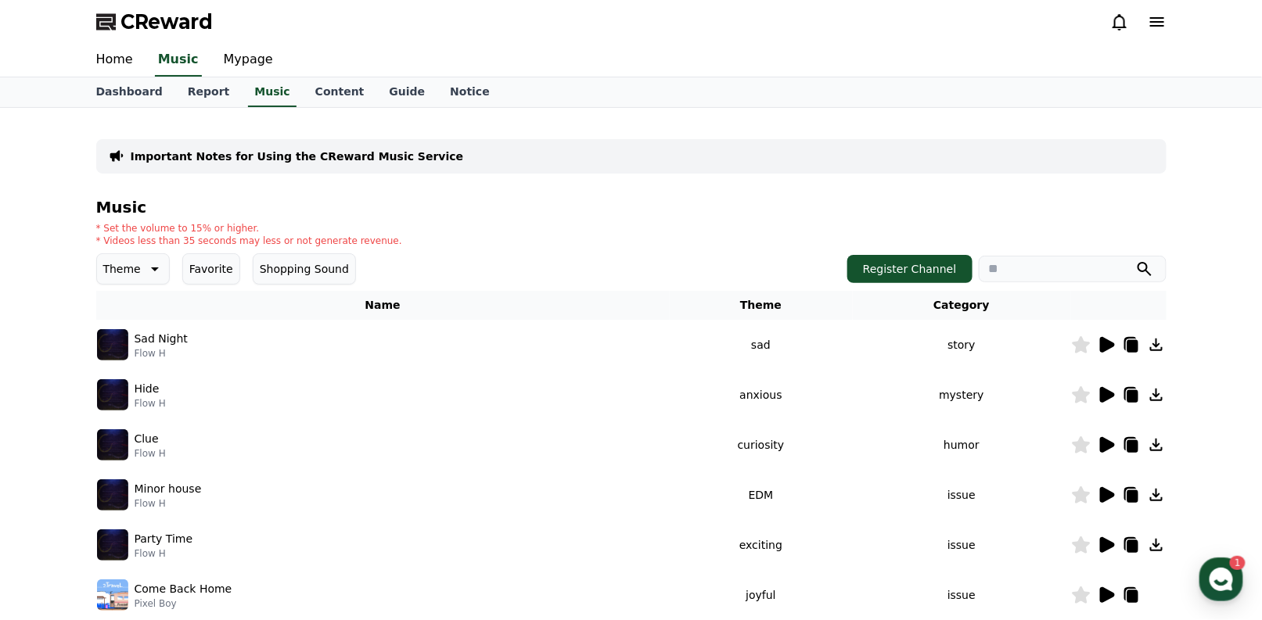
click at [1143, 339] on div at bounding box center [1119, 345] width 94 height 19
click at [1159, 340] on icon at bounding box center [1156, 345] width 19 height 19
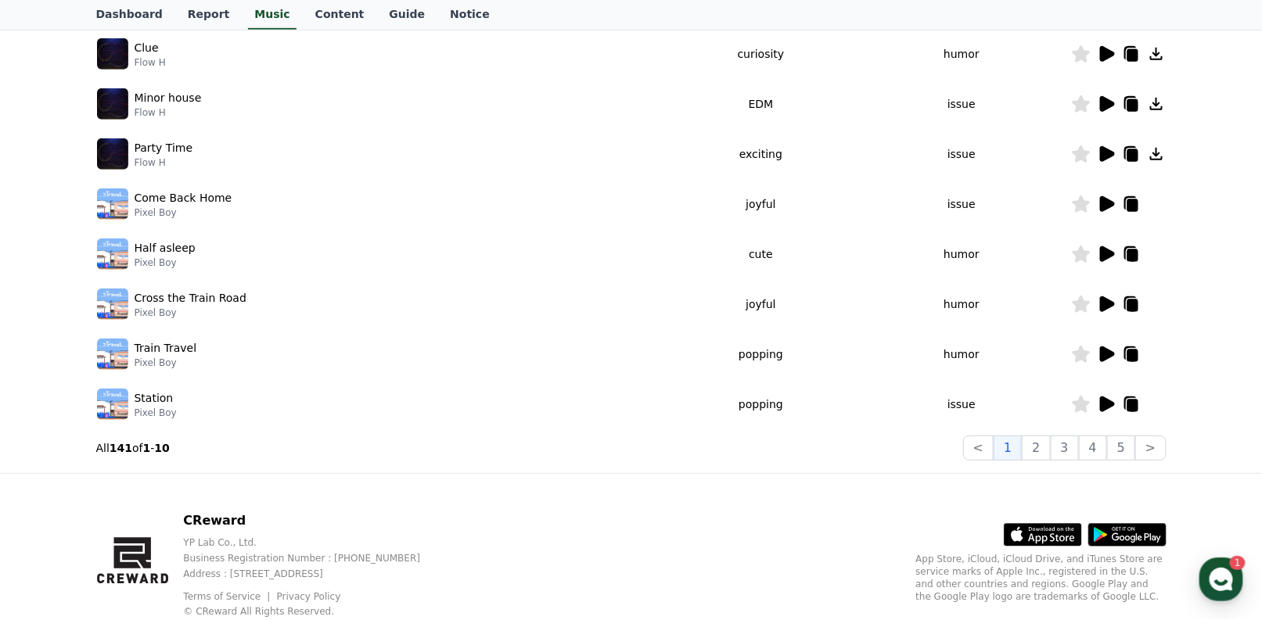
scroll to position [437, 0]
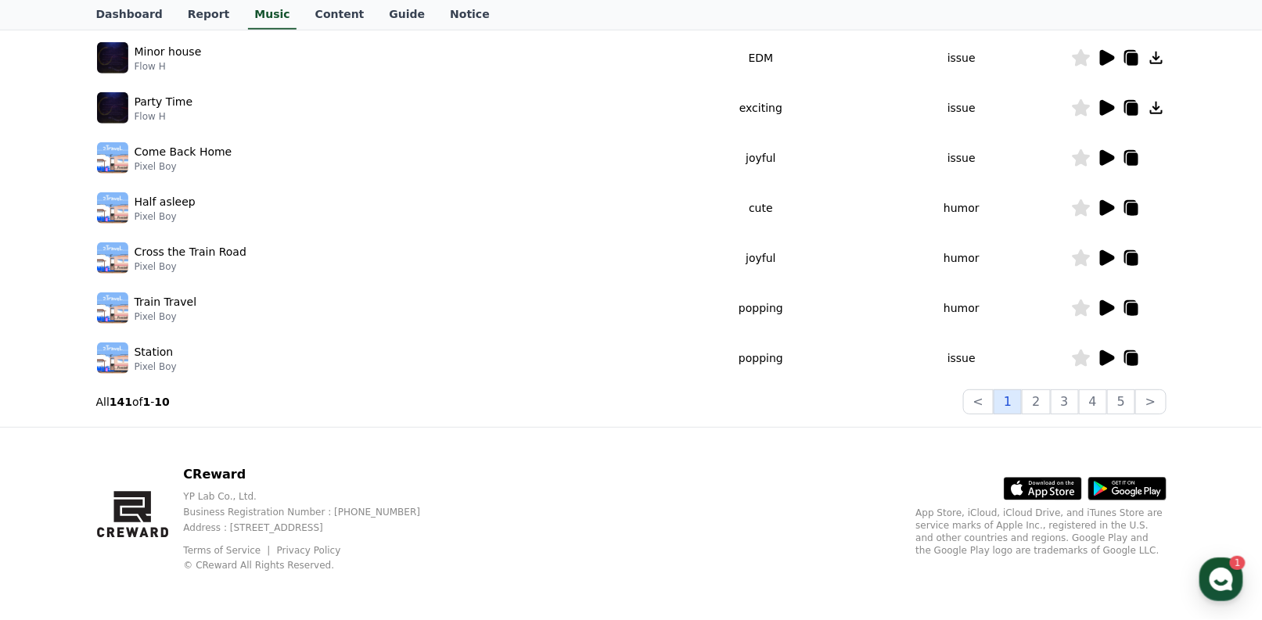
click at [1022, 396] on button "1" at bounding box center [1007, 402] width 28 height 25
click at [1105, 313] on icon at bounding box center [1107, 308] width 15 height 16
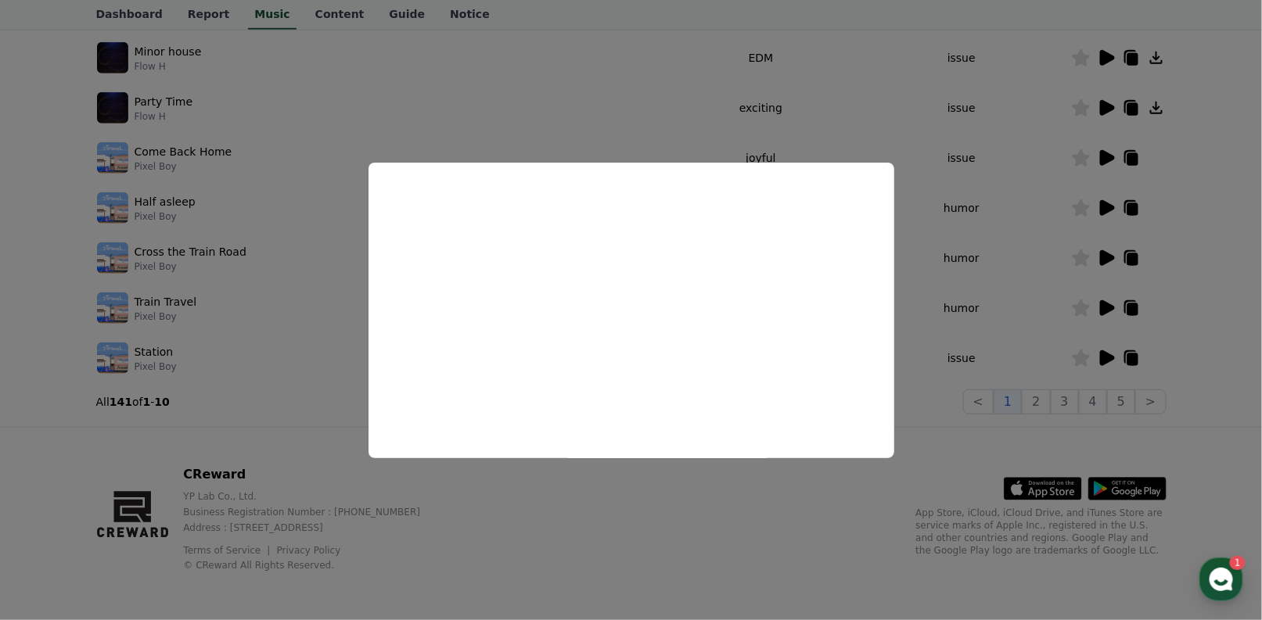
click at [909, 197] on button "close modal" at bounding box center [631, 310] width 1262 height 620
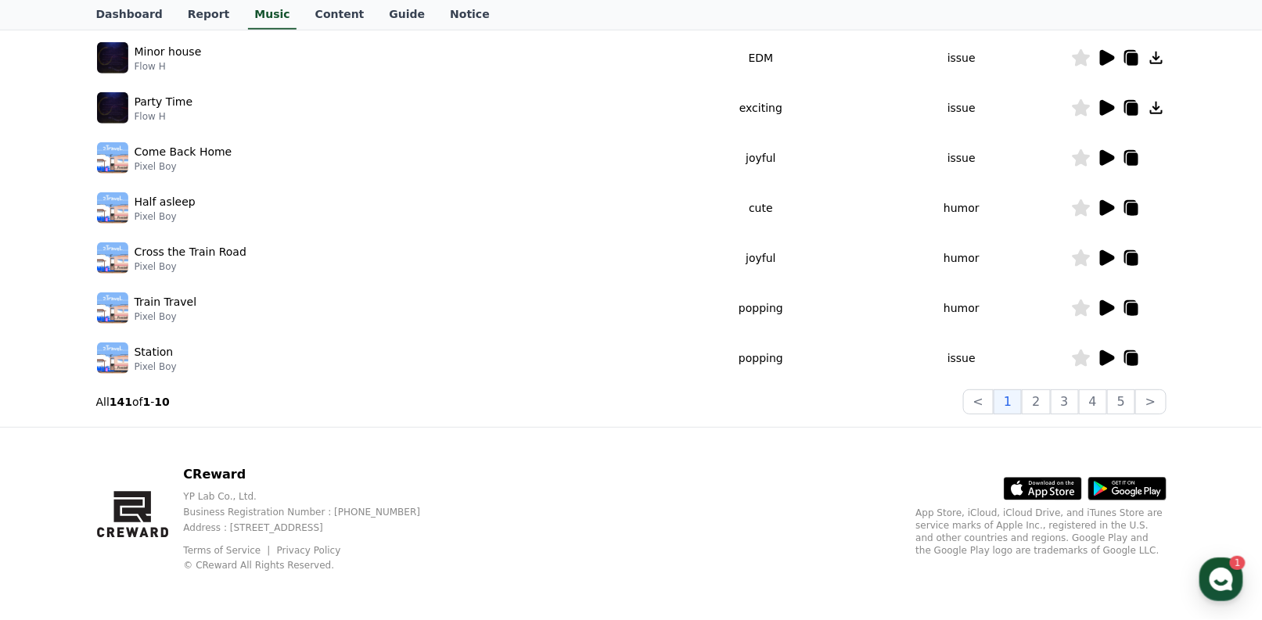
click at [1133, 305] on icon at bounding box center [1131, 310] width 11 height 13
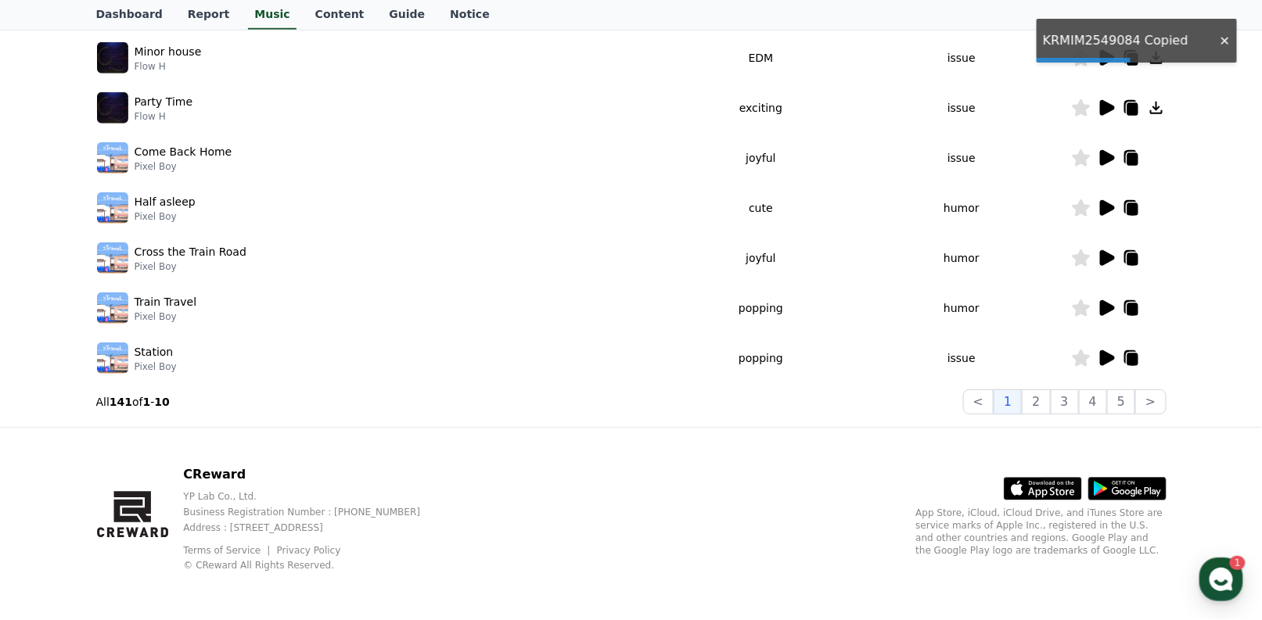
click at [1125, 301] on icon at bounding box center [1130, 307] width 13 height 14
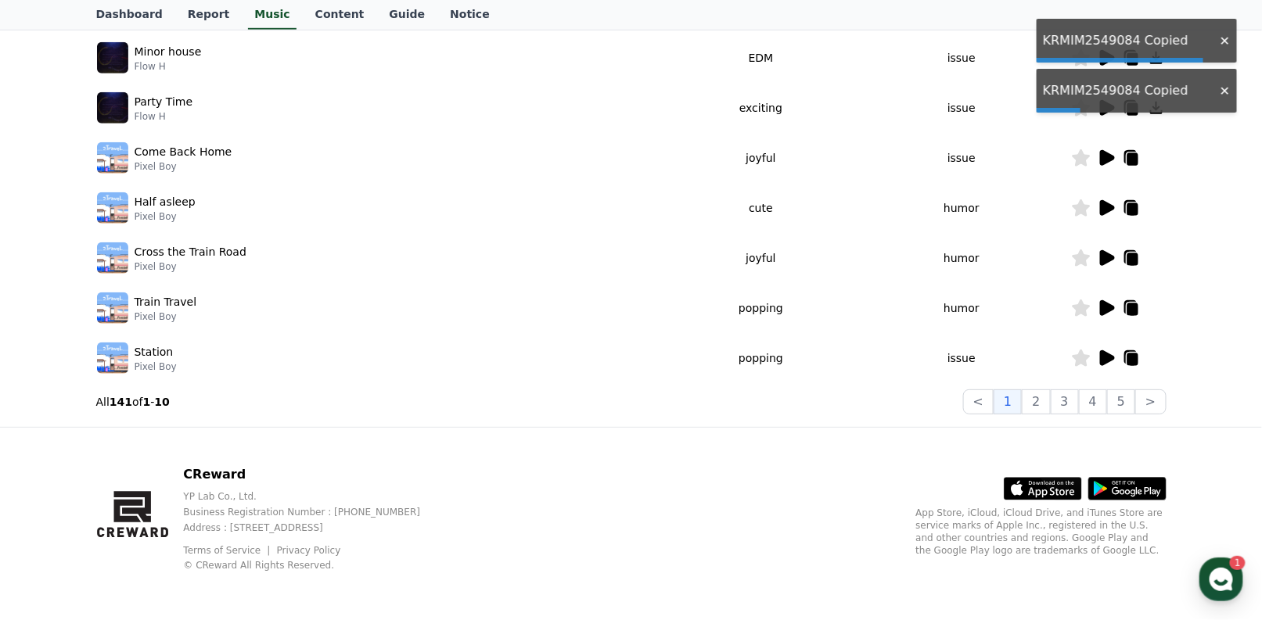
click at [1112, 307] on icon at bounding box center [1107, 308] width 15 height 16
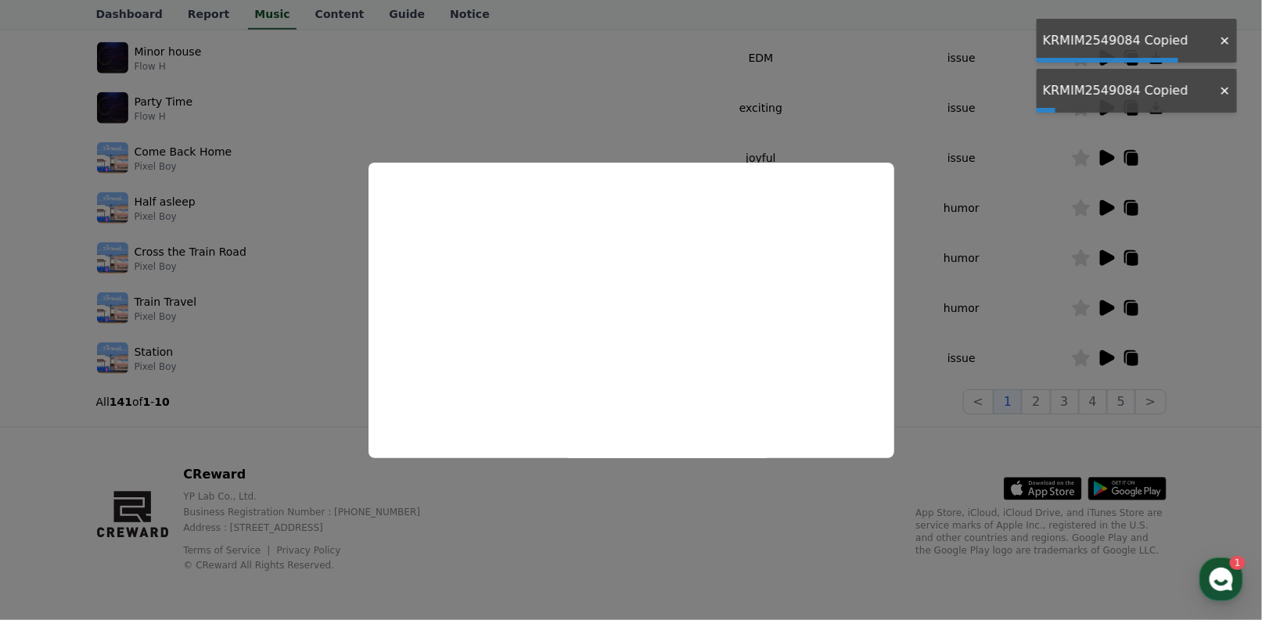
click at [1112, 307] on button "close modal" at bounding box center [631, 310] width 1262 height 620
click at [1112, 307] on icon at bounding box center [1107, 308] width 15 height 16
click at [1112, 307] on button "close modal" at bounding box center [631, 310] width 1262 height 620
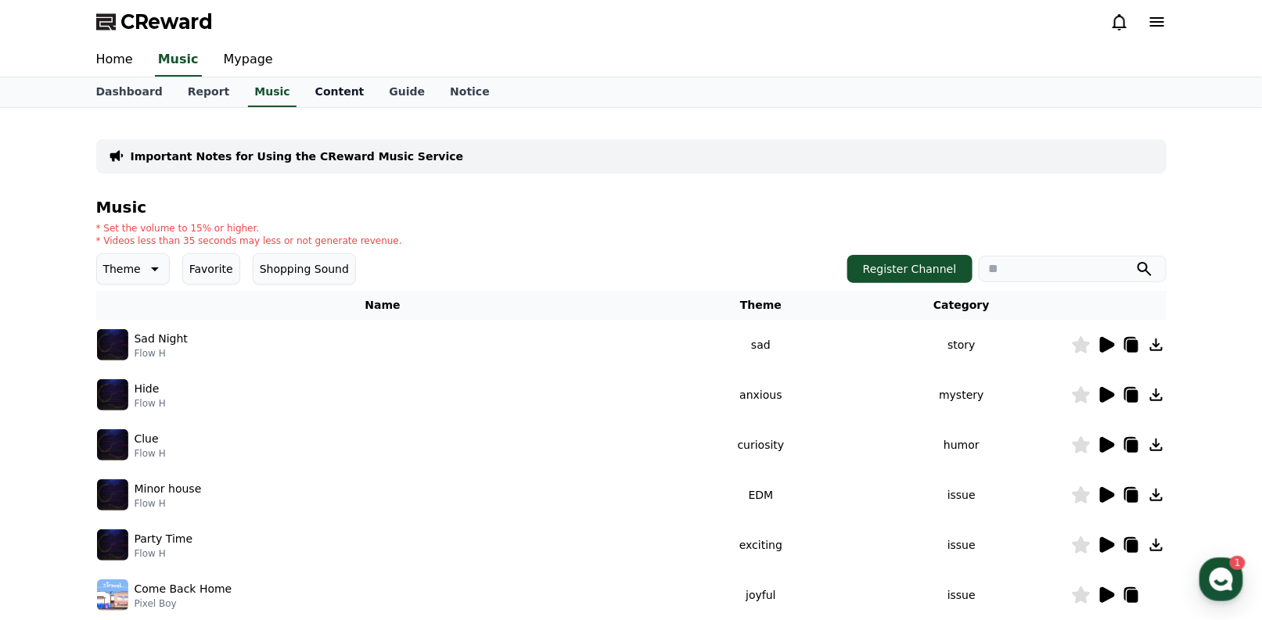
click at [325, 101] on link "Content" at bounding box center [340, 92] width 74 height 30
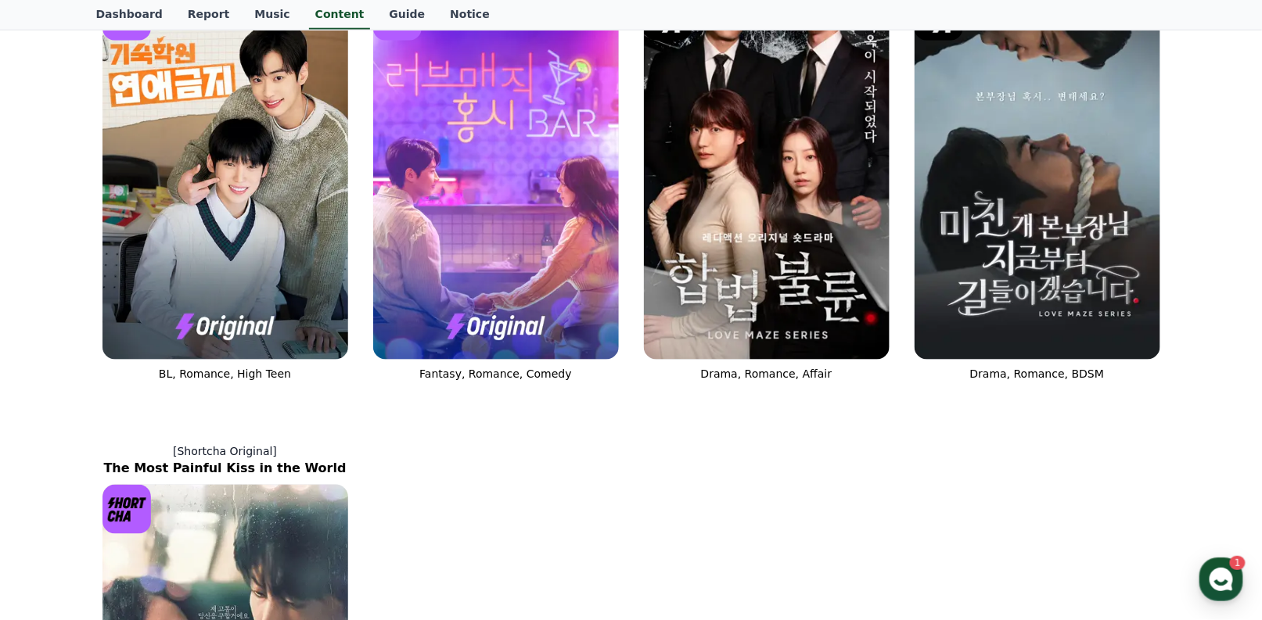
scroll to position [1017, 0]
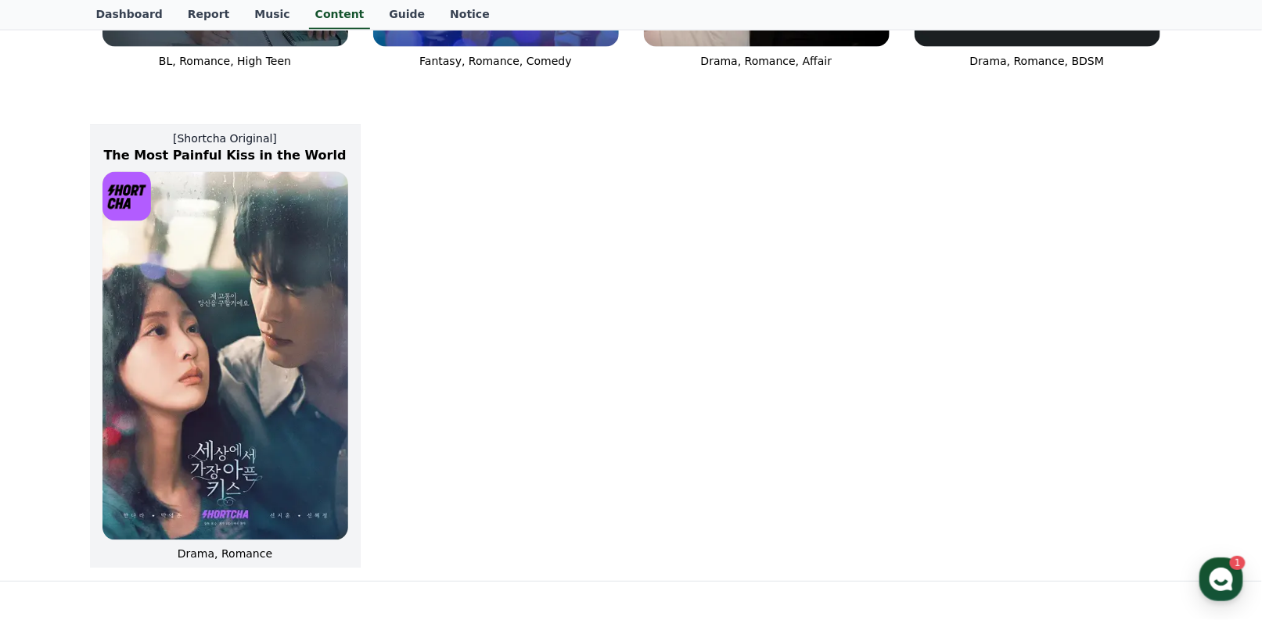
click at [278, 313] on img at bounding box center [225, 356] width 246 height 368
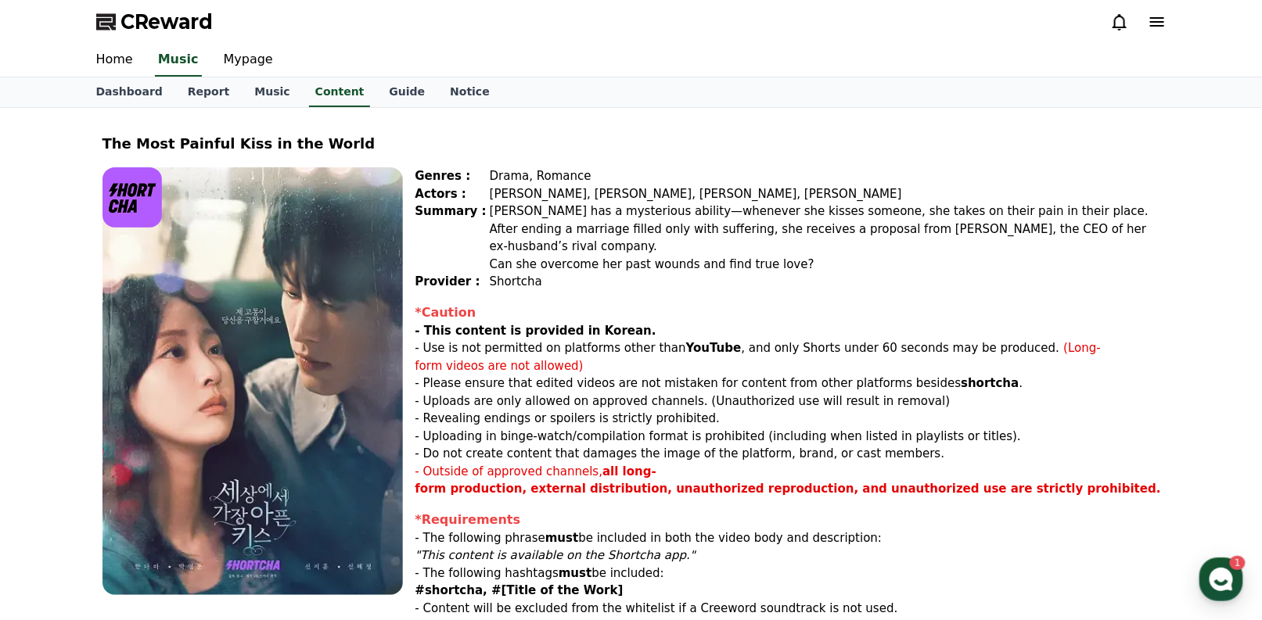
scroll to position [233, 0]
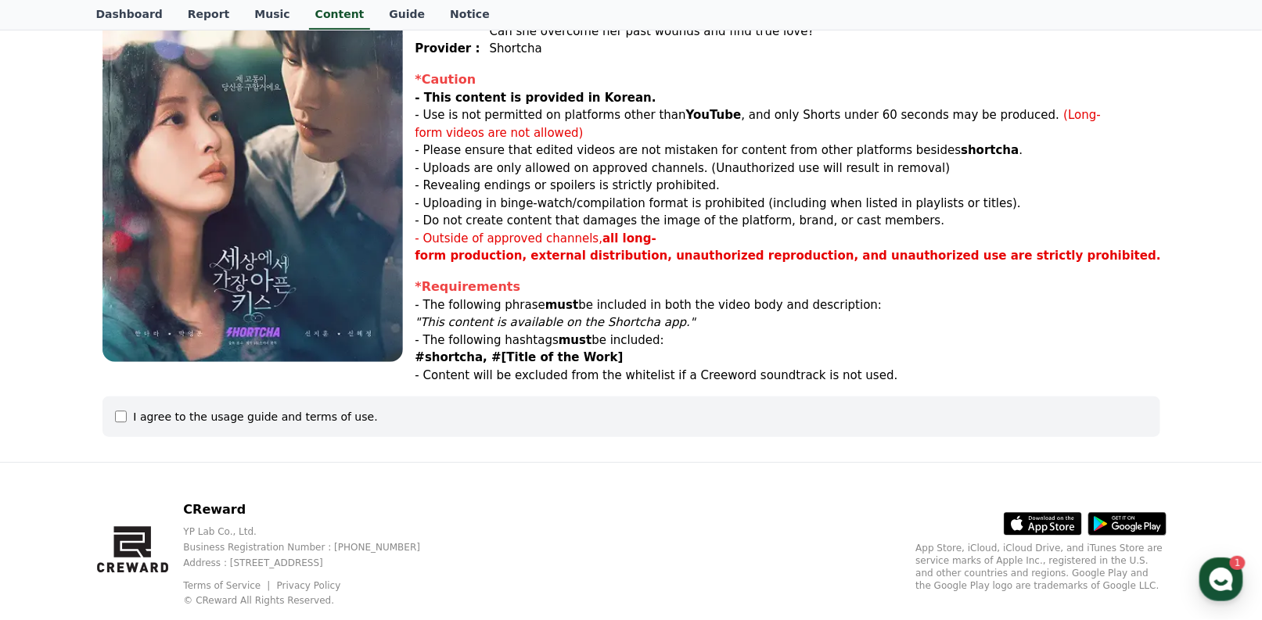
click at [278, 397] on div "I agree to the usage guide and terms of use." at bounding box center [631, 417] width 1058 height 41
click at [273, 409] on div "I agree to the usage guide and terms of use." at bounding box center [255, 417] width 244 height 16
click at [119, 397] on div "I agree to the usage guide and terms of use." at bounding box center [631, 417] width 1058 height 41
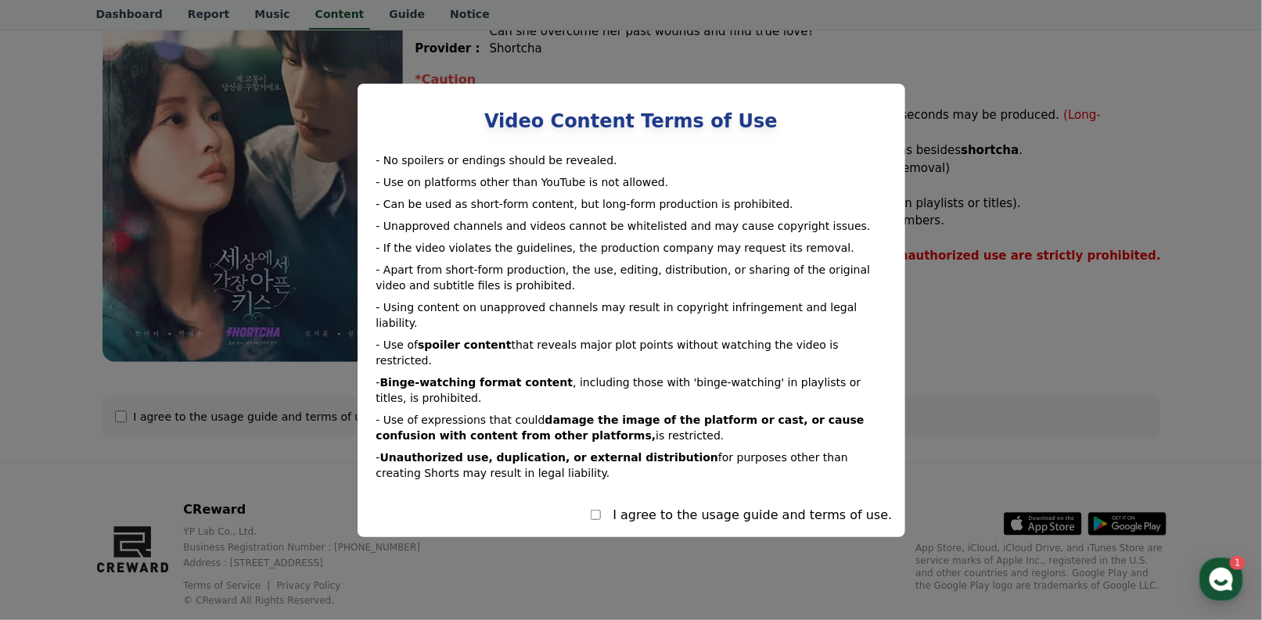
click at [756, 506] on div "I agree to the usage guide and terms of use." at bounding box center [752, 515] width 279 height 19
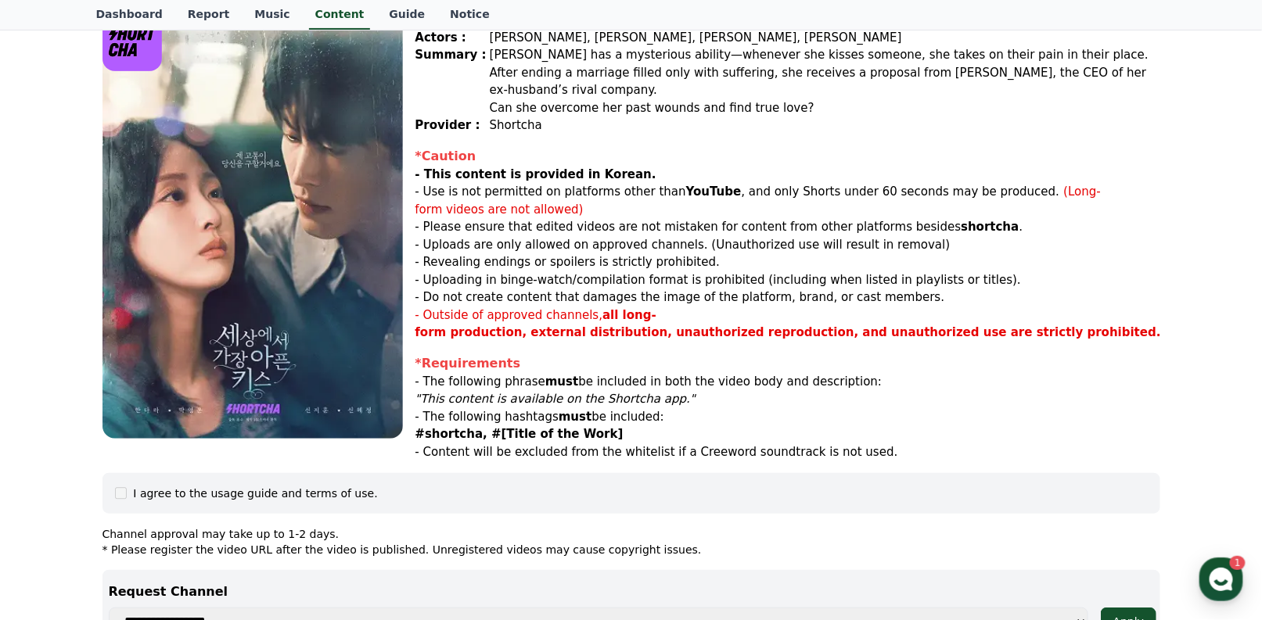
scroll to position [548, 0]
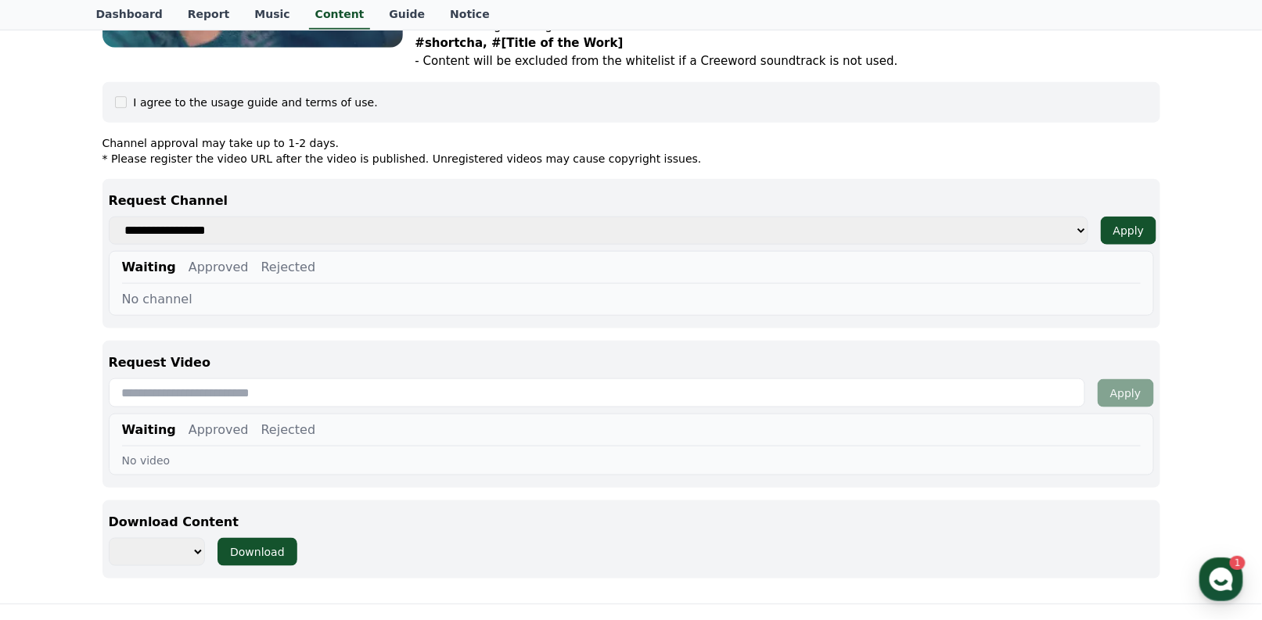
click at [147, 538] on select "**********" at bounding box center [157, 552] width 97 height 28
select select "**********"
click at [109, 538] on select "**********" at bounding box center [157, 552] width 97 height 28
click at [201, 414] on div "Waiting Approved Rejected No video" at bounding box center [631, 445] width 1045 height 62
click at [202, 379] on input "text" at bounding box center [597, 393] width 976 height 29
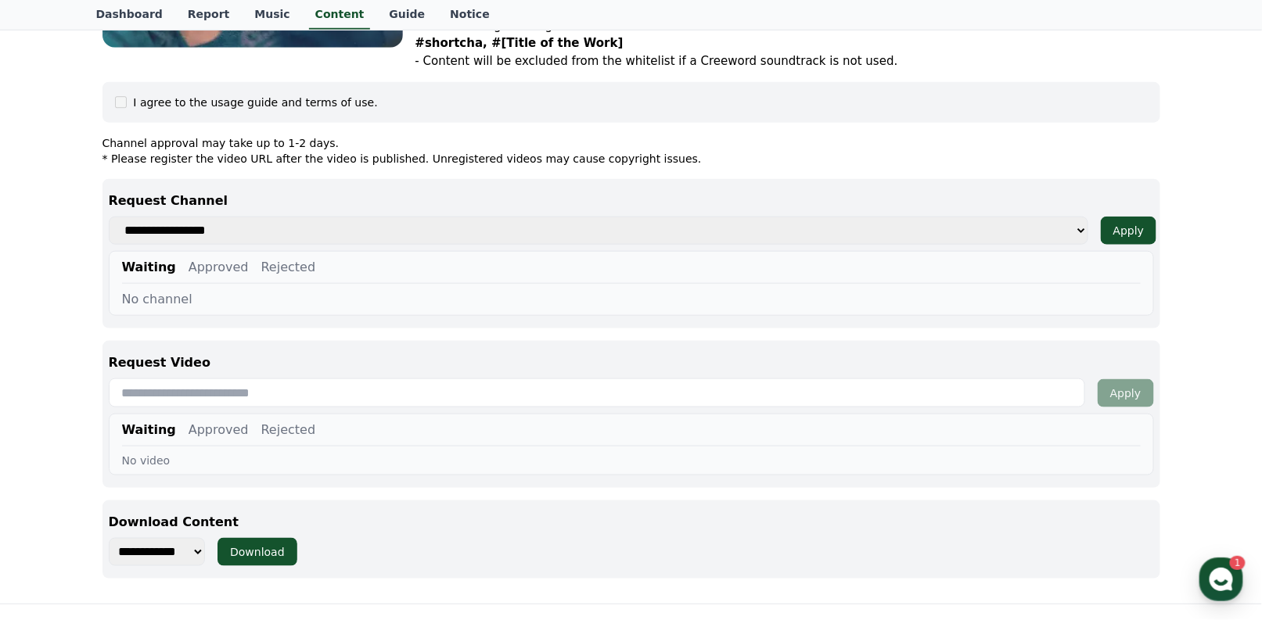
click at [324, 379] on input "text" at bounding box center [597, 393] width 976 height 29
paste input "**********"
type input "**********"
click at [822, 217] on select "**********" at bounding box center [598, 231] width 979 height 28
select select "**********"
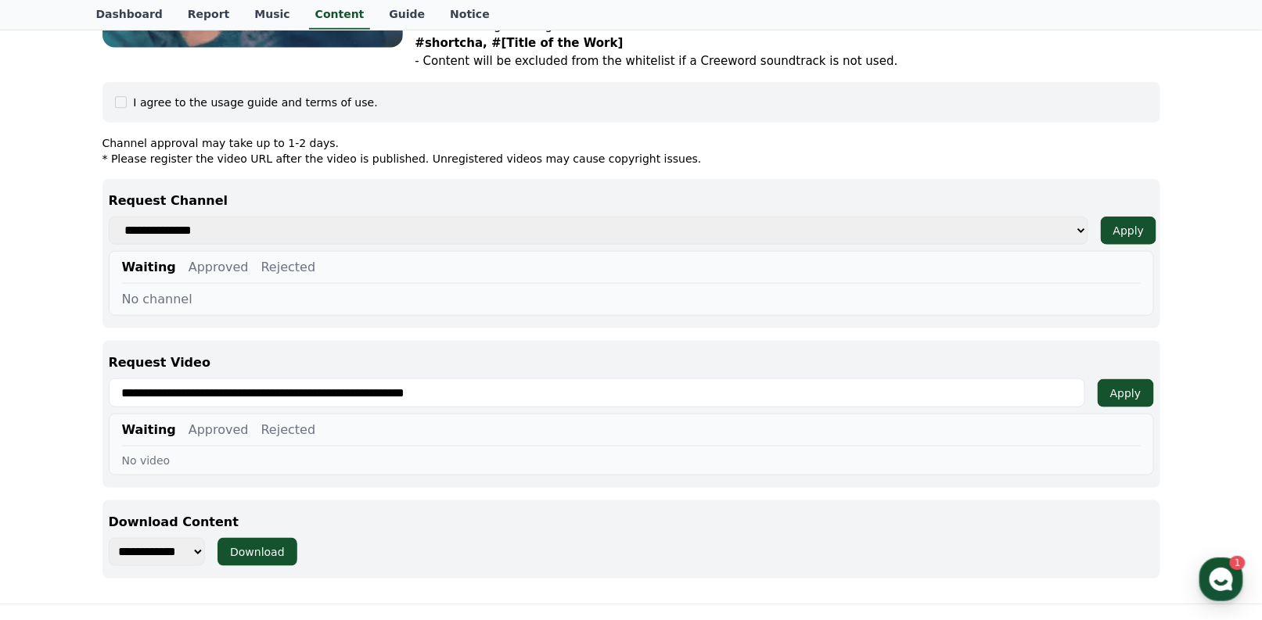
click at [109, 217] on select "**********" at bounding box center [598, 231] width 979 height 28
click at [1127, 354] on p "Request Video" at bounding box center [631, 363] width 1045 height 19
click at [1130, 386] on div "Apply" at bounding box center [1125, 394] width 31 height 16
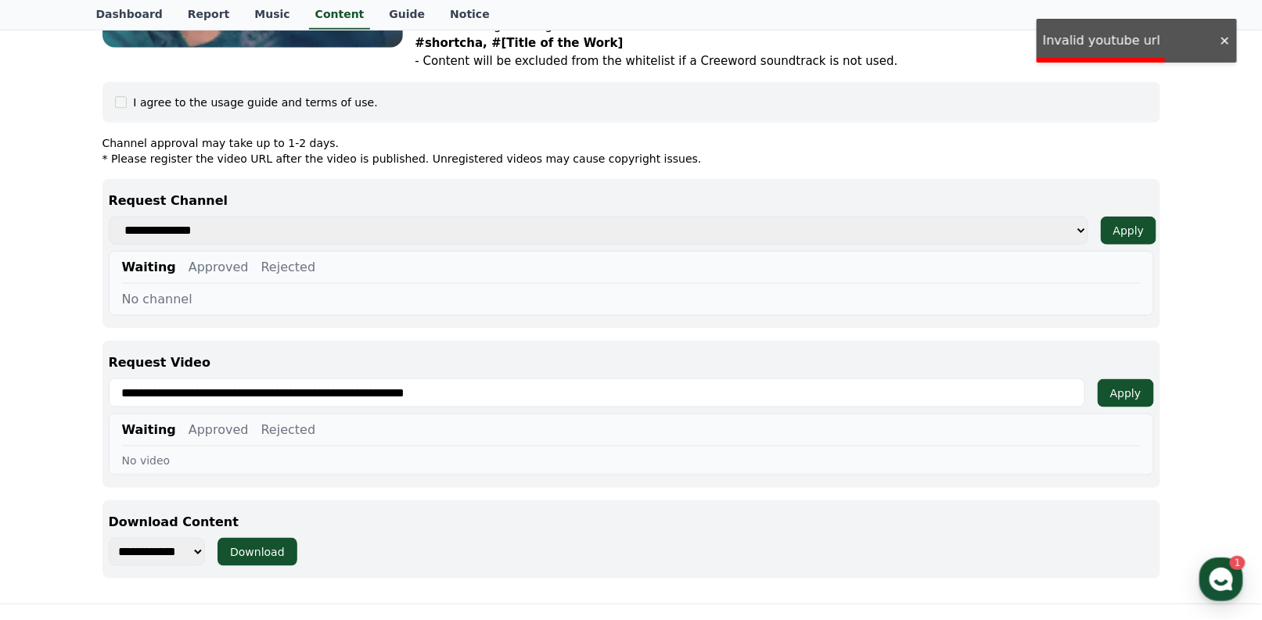
click at [233, 453] on div "No video" at bounding box center [631, 461] width 1018 height 16
click at [238, 544] on div "Download" at bounding box center [257, 552] width 55 height 16
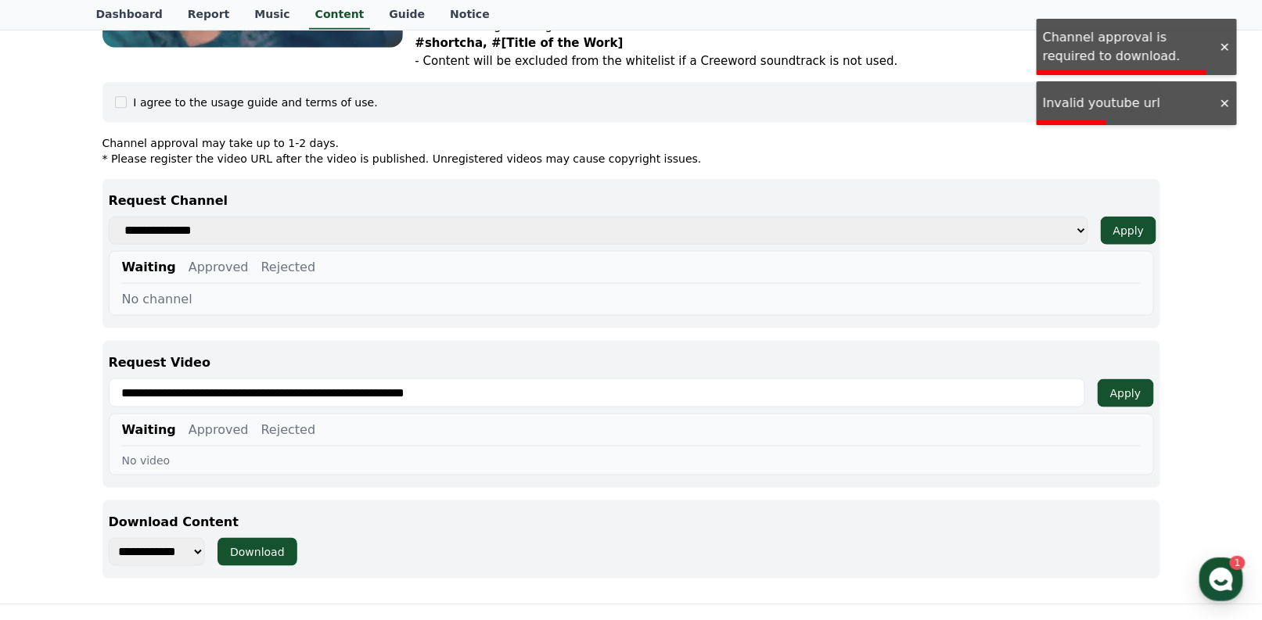
scroll to position [688, 0]
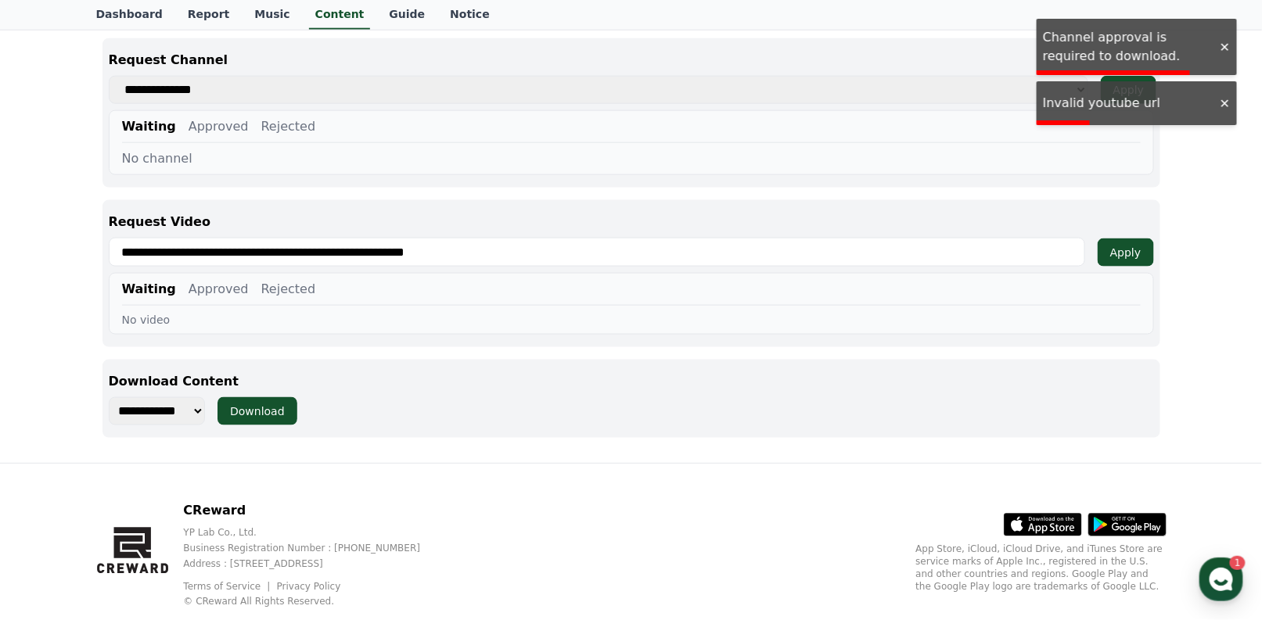
click at [188, 501] on div "CReward YP Lab Co., Ltd. Business Registration Number : [PHONE_NUMBER] Address …" at bounding box center [271, 554] width 350 height 106
